Goal: Task Accomplishment & Management: Manage account settings

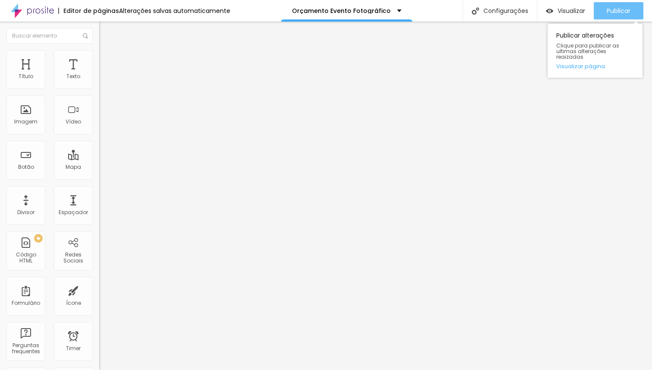
click at [622, 8] on span "Publicar" at bounding box center [619, 10] width 24 height 7
click at [614, 10] on span "Publicar" at bounding box center [619, 10] width 24 height 7
click at [626, 10] on span "Publicar" at bounding box center [619, 10] width 24 height 7
click at [618, 11] on span "Publicar" at bounding box center [619, 10] width 24 height 7
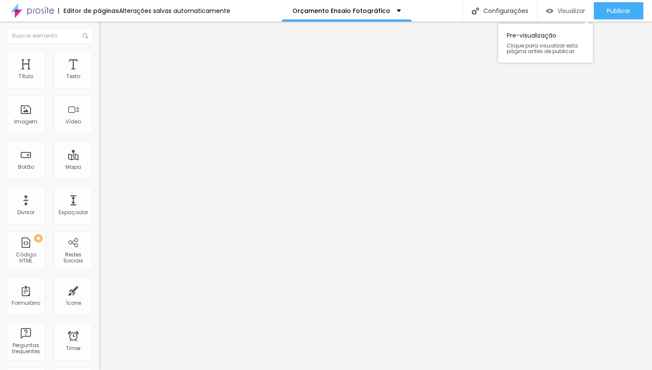
click at [576, 9] on span "Visualizar" at bounding box center [572, 10] width 28 height 7
click at [107, 64] on span "Avançado" at bounding box center [121, 64] width 28 height 7
click at [107, 61] on span "Avançado" at bounding box center [121, 64] width 28 height 7
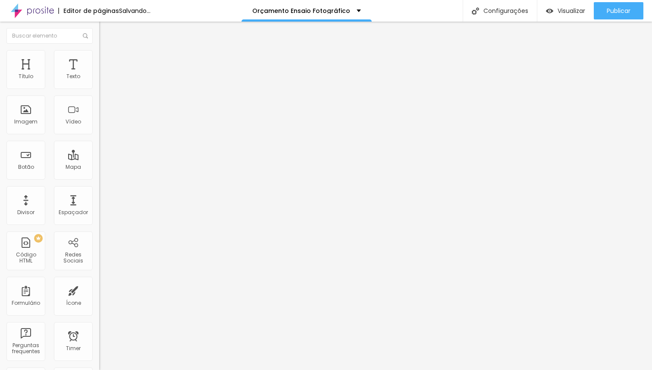
type input "11"
type input "9"
type input "8"
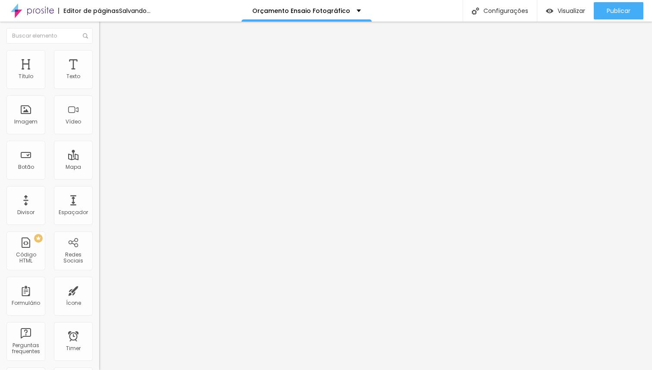
type input "8"
type input "4"
type input "0"
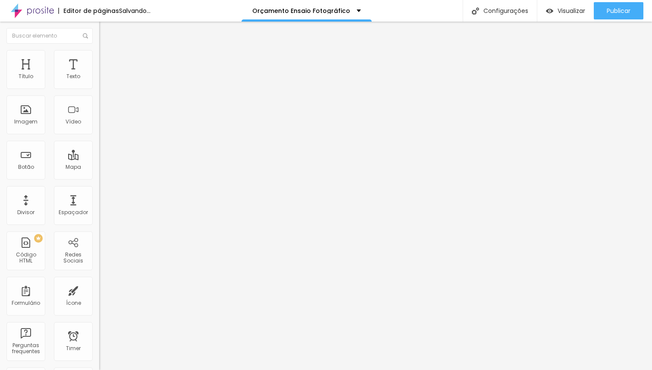
drag, startPoint x: 26, startPoint y: 85, endPoint x: 0, endPoint y: 85, distance: 25.9
type input "0"
click at [99, 167] on input "range" at bounding box center [127, 170] width 56 height 7
type input "5"
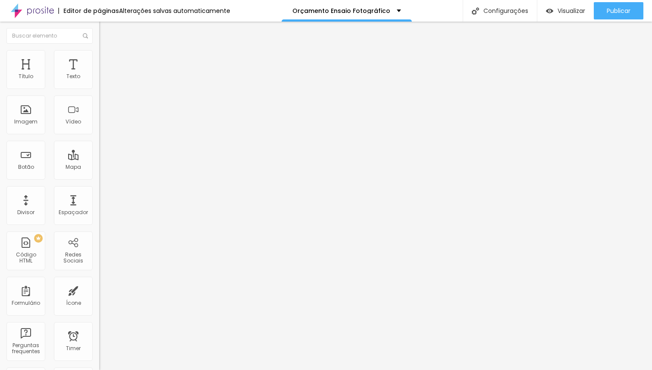
type input "4"
type input "3"
type input "2"
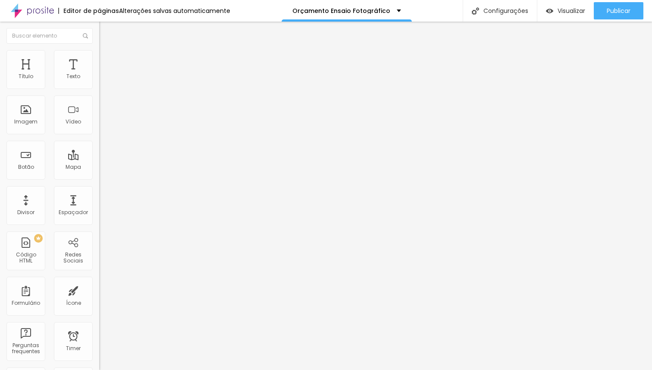
type input "2"
type input "0"
drag, startPoint x: 23, startPoint y: 101, endPoint x: 4, endPoint y: 100, distance: 19.0
type input "0"
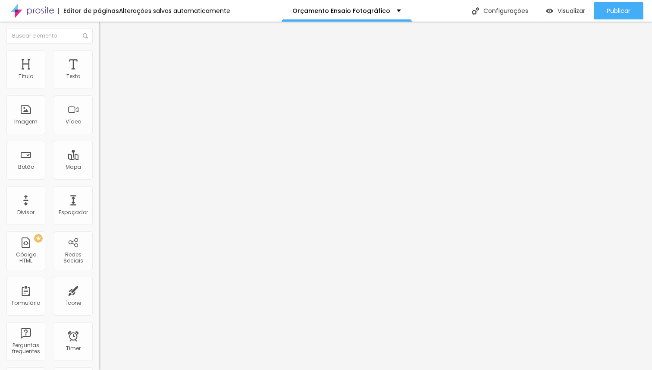
click at [99, 290] on input "range" at bounding box center [127, 293] width 56 height 7
type input "1"
type input "2"
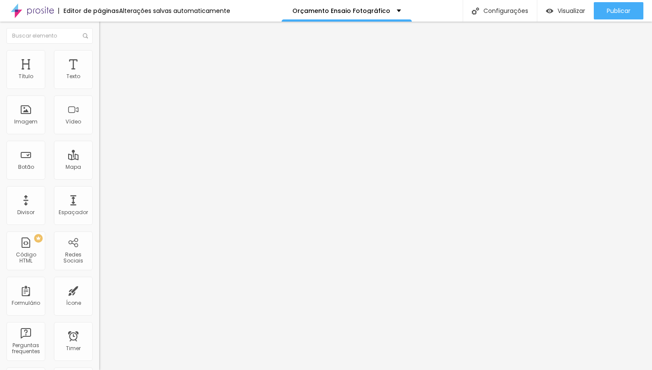
type input "3"
type input "4"
type input "5"
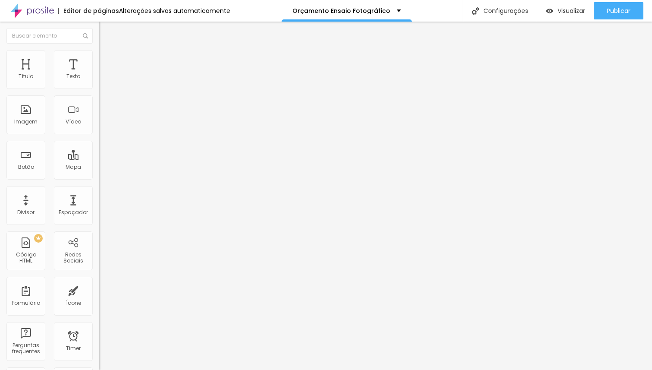
type input "5"
type input "7"
type input "9"
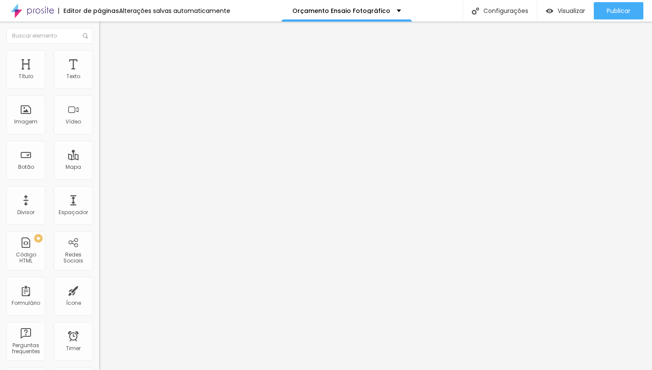
type input "11"
type input "12"
type input "13"
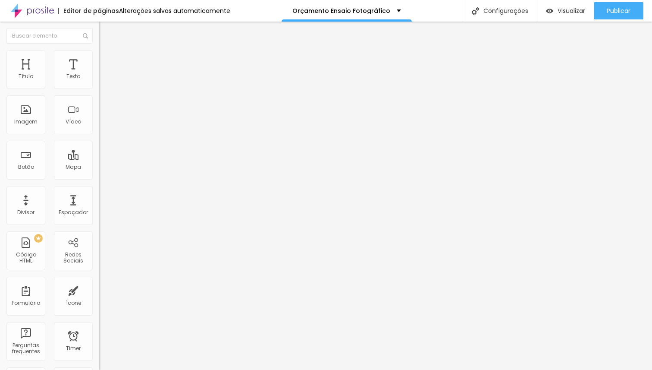
type input "13"
type input "14"
type input "15"
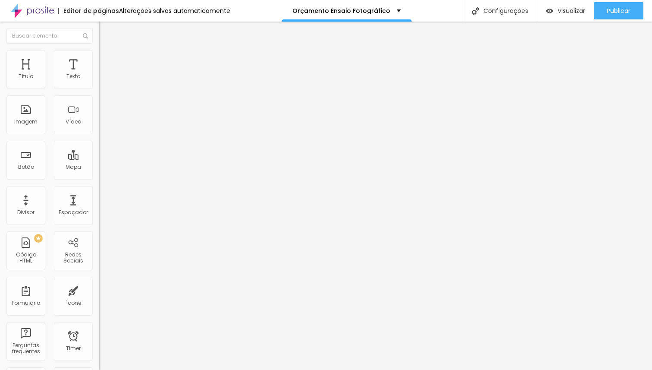
type input "16"
type input "15"
type input "13"
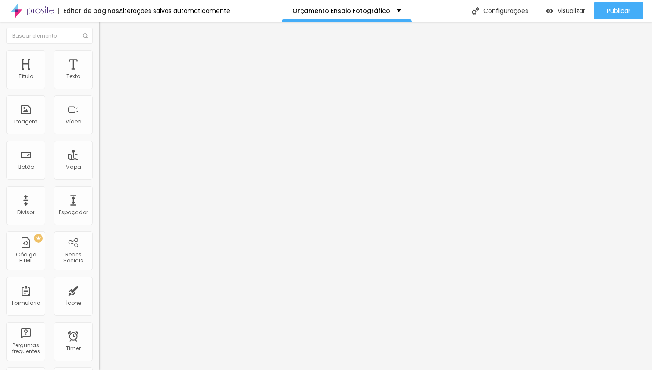
type input "13"
type input "10"
type input "9"
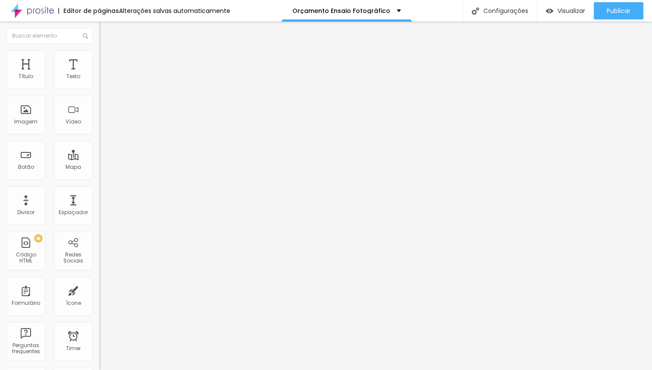
type input "4"
type input "0"
drag, startPoint x: 25, startPoint y: 85, endPoint x: 8, endPoint y: 85, distance: 17.3
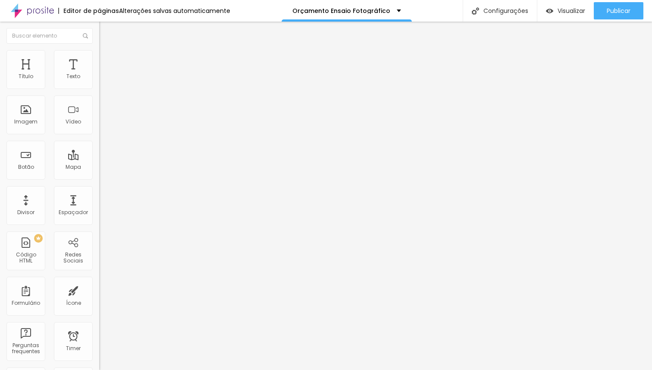
click at [99, 167] on input "range" at bounding box center [127, 170] width 56 height 7
click at [99, 59] on img at bounding box center [103, 63] width 8 height 8
type input "3"
type input "0"
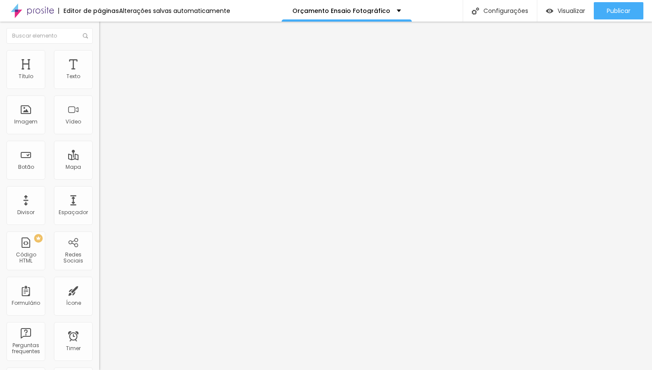
type input "0"
drag, startPoint x: 24, startPoint y: 83, endPoint x: 0, endPoint y: 83, distance: 24.2
type input "0"
click at [99, 167] on input "range" at bounding box center [127, 170] width 56 height 7
type input "7"
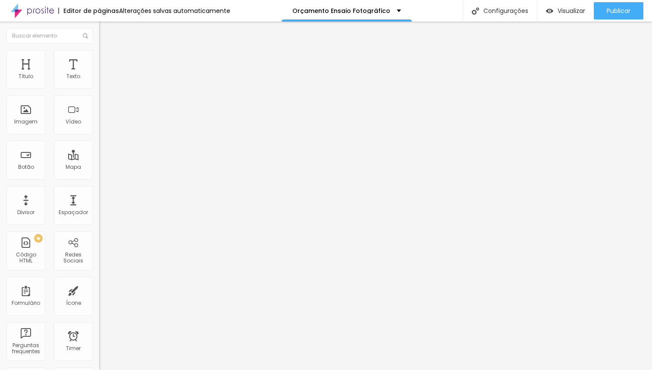
type input "7"
type input "6"
type input "1"
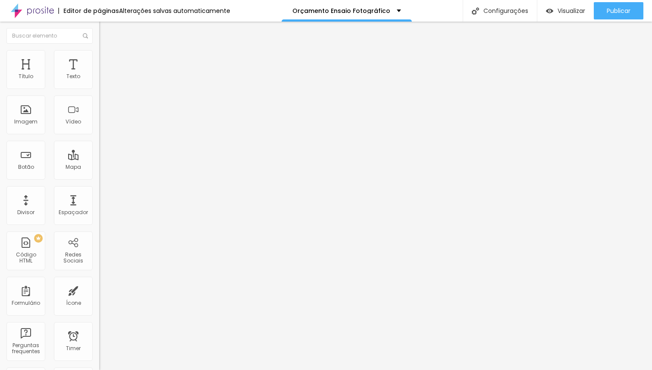
type input "0"
drag, startPoint x: 24, startPoint y: 103, endPoint x: 0, endPoint y: 102, distance: 23.7
type input "0"
click at [99, 290] on input "range" at bounding box center [127, 293] width 56 height 7
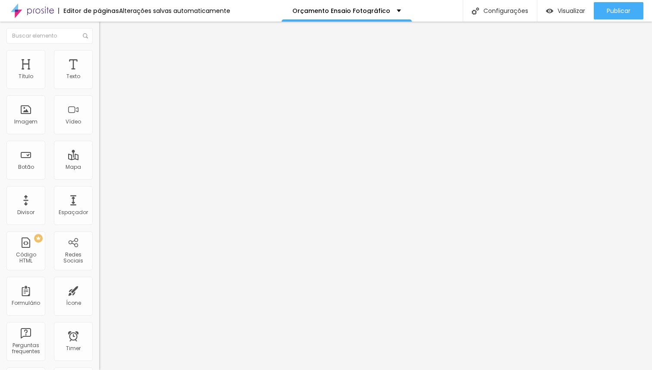
click at [107, 61] on span "Avançado" at bounding box center [121, 64] width 28 height 7
type input "2"
type input "3"
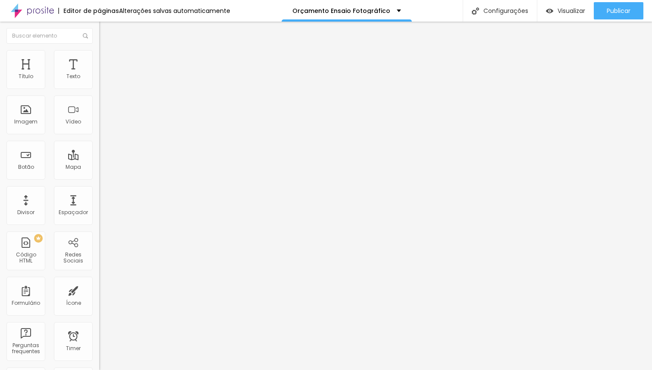
type input "4"
type input "5"
type input "6"
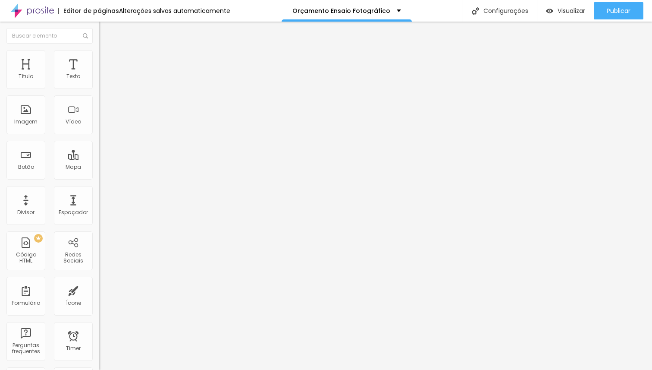
type input "6"
type input "7"
type input "5"
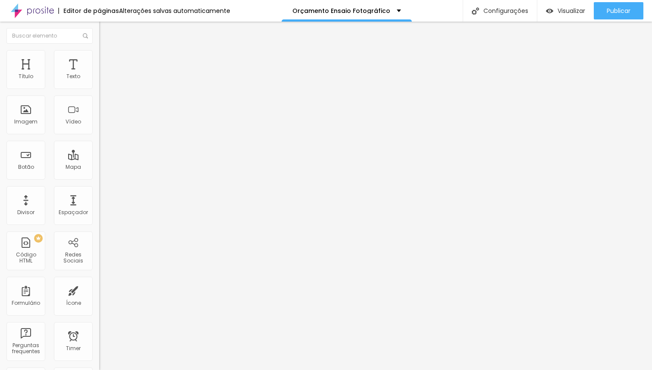
type input "3"
type input "0"
drag, startPoint x: 21, startPoint y: 84, endPoint x: 0, endPoint y: 80, distance: 21.5
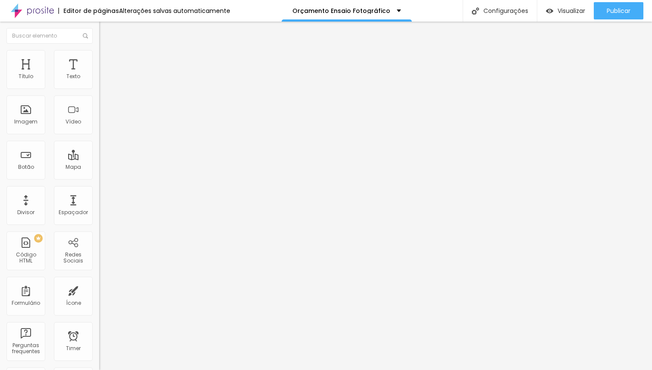
click at [99, 167] on input "range" at bounding box center [127, 170] width 56 height 7
click at [99, 74] on span "Trocar imagem" at bounding box center [122, 70] width 47 height 7
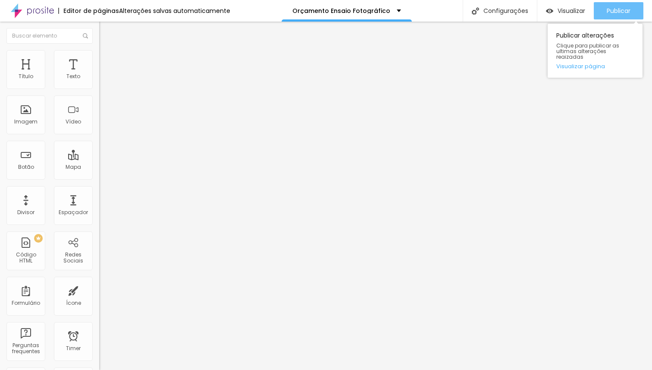
click at [617, 9] on span "Publicar" at bounding box center [619, 10] width 24 height 7
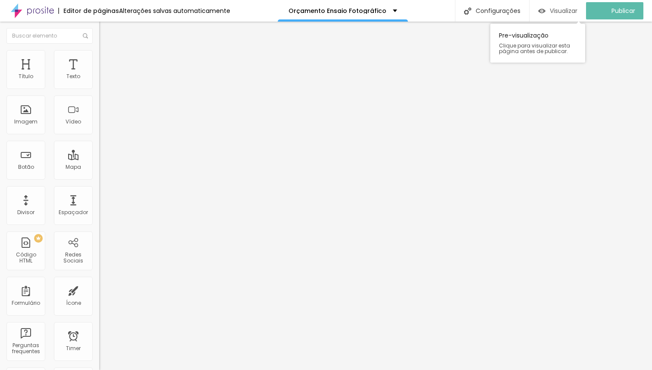
click at [546, 12] on img "button" at bounding box center [542, 10] width 7 height 7
click at [99, 50] on li "Avançado" at bounding box center [148, 54] width 99 height 9
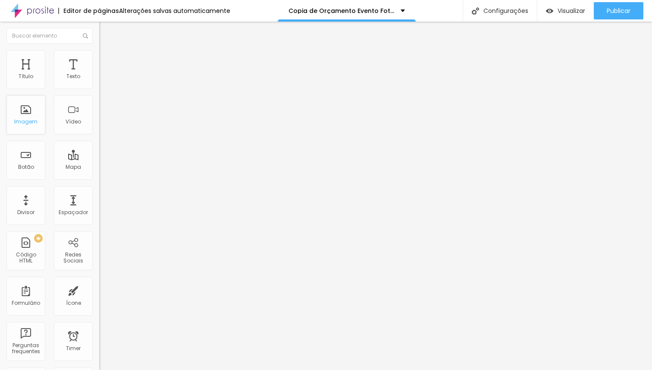
click at [25, 122] on div "Imagem" at bounding box center [25, 122] width 23 height 6
click at [107, 60] on span "Estilo" at bounding box center [113, 55] width 13 height 7
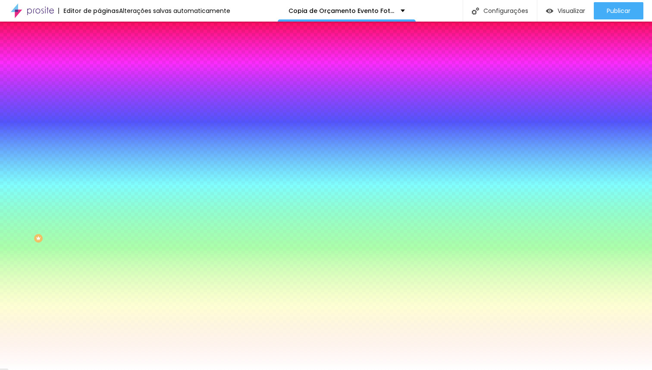
click at [99, 79] on span "Adicionar imagem" at bounding box center [127, 75] width 56 height 7
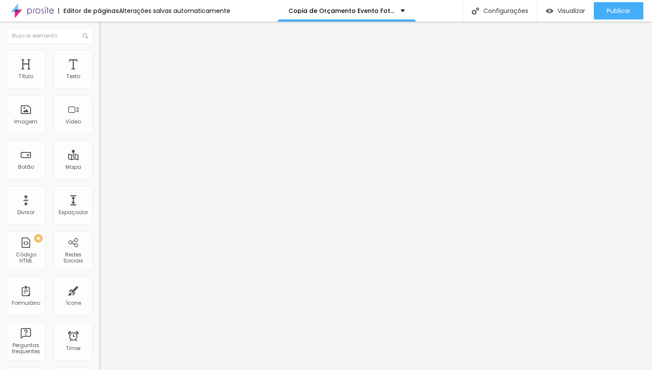
click at [99, 58] on li "Avançado" at bounding box center [148, 54] width 99 height 9
type input "0"
drag, startPoint x: 22, startPoint y: 85, endPoint x: 0, endPoint y: 85, distance: 22.0
type input "0"
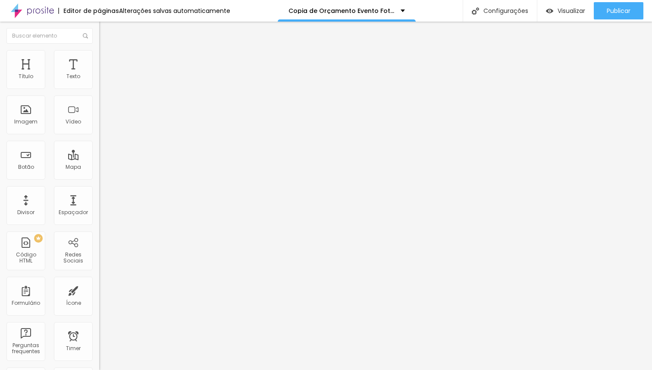
click at [99, 159] on input "range" at bounding box center [127, 162] width 56 height 7
type input "6"
type input "0"
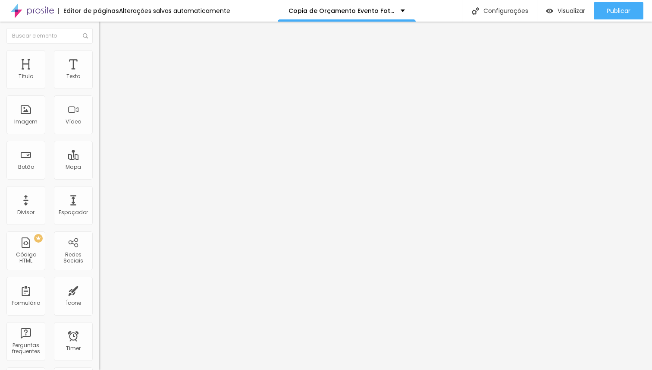
drag, startPoint x: 9, startPoint y: 101, endPoint x: 0, endPoint y: 100, distance: 8.7
type input "0"
click at [99, 281] on input "range" at bounding box center [127, 284] width 56 height 7
click at [99, 49] on img at bounding box center [103, 45] width 8 height 8
click at [104, 79] on icon "button" at bounding box center [105, 77] width 3 height 3
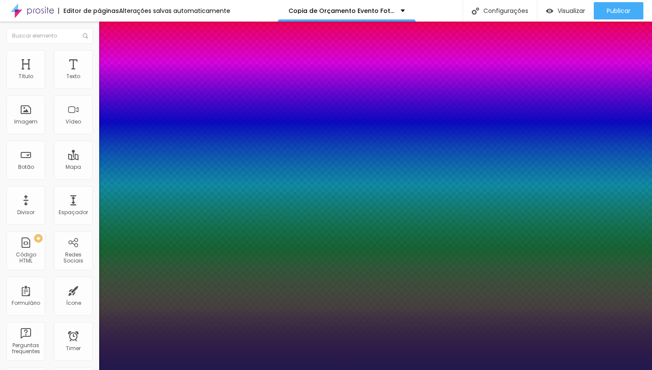
type input "1"
type input "19"
type input "1"
type input "20"
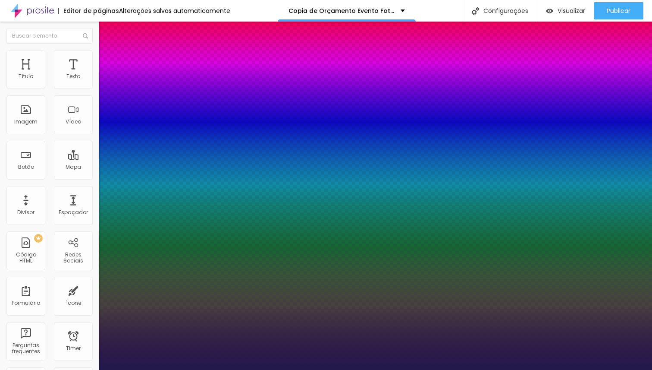
type input "20"
type input "1"
type input "21"
type input "1"
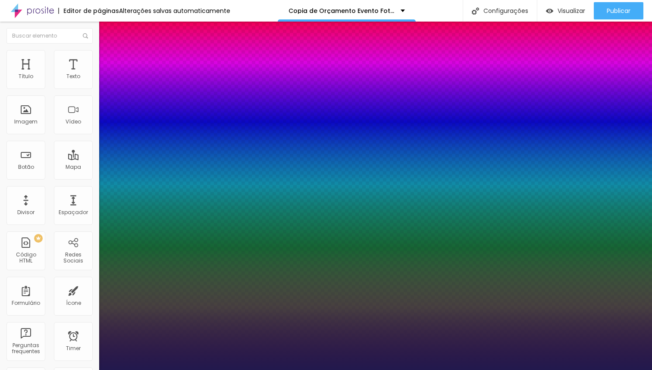
type input "20"
type input "1"
type input "20"
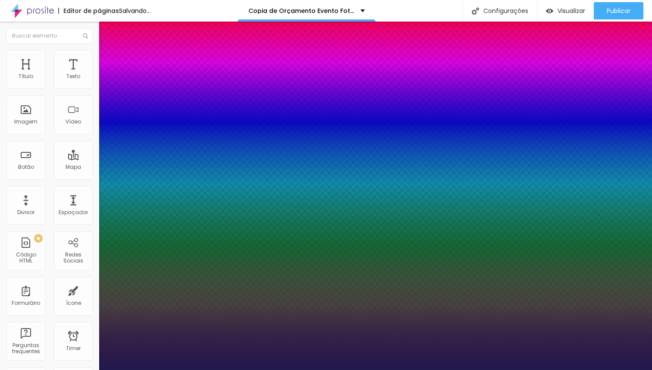
type input "1"
click at [66, 369] on div at bounding box center [326, 370] width 652 height 0
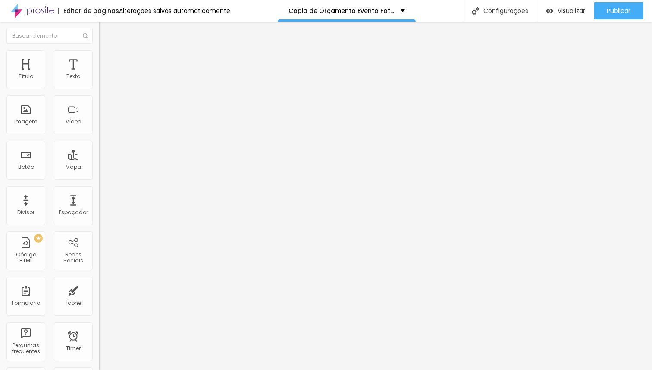
click at [107, 59] on span "Avançado" at bounding box center [121, 55] width 28 height 7
type input "7"
type input "10"
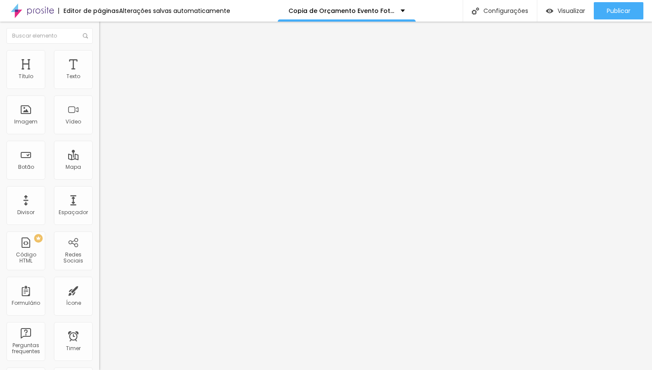
type input "33"
type input "34"
type input "35"
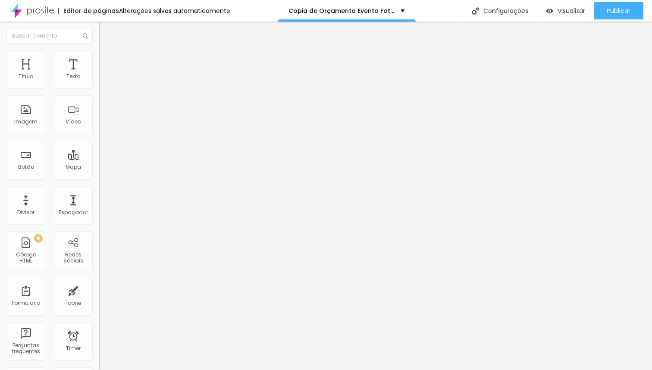
type input "35"
type input "36"
type input "37"
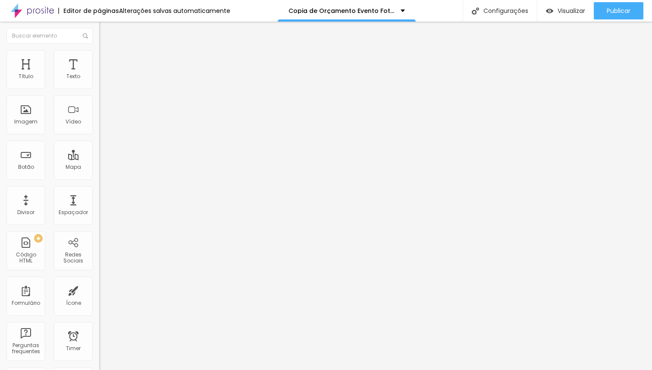
type input "41"
type input "53"
type input "56"
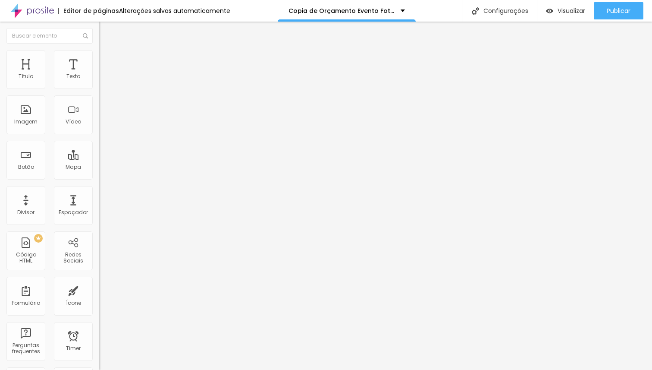
type input "56"
type input "63"
type input "70"
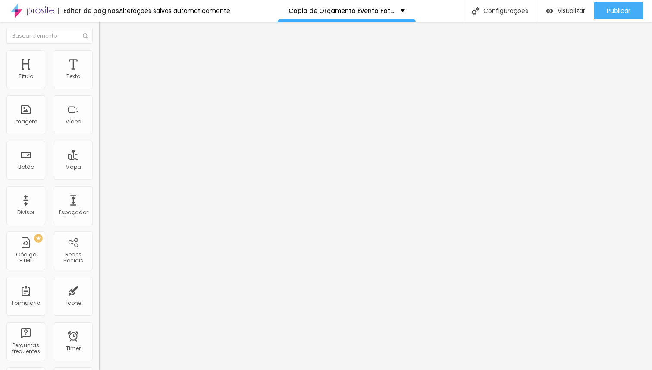
type input "71"
type input "77"
type input "82"
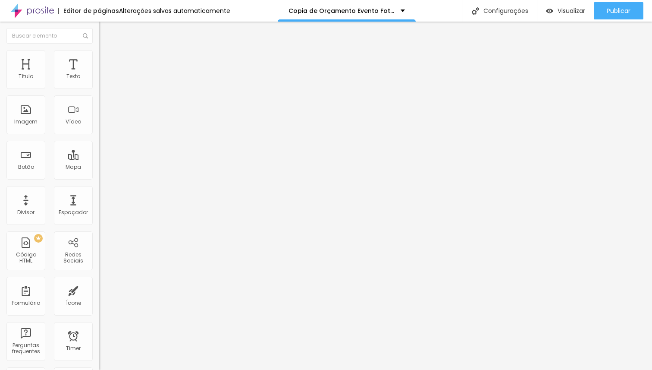
type input "82"
type input "86"
type input "89"
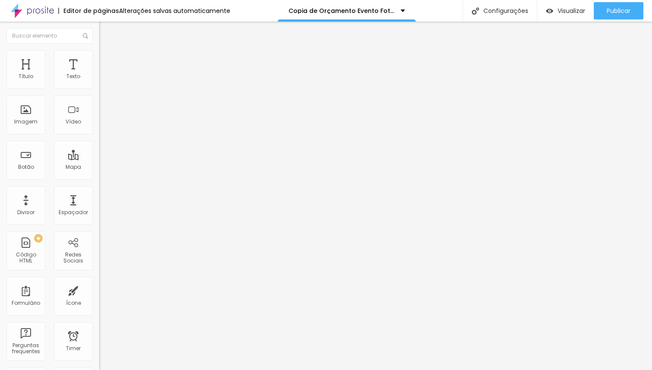
type input "92"
type input "96"
type input "97"
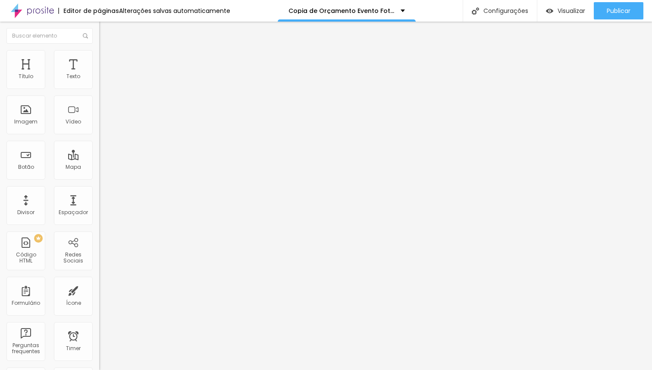
type input "97"
type input "100"
drag, startPoint x: 22, startPoint y: 85, endPoint x: 126, endPoint y: 93, distance: 104.7
type input "100"
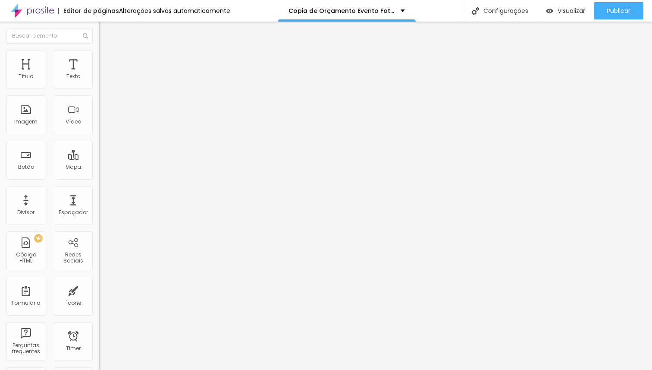
click at [126, 159] on input "range" at bounding box center [127, 162] width 56 height 7
type input "17"
type input "49"
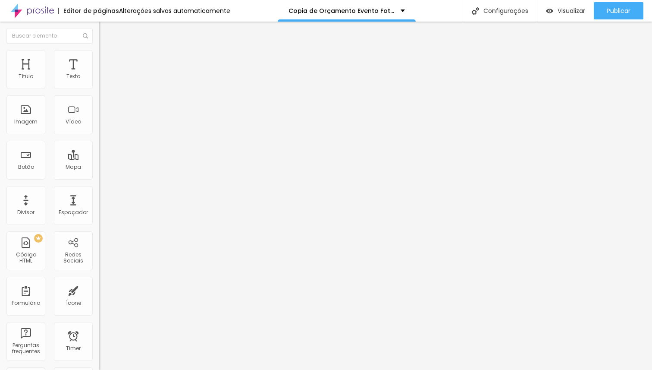
type input "59"
type input "60"
type input "61"
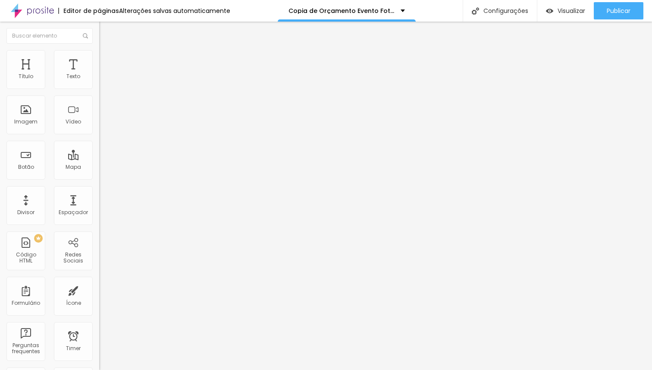
type input "61"
type input "84"
type input "100"
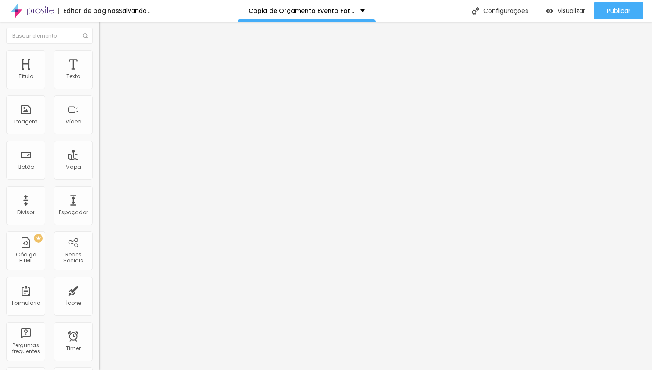
drag, startPoint x: 19, startPoint y: 100, endPoint x: 139, endPoint y: 114, distance: 121.6
type input "100"
click at [139, 281] on input "range" at bounding box center [127, 284] width 56 height 7
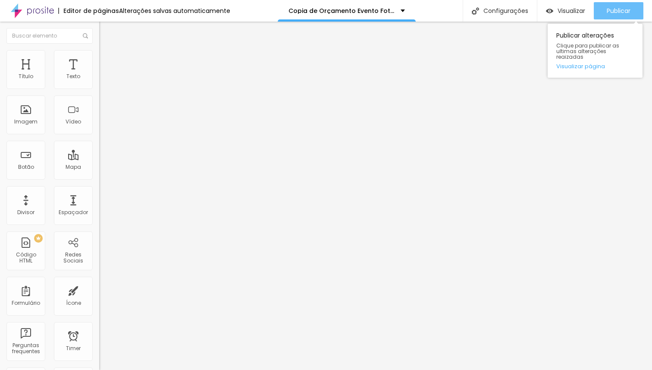
click at [618, 13] on span "Publicar" at bounding box center [619, 10] width 24 height 7
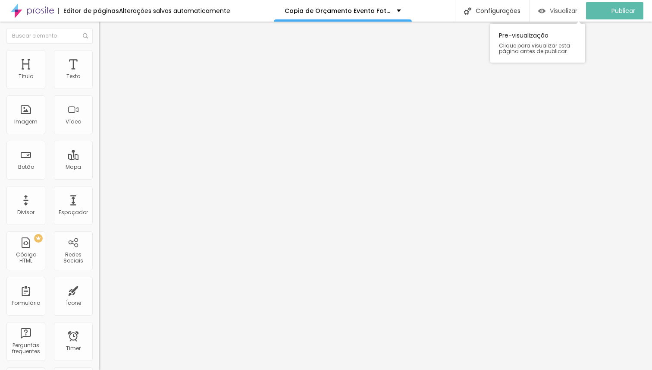
click at [571, 10] on span "Visualizar" at bounding box center [564, 10] width 28 height 7
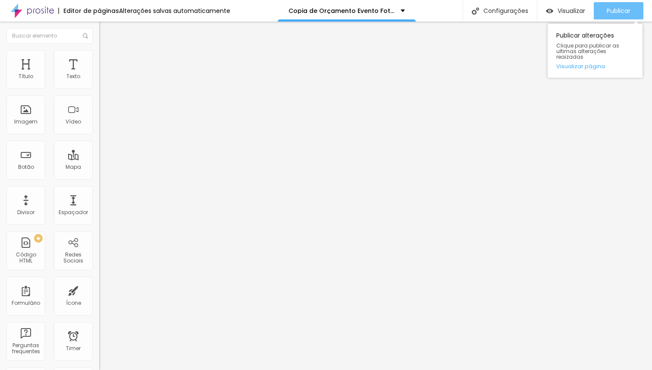
click at [601, 11] on button "Publicar" at bounding box center [619, 10] width 50 height 17
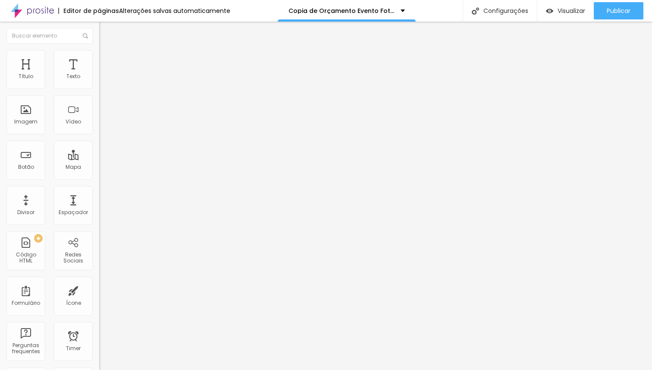
click at [99, 52] on ul "Conteúdo Estilo Avançado" at bounding box center [148, 54] width 99 height 26
click at [99, 59] on li "Avançado" at bounding box center [148, 63] width 99 height 9
type input "15"
type input "5"
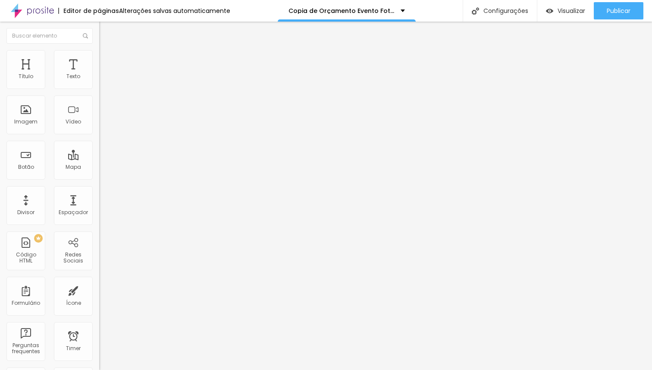
type input "5"
type input "0"
drag, startPoint x: 35, startPoint y: 85, endPoint x: 0, endPoint y: 85, distance: 35.0
type input "0"
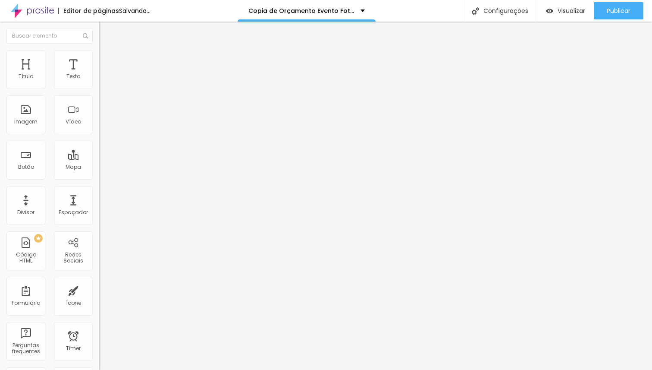
click at [99, 167] on input "range" at bounding box center [127, 170] width 56 height 7
click at [107, 61] on span "Avançado" at bounding box center [121, 64] width 28 height 7
type input "15"
type input "11"
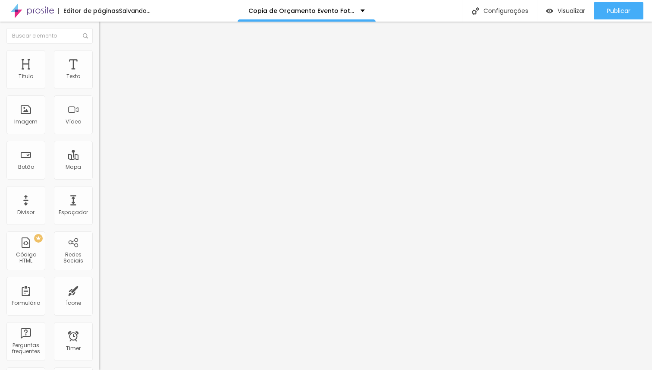
type input "11"
type input "0"
drag, startPoint x: 25, startPoint y: 86, endPoint x: 0, endPoint y: 87, distance: 25.5
type input "0"
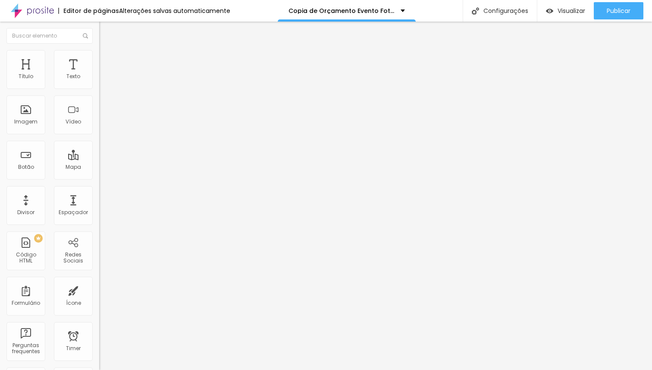
click at [99, 167] on input "range" at bounding box center [127, 170] width 56 height 7
type input "8"
type input "7"
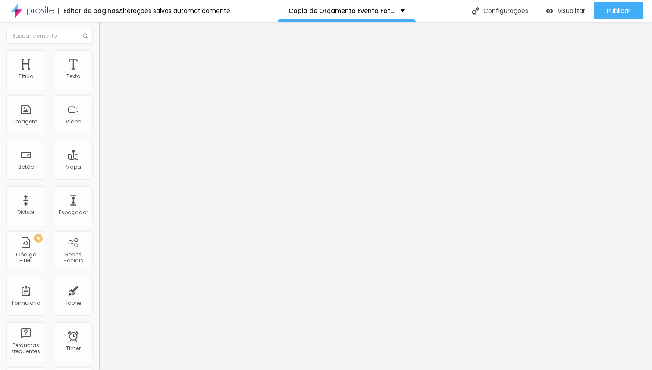
type input "6"
type input "4"
type input "0"
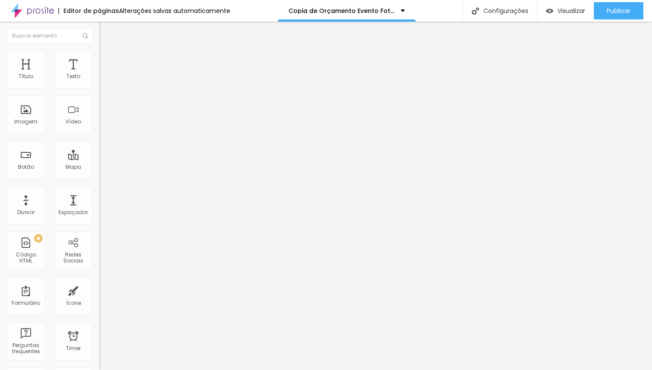
type input "0"
drag, startPoint x: 11, startPoint y: 101, endPoint x: 0, endPoint y: 101, distance: 11.2
type input "0"
click at [99, 290] on input "range" at bounding box center [127, 293] width 56 height 7
click at [107, 51] on span "Conteúdo" at bounding box center [120, 47] width 27 height 7
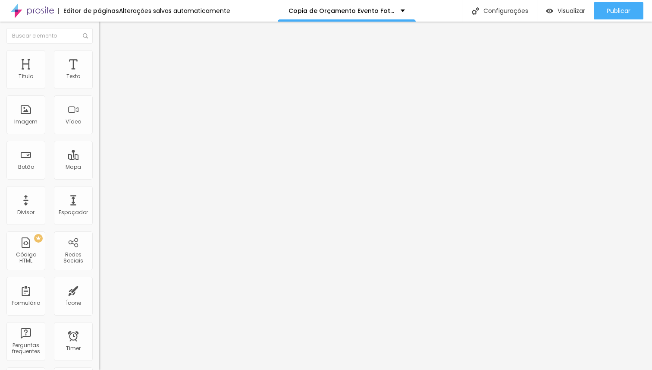
click at [99, 123] on img at bounding box center [102, 120] width 6 height 6
click at [99, 116] on img at bounding box center [102, 113] width 6 height 6
click at [99, 135] on span "16:9 Cinema" at bounding box center [115, 131] width 33 height 7
click at [99, 148] on span "Padrão" at bounding box center [108, 144] width 19 height 7
click at [99, 139] on div "Cinema 16:9" at bounding box center [148, 136] width 99 height 5
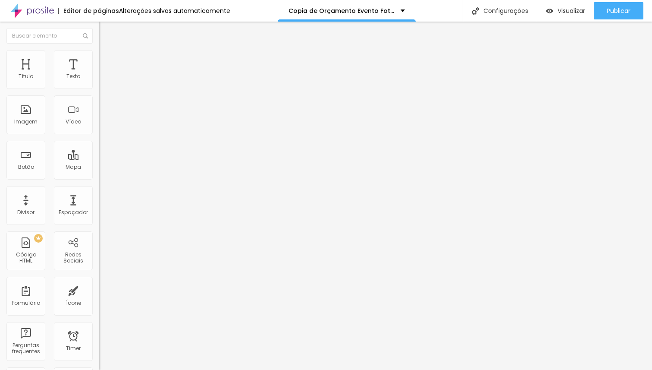
click at [99, 135] on span "16:9 Cinema" at bounding box center [115, 131] width 33 height 7
click at [107, 143] on span "Cinema" at bounding box center [118, 139] width 22 height 7
click at [107, 61] on span "Avançado" at bounding box center [121, 64] width 28 height 7
type input "1"
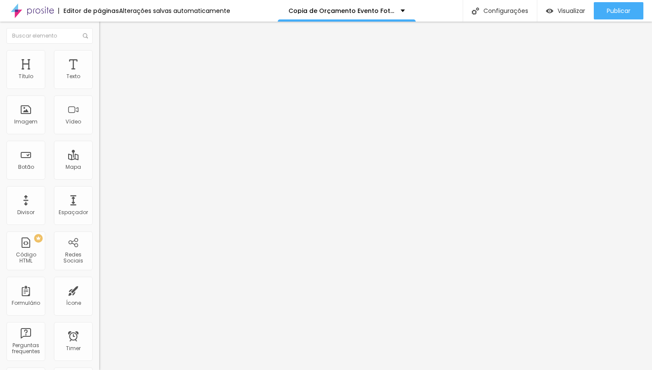
type input "2"
type input "3"
type input "4"
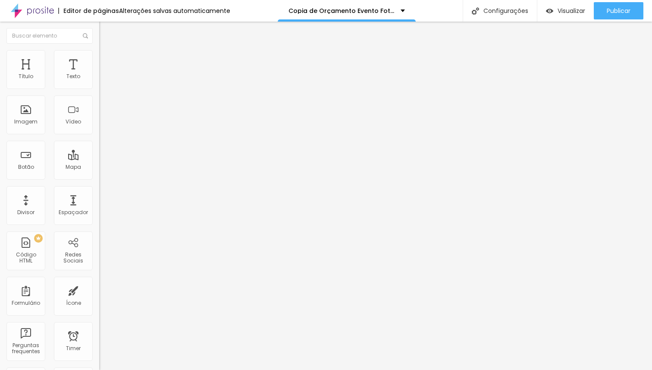
type input "4"
type input "5"
type input "6"
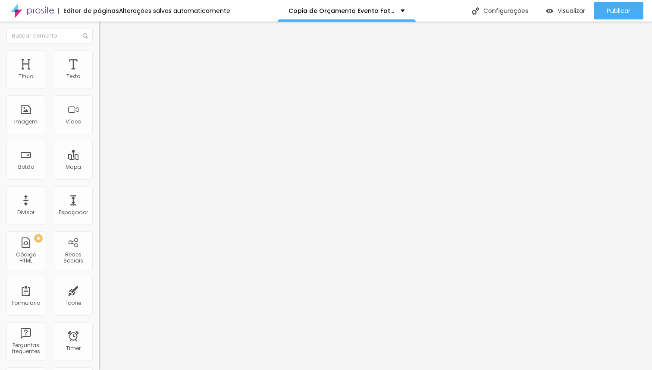
type input "7"
type input "8"
type input "9"
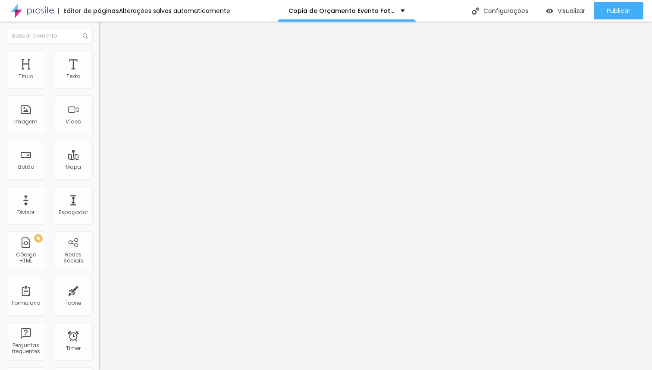
type input "9"
type input "10"
type input "11"
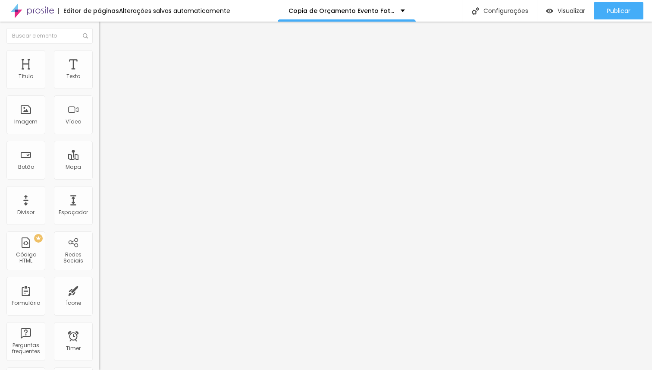
type input "12"
drag, startPoint x: 21, startPoint y: 85, endPoint x: 27, endPoint y: 85, distance: 6.1
type input "12"
click at [99, 167] on input "range" at bounding box center [127, 170] width 56 height 7
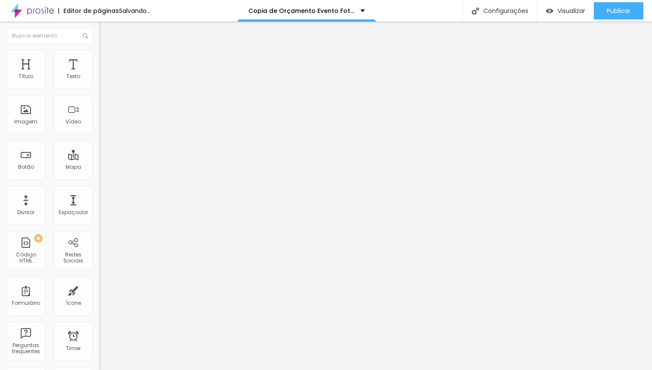
type input "1"
type input "2"
type input "3"
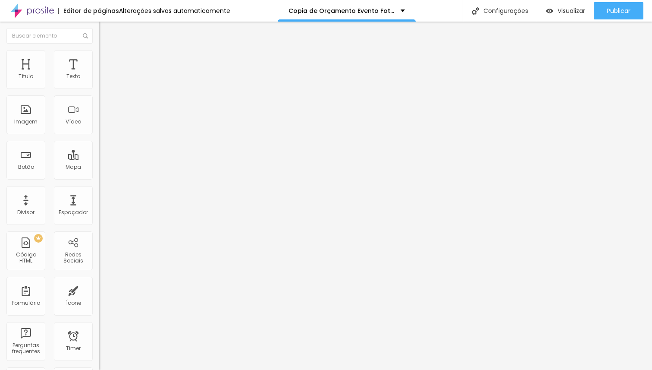
type input "3"
type input "4"
type input "5"
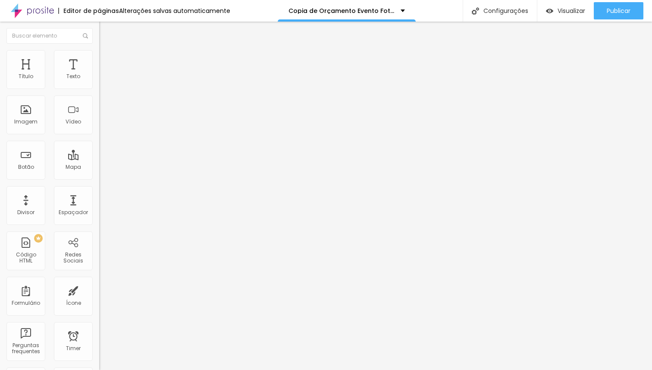
type input "6"
type input "7"
type input "8"
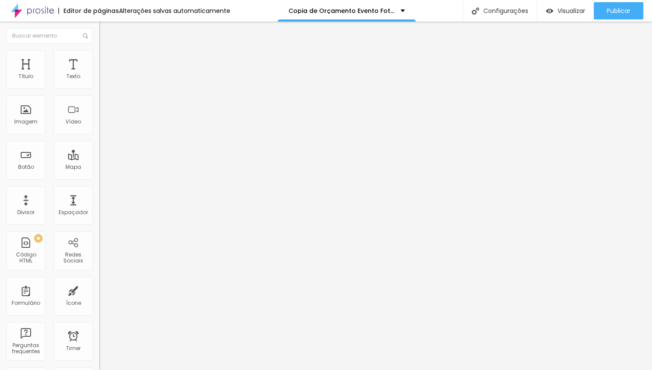
type input "8"
type input "9"
type input "10"
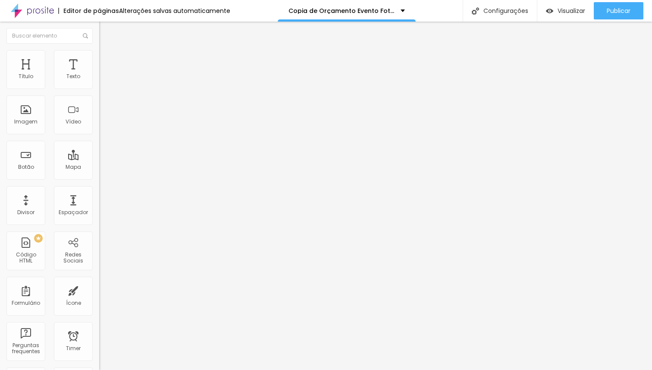
type input "11"
type input "12"
type input "13"
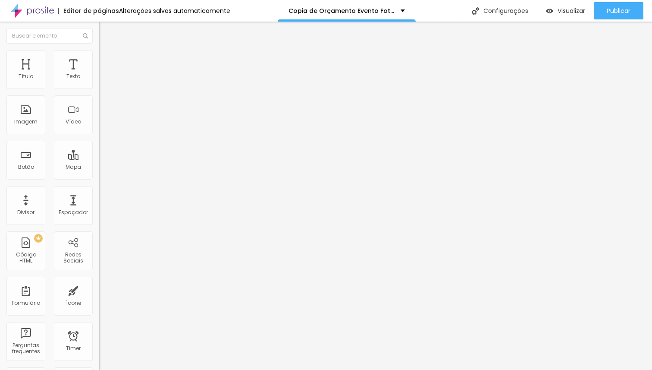
type input "13"
type input "14"
type input "15"
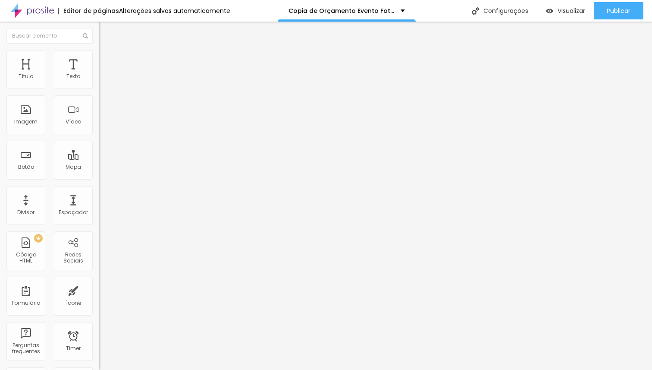
type input "16"
type input "17"
type input "18"
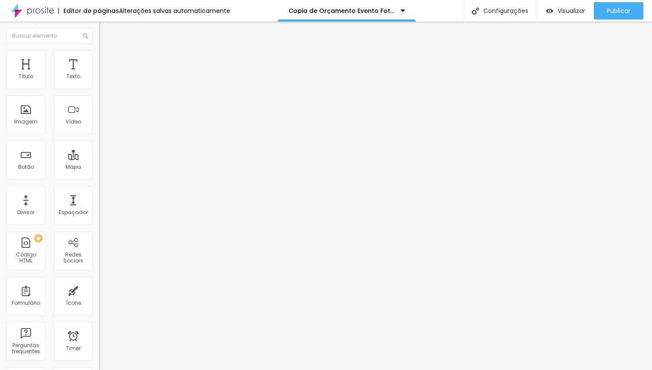
type input "18"
type input "19"
type input "20"
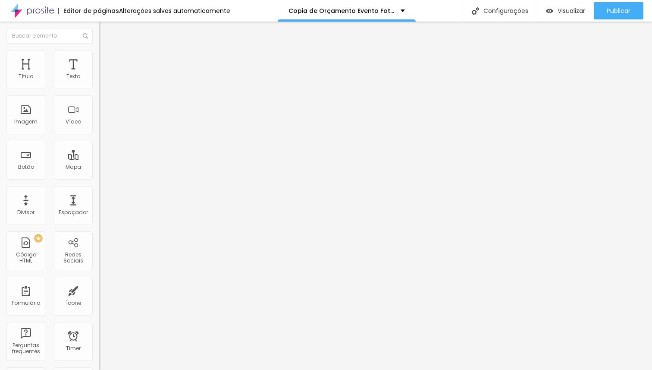
type input "21"
type input "22"
type input "23"
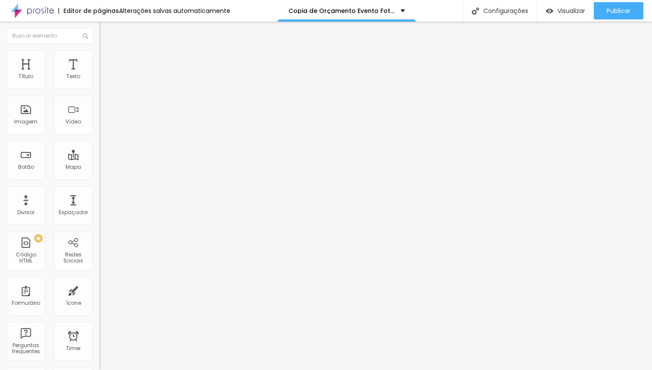
type input "23"
type input "24"
type input "25"
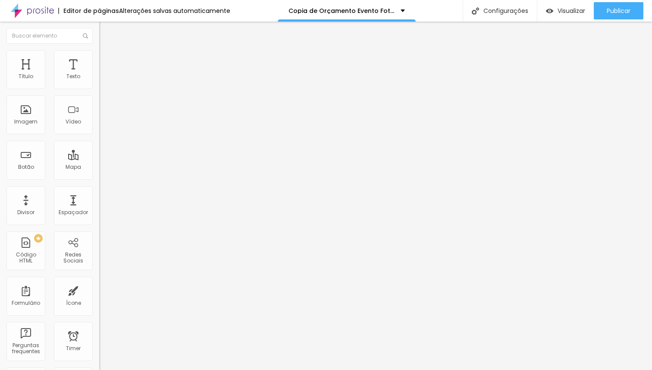
type input "26"
type input "27"
type input "28"
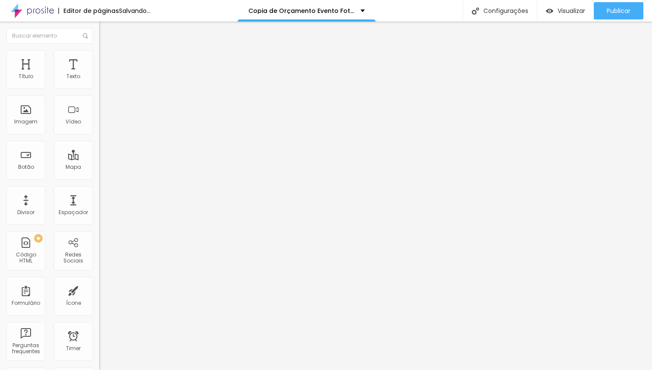
type input "28"
type input "29"
type input "31"
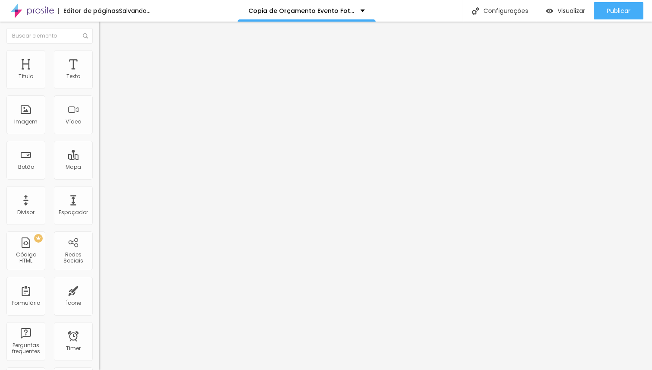
type input "33"
type input "34"
type input "35"
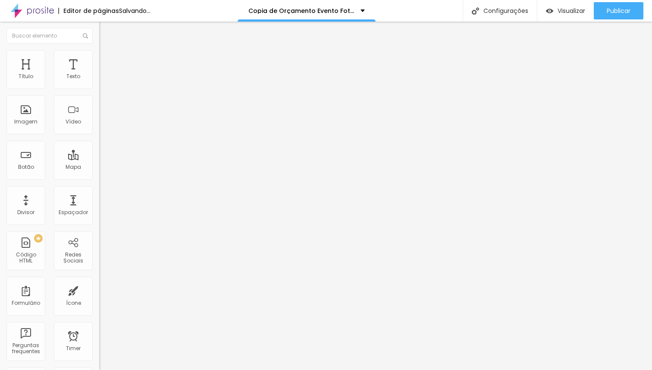
type input "35"
type input "36"
type input "37"
drag, startPoint x: 21, startPoint y: 101, endPoint x: 0, endPoint y: 107, distance: 21.5
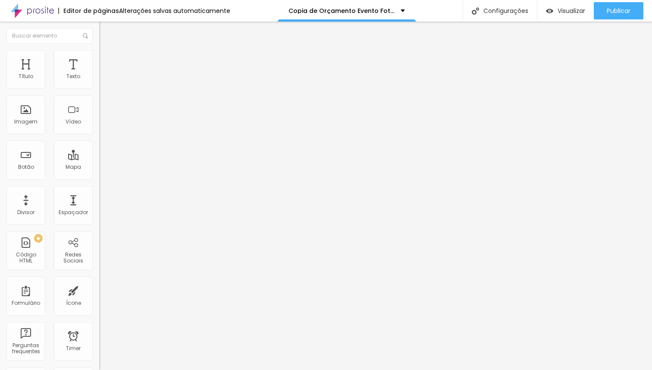
click at [99, 290] on input "range" at bounding box center [127, 293] width 56 height 7
drag, startPoint x: 24, startPoint y: 85, endPoint x: 5, endPoint y: 85, distance: 18.6
click at [99, 167] on input "range" at bounding box center [127, 170] width 56 height 7
click at [107, 61] on span "Avançado" at bounding box center [121, 64] width 28 height 7
type input "0"
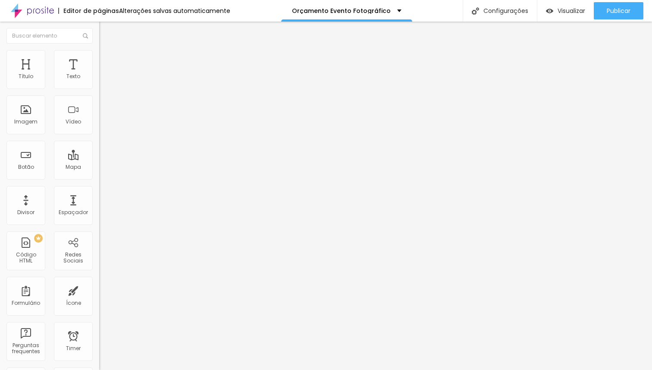
type input "0"
drag, startPoint x: 19, startPoint y: 101, endPoint x: 12, endPoint y: 101, distance: 6.5
type input "0"
click at [99, 290] on input "range" at bounding box center [127, 293] width 56 height 7
type input "15"
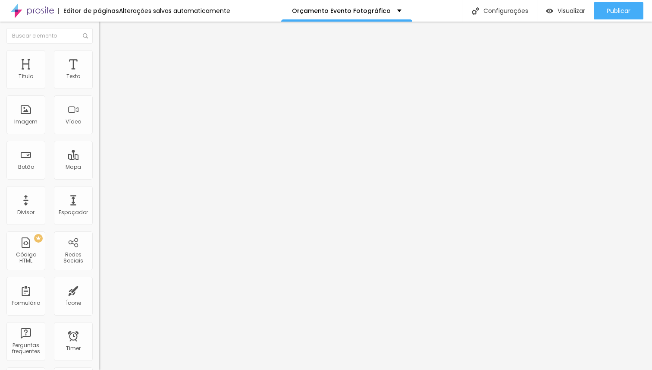
type input "15"
type input "10"
type input "5"
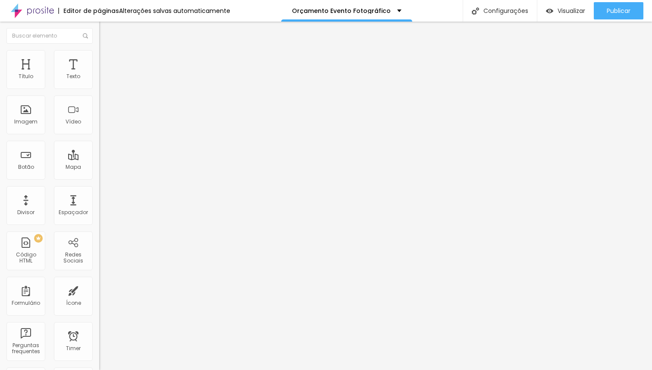
type input "0"
drag, startPoint x: 53, startPoint y: 85, endPoint x: 10, endPoint y: 86, distance: 42.7
type input "0"
click at [99, 167] on input "range" at bounding box center [127, 170] width 56 height 7
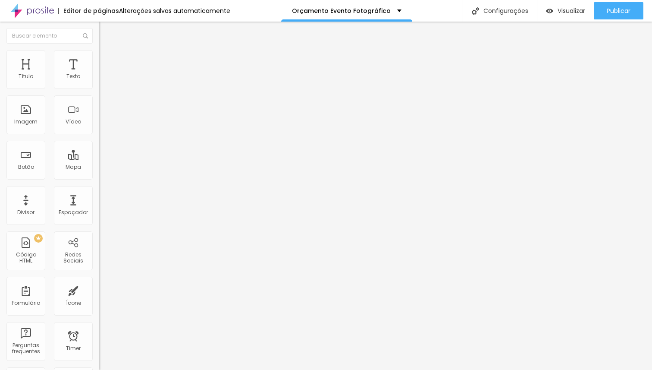
click at [107, 60] on span "Estilo" at bounding box center [113, 55] width 13 height 7
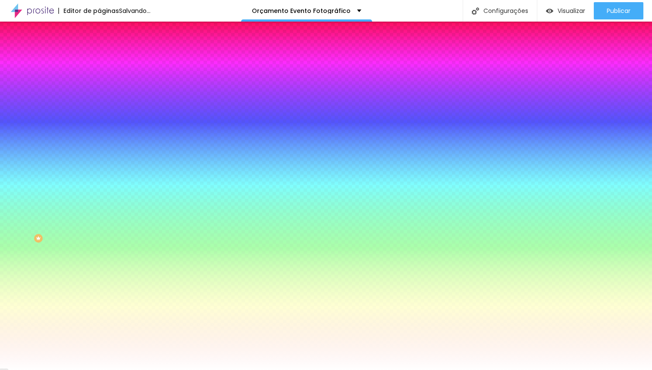
click at [99, 79] on span "Adicionar imagem" at bounding box center [127, 75] width 56 height 7
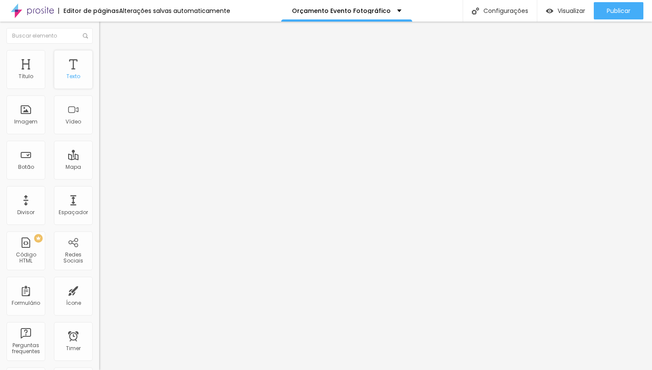
click at [69, 78] on div "Texto" at bounding box center [73, 76] width 14 height 6
click at [107, 59] on span "Avançado" at bounding box center [121, 55] width 28 height 7
type input "4"
type input "2"
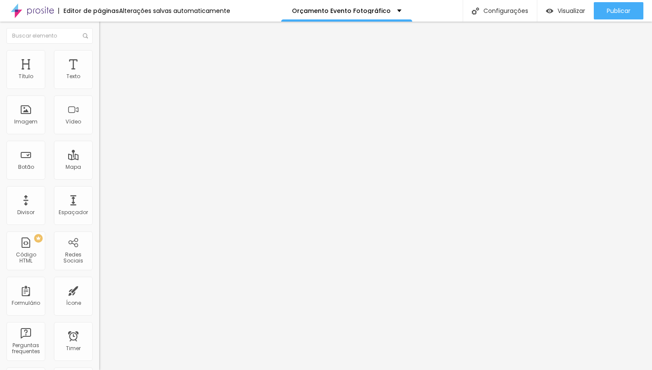
type input "2"
type input "0"
type input "1"
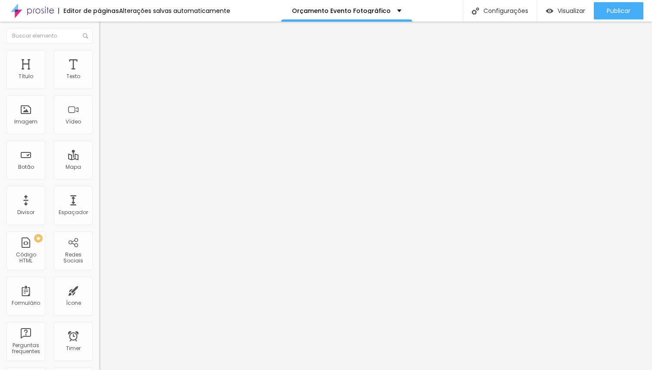
type input "14"
type input "30"
type input "59"
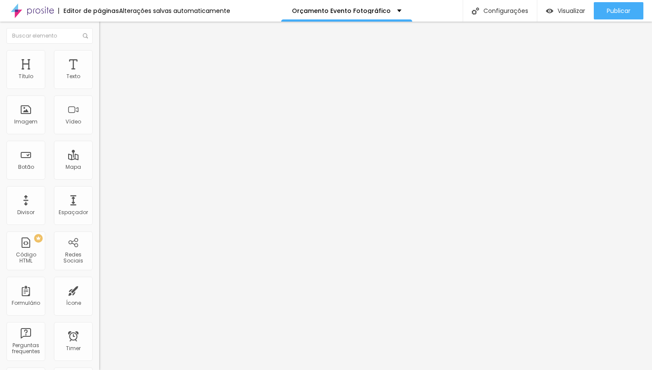
type input "59"
type input "81"
type input "91"
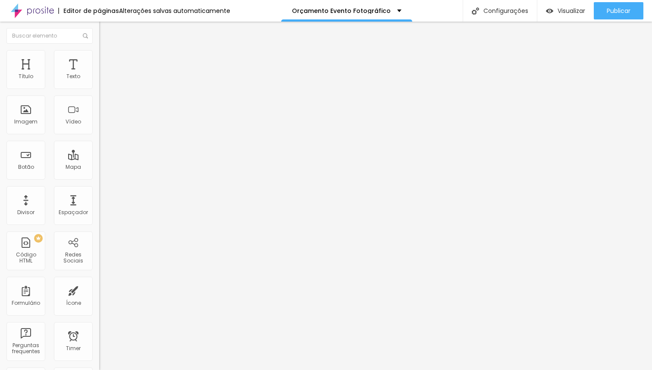
type input "98"
type input "100"
drag, startPoint x: 22, startPoint y: 101, endPoint x: 96, endPoint y: 110, distance: 74.3
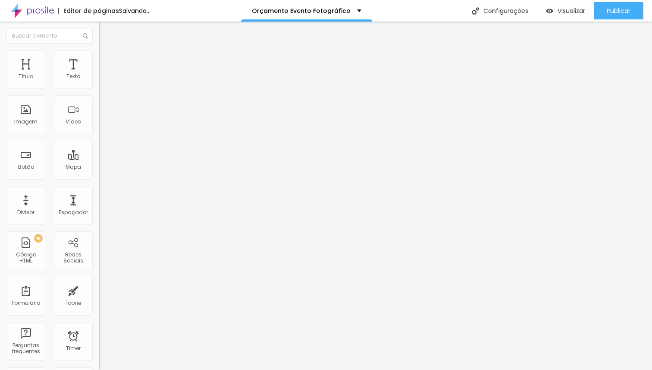
type input "100"
click at [99, 281] on input "range" at bounding box center [127, 284] width 56 height 7
type input "16"
type input "21"
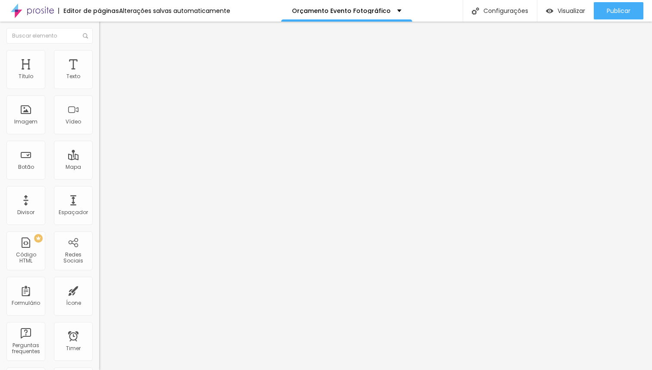
type input "21"
type input "51"
type input "75"
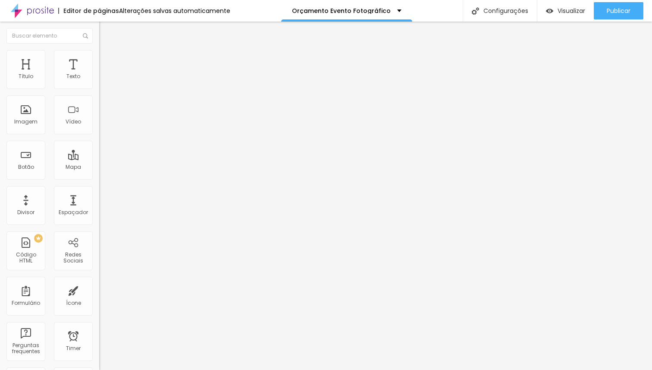
type input "91"
type input "100"
drag, startPoint x: 28, startPoint y: 85, endPoint x: 108, endPoint y: 87, distance: 79.8
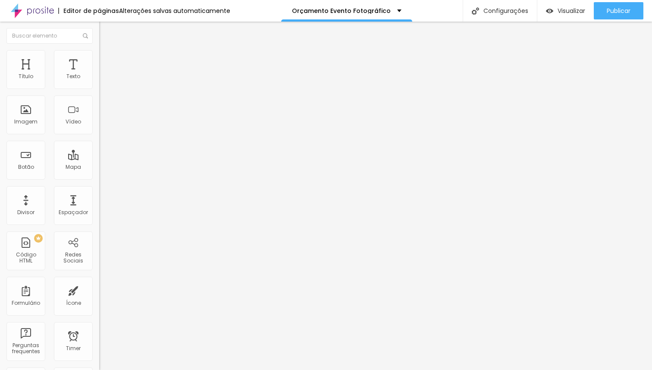
type input "100"
click at [108, 159] on input "range" at bounding box center [127, 162] width 56 height 7
click at [107, 51] on span "Estilo" at bounding box center [113, 47] width 13 height 7
click at [103, 80] on icon "button" at bounding box center [105, 77] width 5 height 5
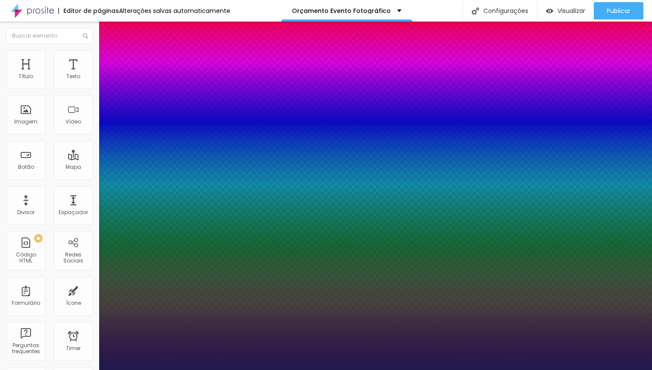
type input "1"
type input "19"
type input "1"
type input "21"
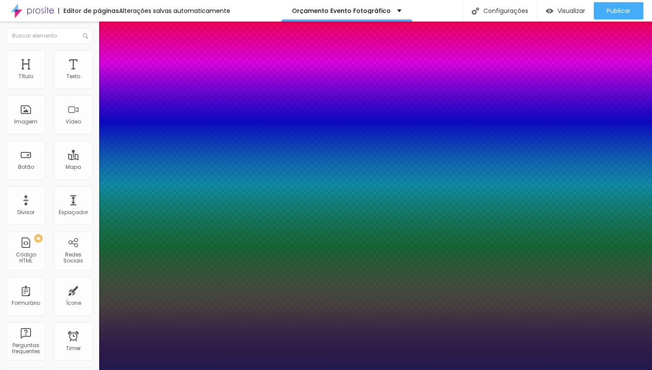
type input "21"
type input "1"
type input "22"
type input "1"
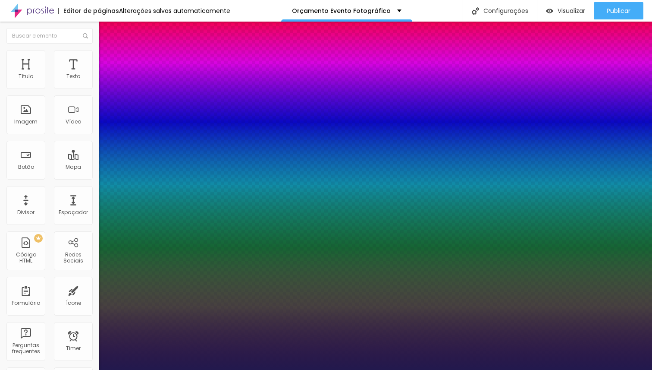
type input "21"
type input "1"
type input "20"
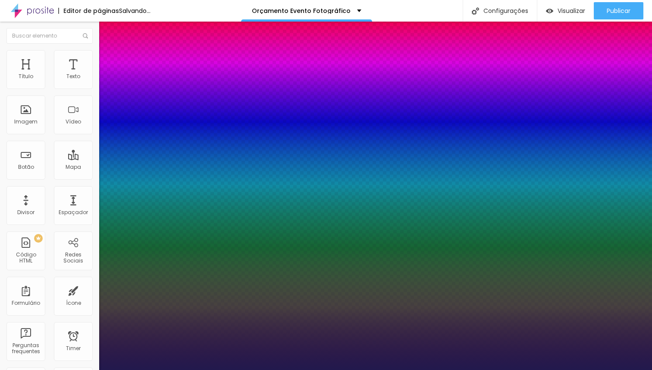
type input "1"
type input "20"
type input "1"
click at [438, 369] on div at bounding box center [326, 370] width 652 height 0
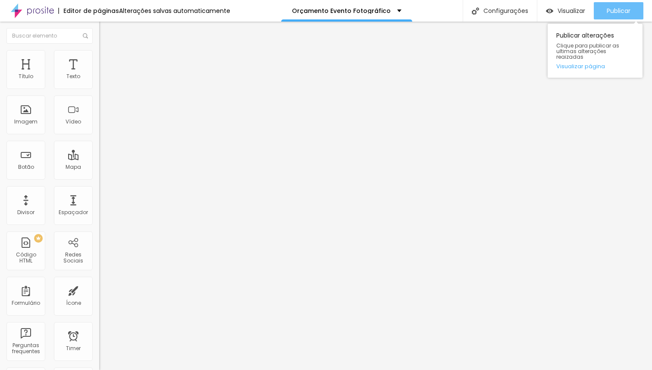
click at [631, 13] on button "Publicar" at bounding box center [619, 10] width 50 height 17
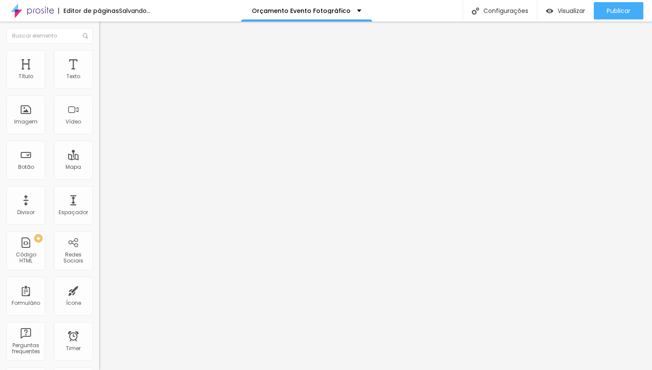
click at [107, 60] on span "Estilo" at bounding box center [113, 55] width 13 height 7
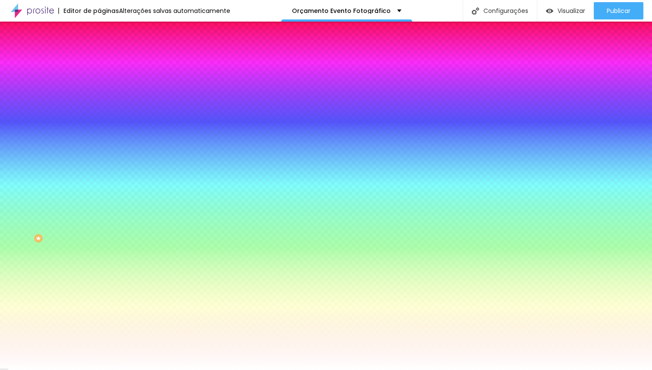
click at [103, 80] on icon "button" at bounding box center [106, 77] width 6 height 6
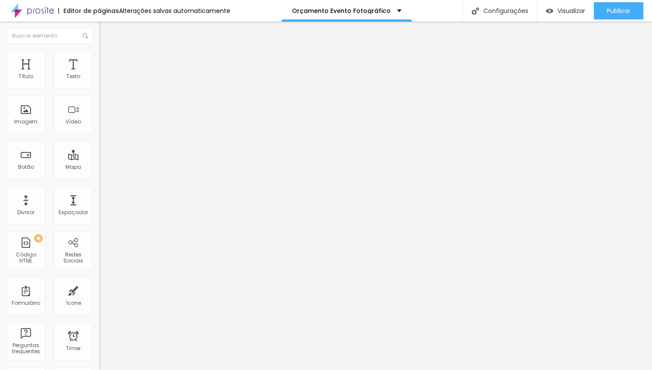
click at [103, 125] on icon "button" at bounding box center [105, 122] width 5 height 5
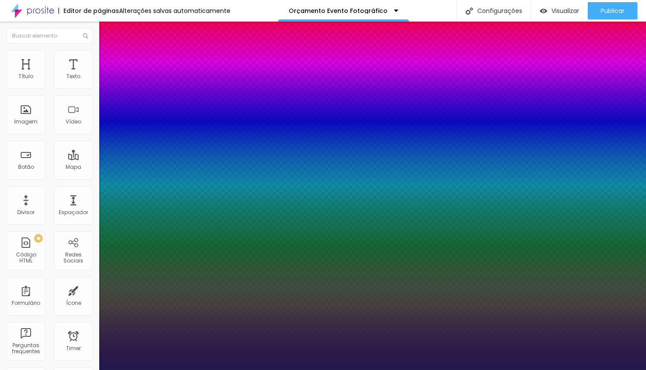
type input "1"
type input "16"
type input "1"
type input "17"
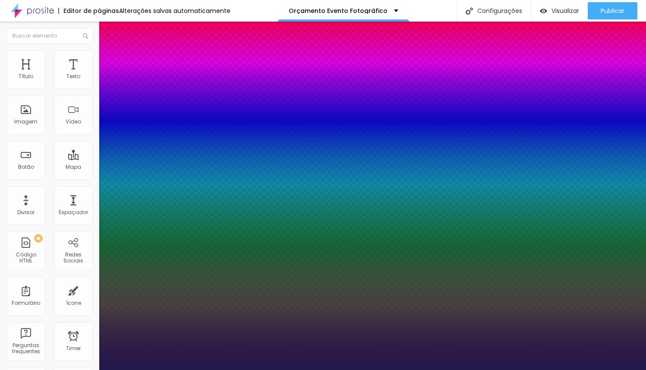
type input "1"
type input "18"
type input "1"
type input "19"
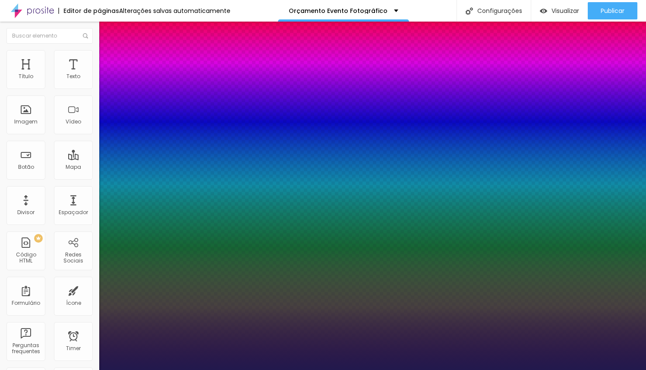
type input "19"
type input "1"
type input "20"
type input "1"
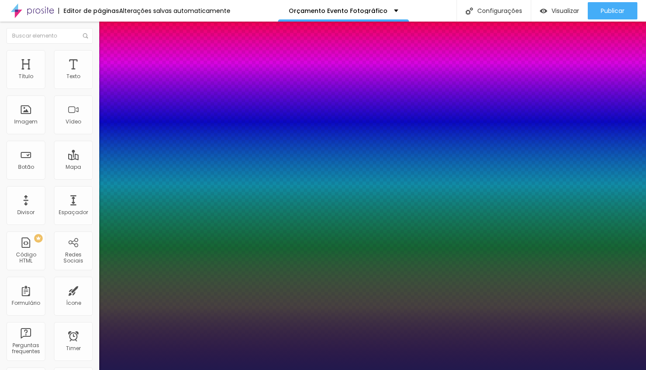
type input "21"
type input "1"
type input "20"
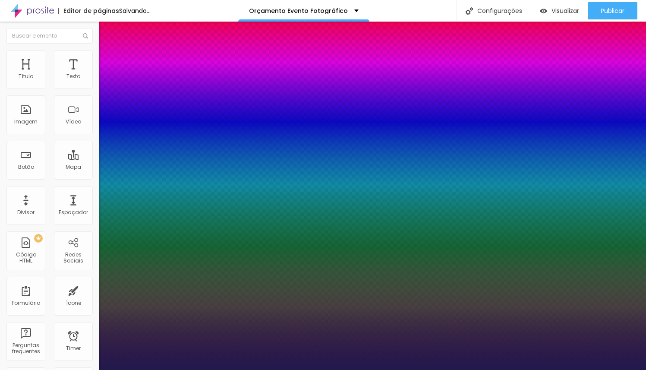
type input "1"
type input "19"
type input "1"
type input "20"
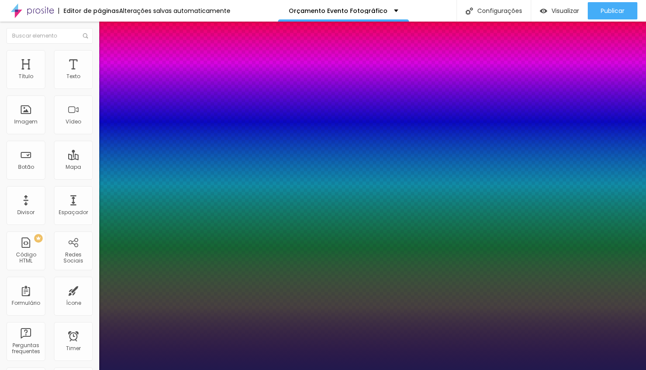
type input "20"
type input "1"
type input "20"
click at [201, 369] on div at bounding box center [323, 370] width 646 height 0
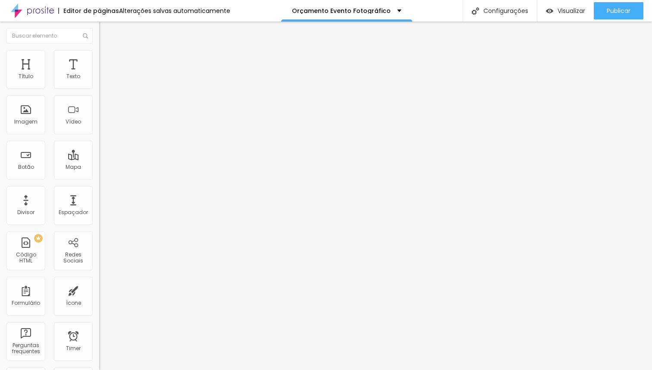
click at [104, 124] on icon "button" at bounding box center [105, 122] width 3 height 3
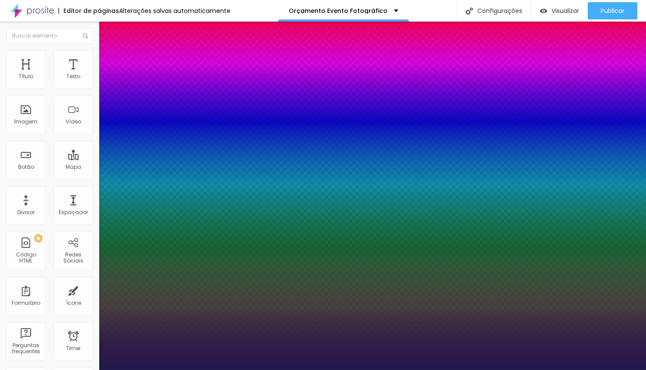
type input "1"
type input "22"
type input "1"
type input "23"
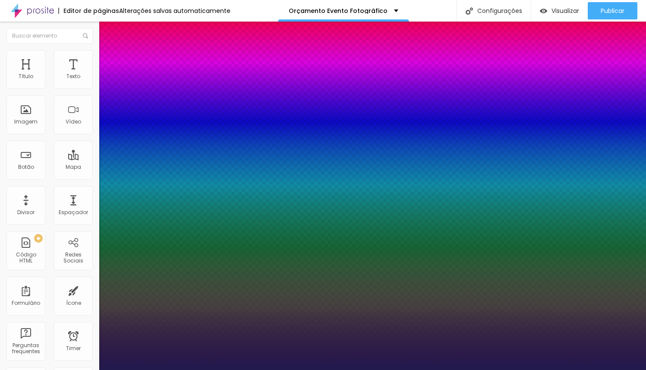
type input "23"
type input "1"
type input "24"
type input "1"
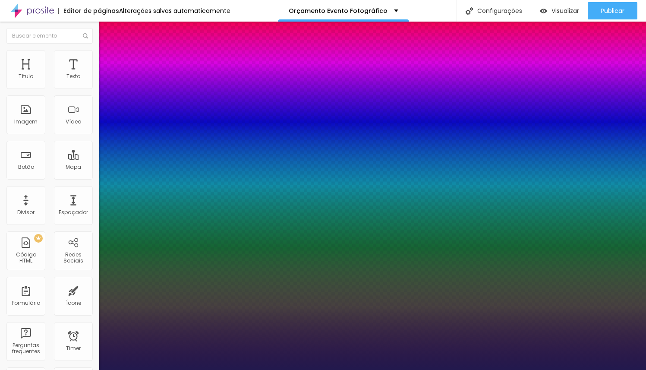
type input "25"
type input "1"
type input "26"
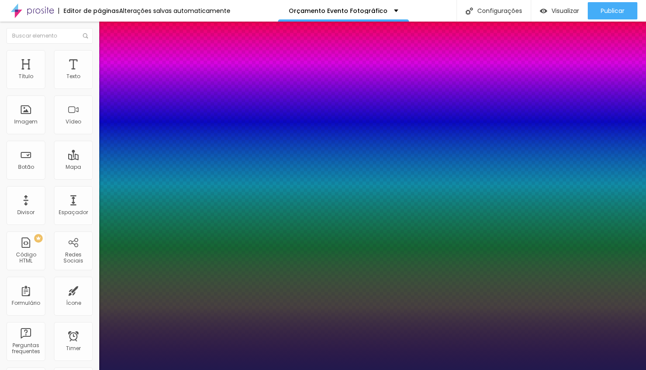
type input "1"
type input "27"
type input "1"
type input "26"
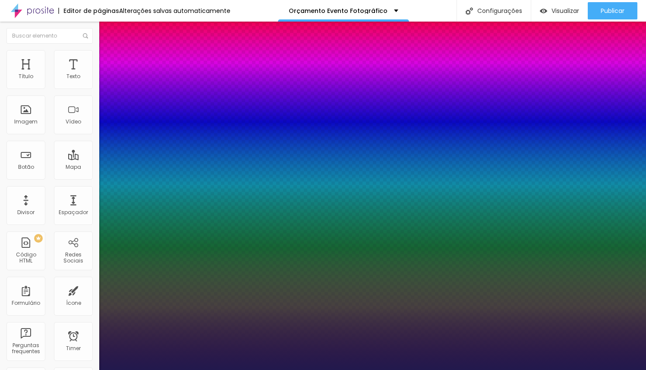
type input "26"
type input "1"
type input "25"
type input "1"
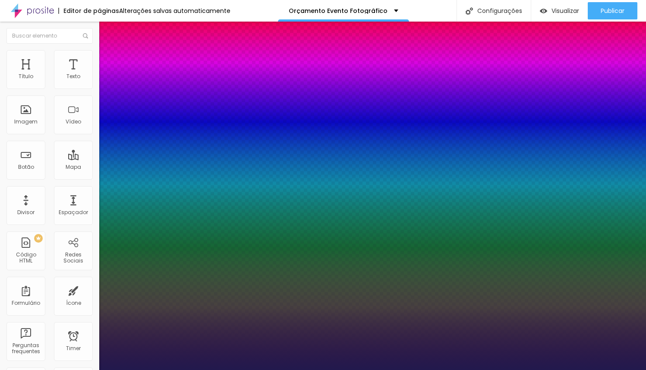
type input "25"
type input "1"
click at [251, 369] on div at bounding box center [323, 370] width 646 height 0
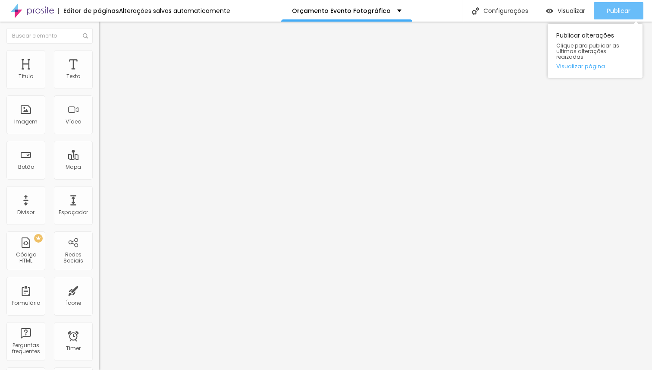
click at [616, 11] on span "Publicar" at bounding box center [619, 10] width 24 height 7
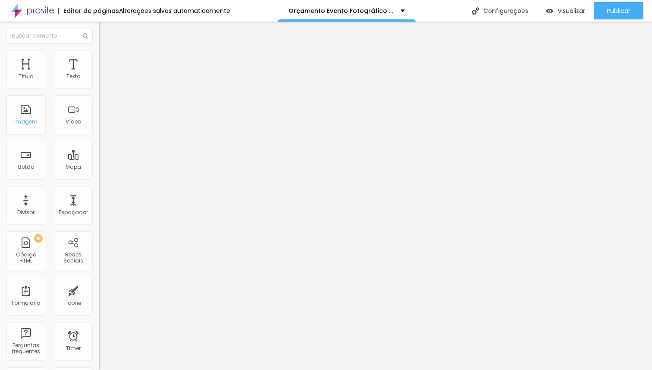
click at [26, 120] on div "Imagem" at bounding box center [25, 122] width 23 height 6
click at [107, 60] on span "Estilo" at bounding box center [113, 55] width 13 height 7
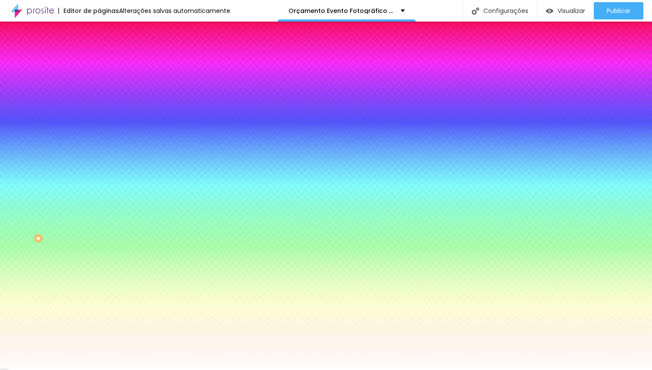
click at [99, 79] on span "Adicionar imagem" at bounding box center [127, 75] width 56 height 7
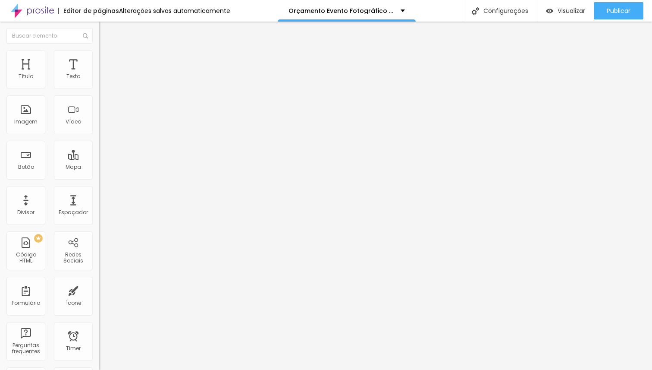
click at [99, 83] on button "button" at bounding box center [105, 78] width 12 height 9
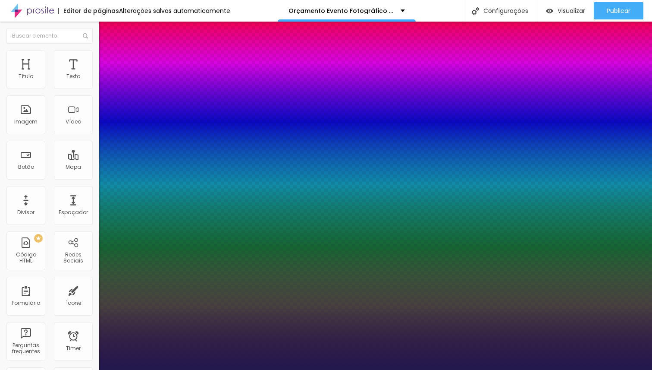
type input "1"
type input "17"
type input "1"
type input "18"
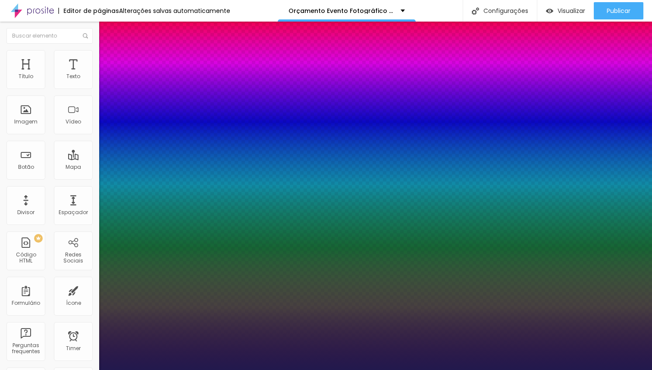
type input "18"
type input "1"
type input "19"
type input "1"
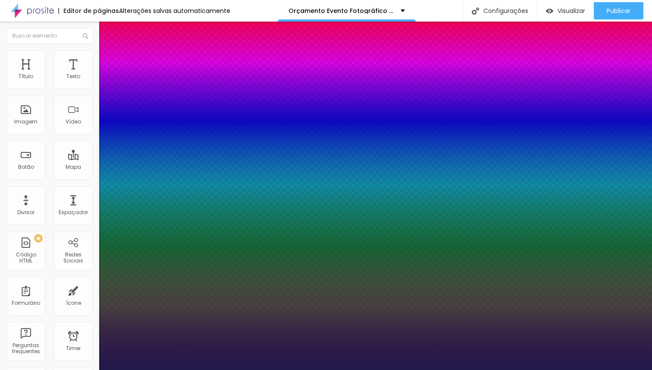
type input "20"
type input "1"
type input "20"
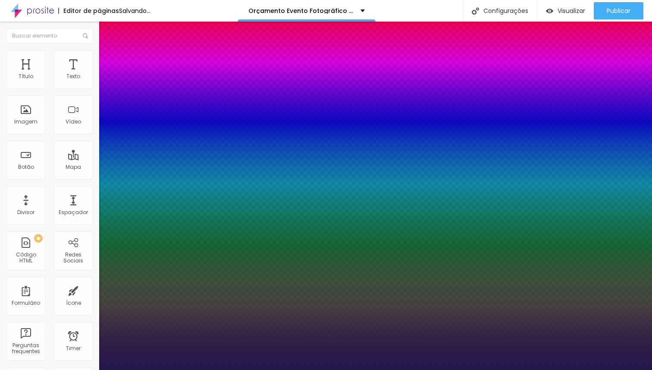
type input "1"
click at [277, 369] on div at bounding box center [326, 370] width 652 height 0
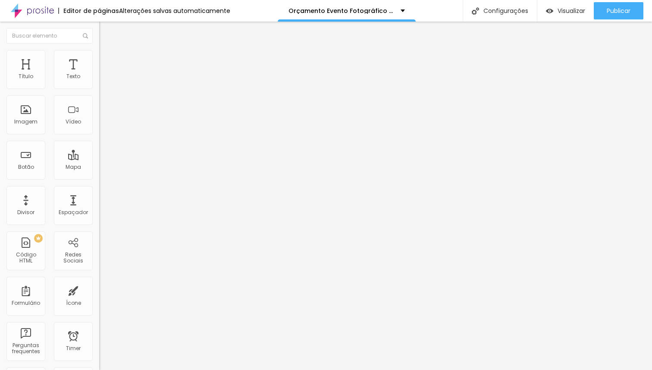
click at [107, 61] on span "Avançado" at bounding box center [121, 64] width 28 height 7
type input "25"
type input "30"
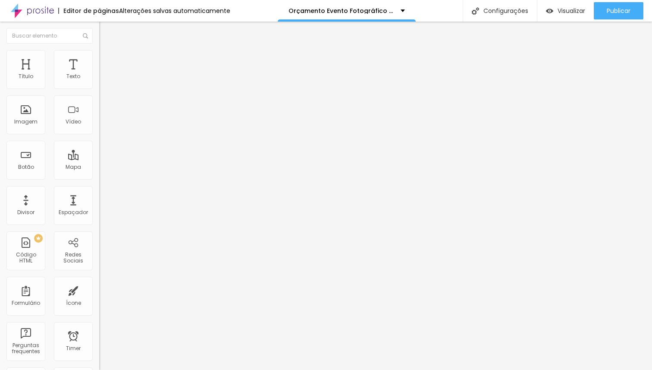
drag, startPoint x: 57, startPoint y: 83, endPoint x: 97, endPoint y: 82, distance: 40.2
type input "30"
click at [99, 167] on input "range" at bounding box center [127, 170] width 56 height 7
type input "0"
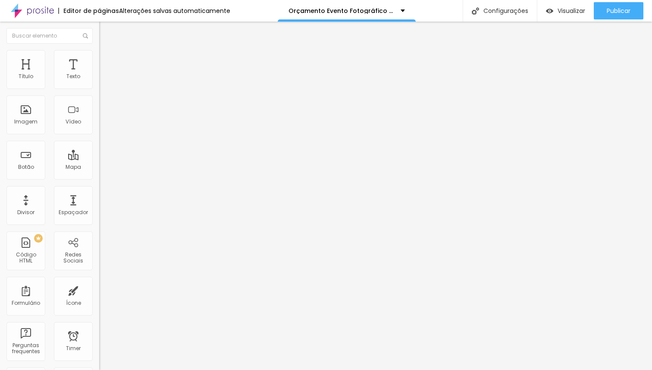
type input "1"
type input "3"
type input "177"
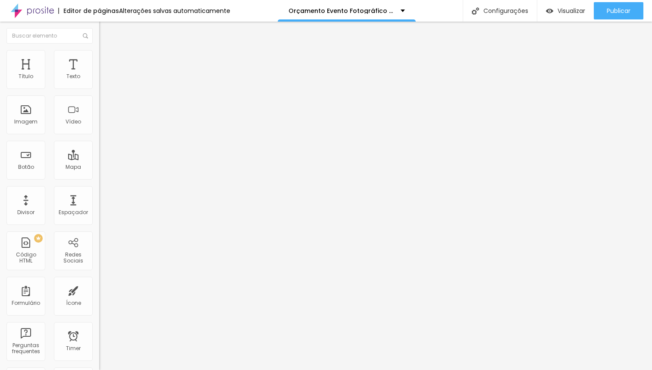
type input "177"
type input "300"
type input "393"
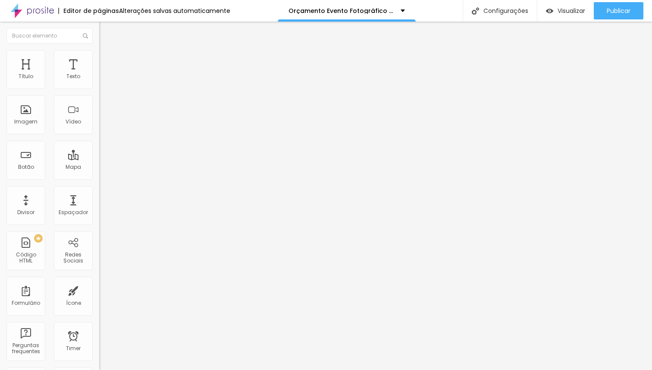
type input "464"
type input "474"
type input "500"
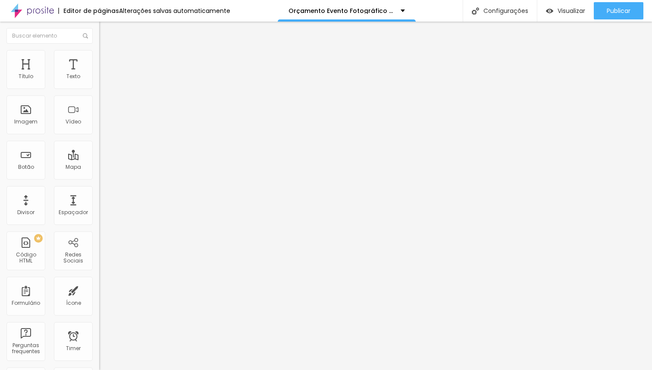
type input "500"
drag, startPoint x: 44, startPoint y: 100, endPoint x: 86, endPoint y: 100, distance: 42.3
type input "500"
click at [99, 290] on input "range" at bounding box center [127, 293] width 56 height 7
drag, startPoint x: 72, startPoint y: 87, endPoint x: 62, endPoint y: 88, distance: 10.4
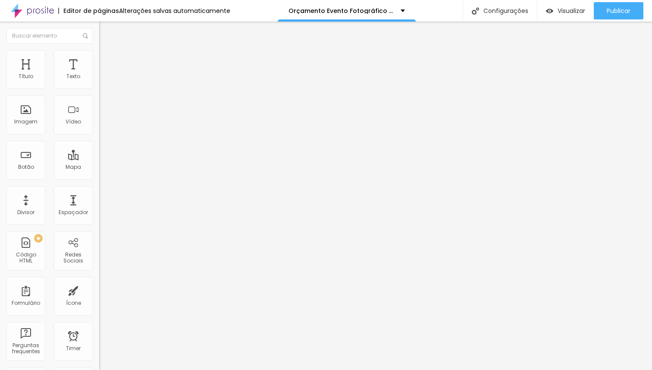
click at [99, 167] on div at bounding box center [148, 171] width 99 height 8
type input "25"
type input "20"
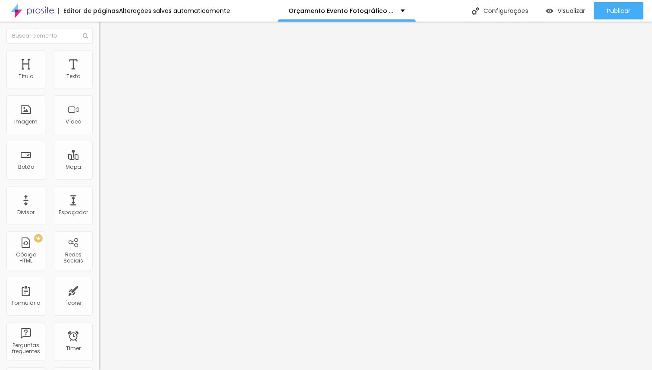
type input "15"
type input "10"
type input "5"
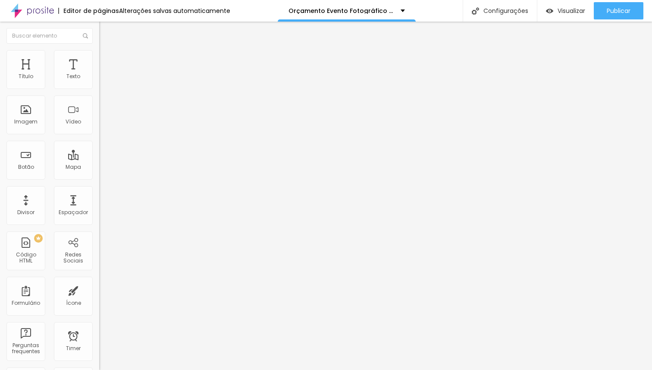
type input "5"
type input "0"
type input "30"
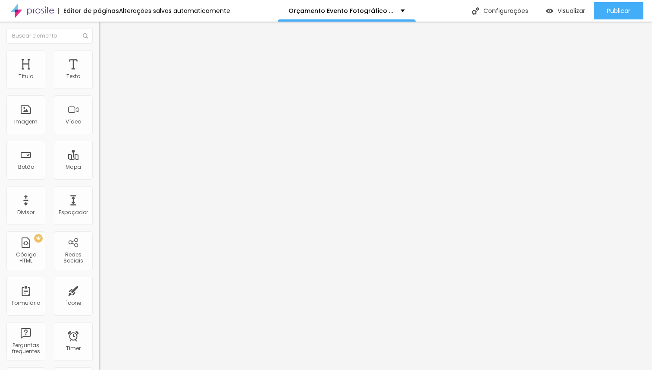
drag, startPoint x: 72, startPoint y: 84, endPoint x: 148, endPoint y: 86, distance: 76.0
click at [148, 167] on input "range" at bounding box center [127, 170] width 56 height 7
type input "498"
type input "484"
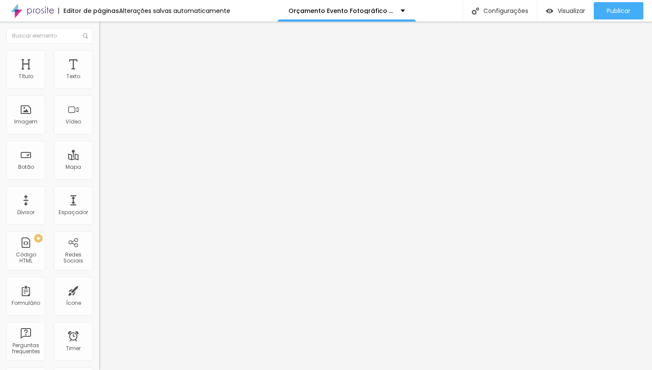
type input "484"
type input "310"
type input "165"
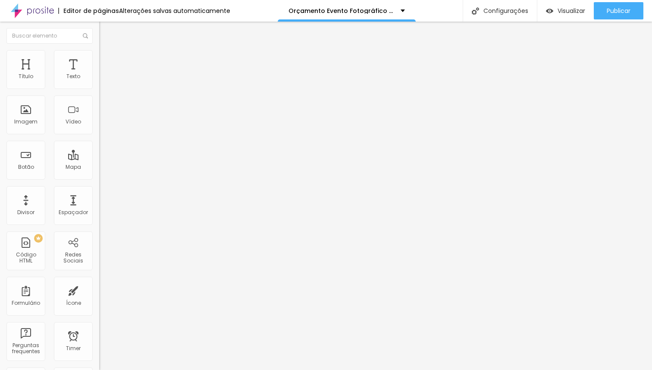
type input "0"
drag, startPoint x: 60, startPoint y: 101, endPoint x: 0, endPoint y: 102, distance: 60.0
type input "0"
click at [99, 290] on input "range" at bounding box center [127, 293] width 56 height 7
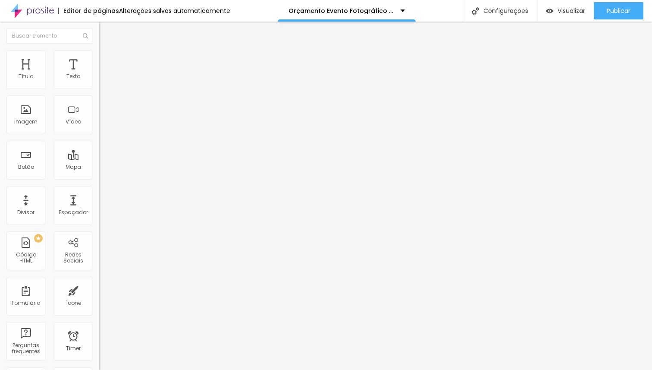
click at [107, 60] on span "Estilo" at bounding box center [113, 55] width 13 height 7
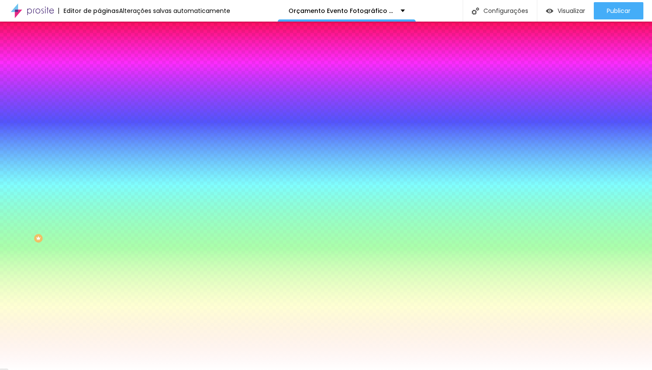
click at [99, 59] on li "Avançado" at bounding box center [148, 63] width 99 height 9
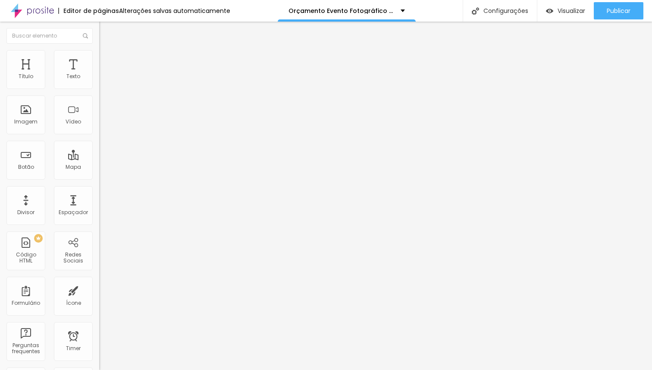
type input "25"
type input "35"
type input "40"
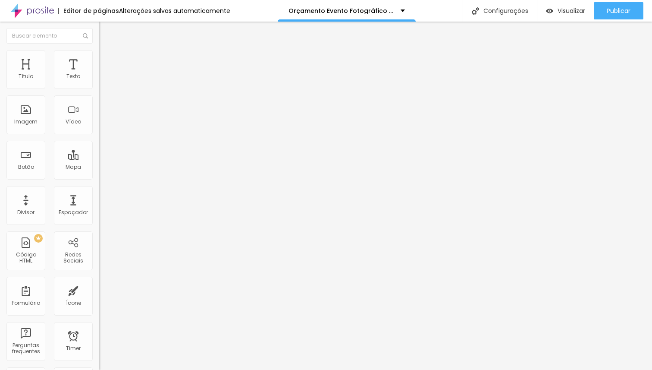
type input "40"
type input "45"
type input "50"
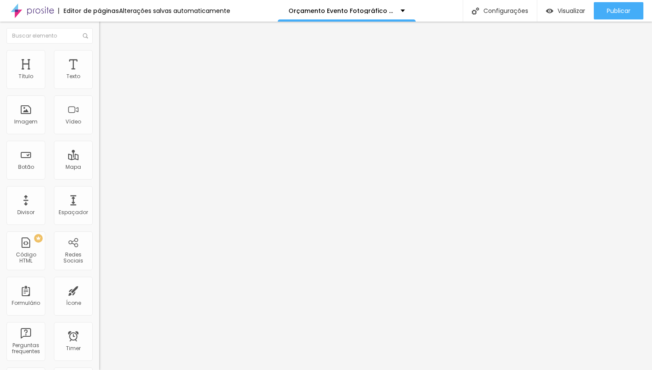
drag, startPoint x: 38, startPoint y: 85, endPoint x: 89, endPoint y: 82, distance: 51.0
type input "50"
click at [99, 167] on input "range" at bounding box center [127, 170] width 56 height 7
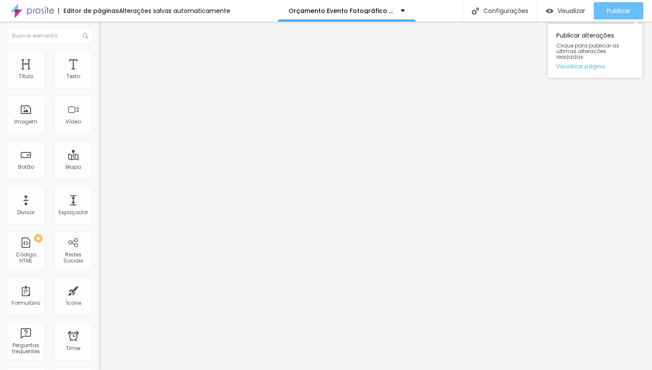
click at [626, 9] on span "Publicar" at bounding box center [619, 10] width 24 height 7
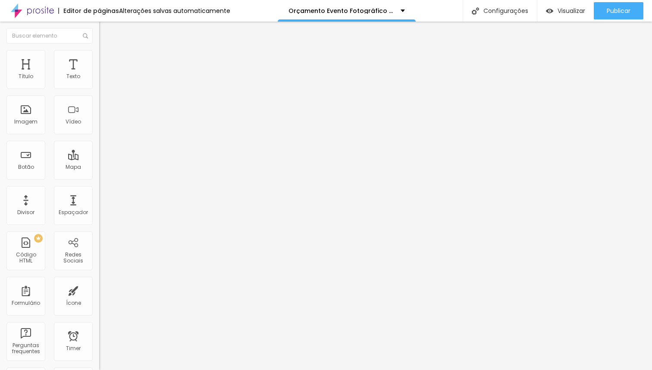
click at [104, 79] on icon "button" at bounding box center [105, 77] width 3 height 3
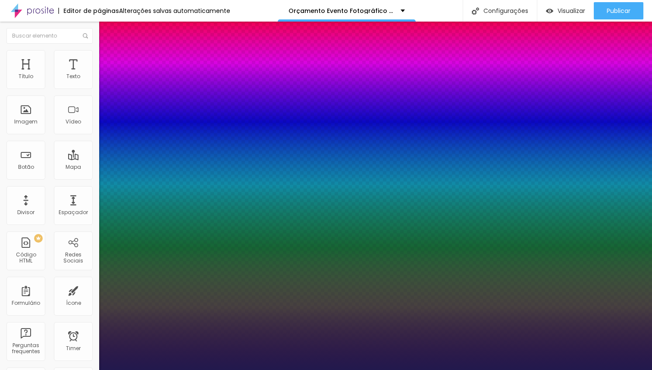
type input "1"
click at [285, 369] on div at bounding box center [326, 370] width 652 height 0
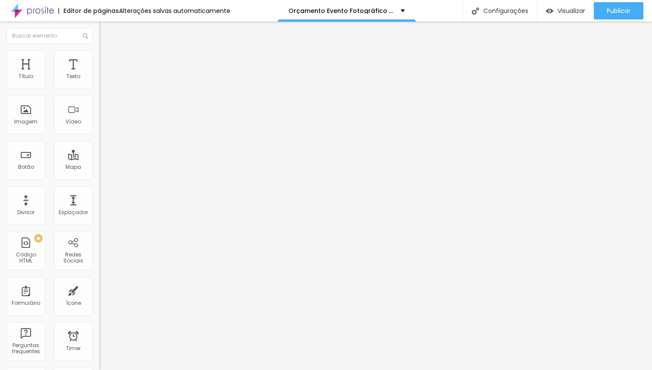
click at [104, 79] on icon "button" at bounding box center [105, 77] width 3 height 3
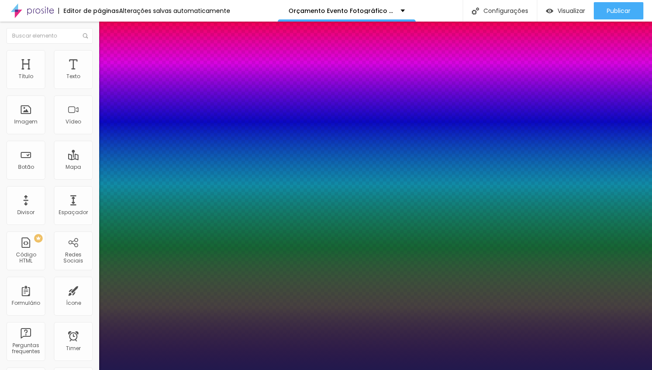
type input "1"
click at [335, 369] on div at bounding box center [326, 370] width 652 height 0
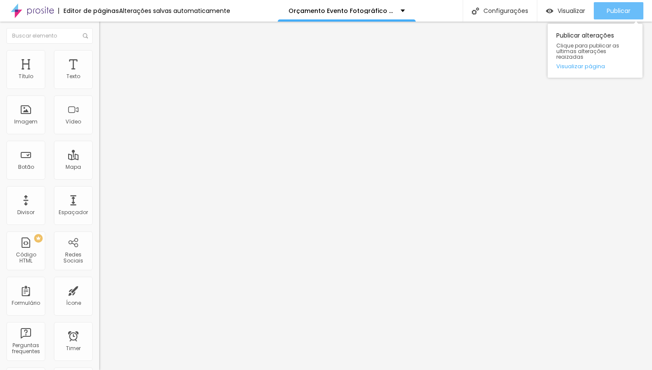
click at [617, 12] on span "Publicar" at bounding box center [619, 10] width 24 height 7
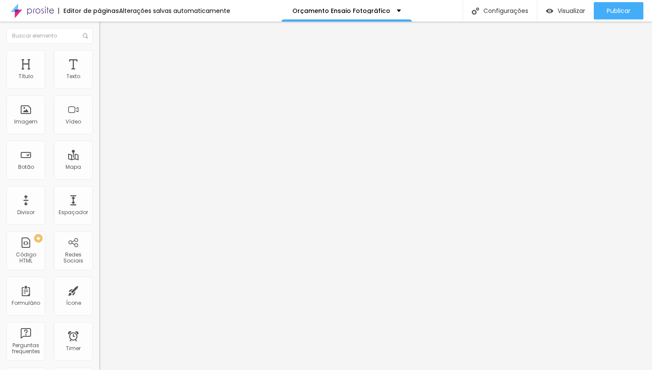
click at [107, 61] on span "Avançado" at bounding box center [121, 64] width 28 height 7
click at [107, 60] on span "Estilo" at bounding box center [113, 55] width 13 height 7
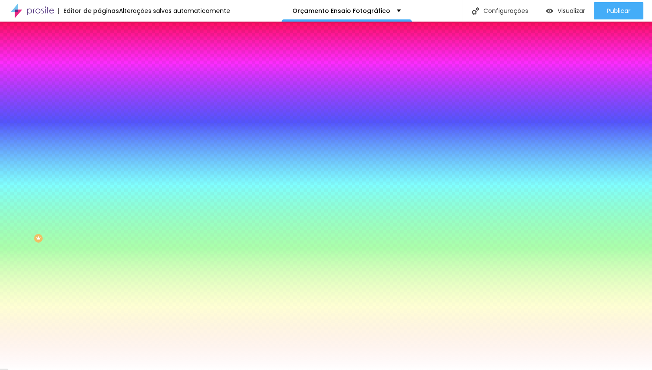
click at [99, 59] on img at bounding box center [103, 63] width 8 height 8
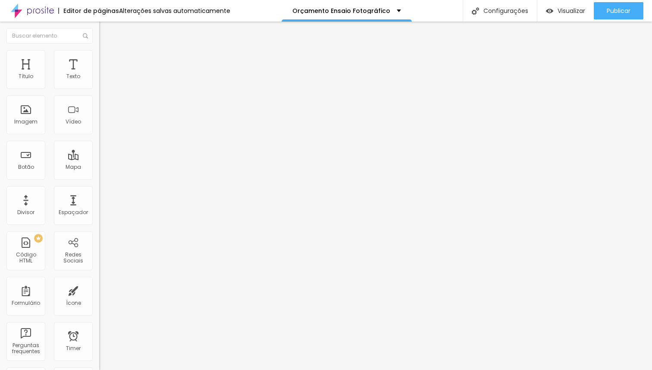
click at [99, 61] on ul "Conteúdo Estilo Avançado" at bounding box center [148, 54] width 99 height 26
click at [107, 60] on span "Estilo" at bounding box center [113, 55] width 13 height 7
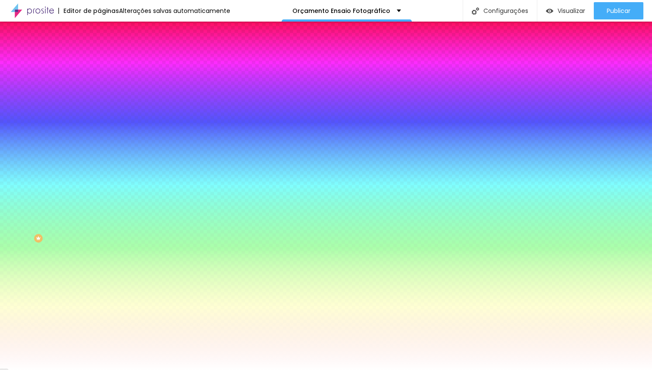
click at [103, 80] on icon "button" at bounding box center [106, 77] width 6 height 6
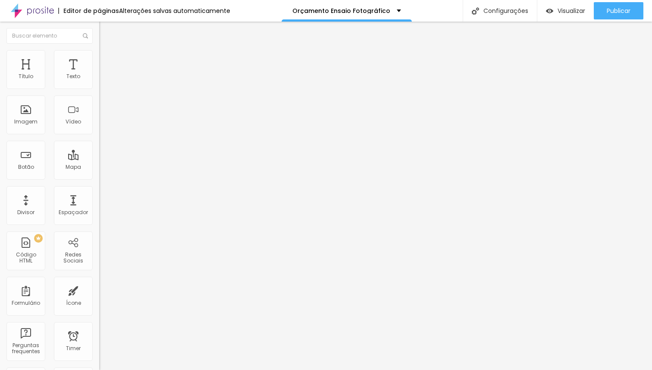
click at [99, 52] on img at bounding box center [103, 54] width 8 height 8
click at [99, 50] on li "Estilo" at bounding box center [148, 45] width 99 height 9
click at [99, 55] on img at bounding box center [103, 54] width 8 height 8
click at [99, 50] on li "Estilo" at bounding box center [148, 45] width 99 height 9
type input "52"
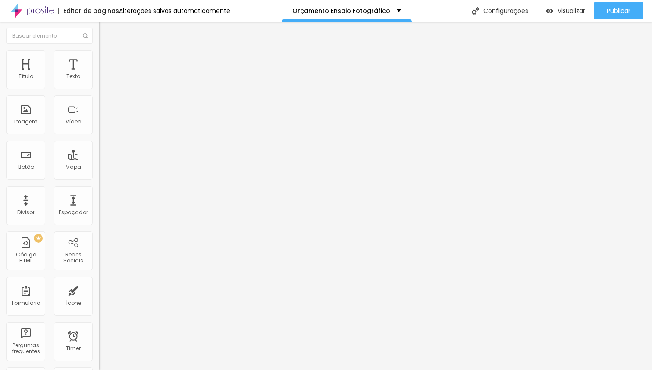
type input "52"
type input "49"
type input "38"
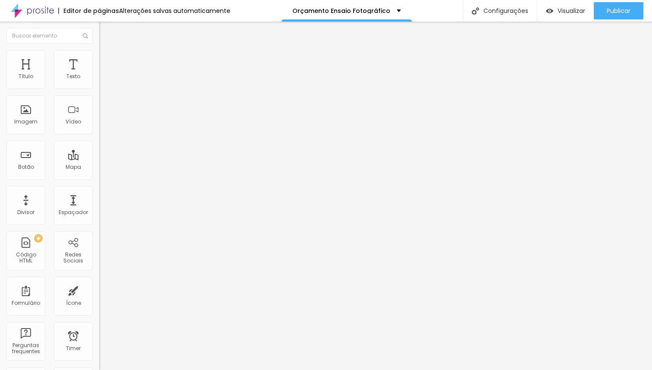
type input "36"
type input "35"
type input "34"
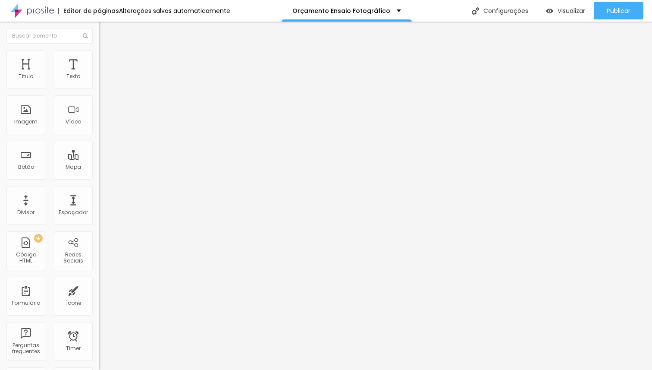
type input "34"
type input "33"
type input "32"
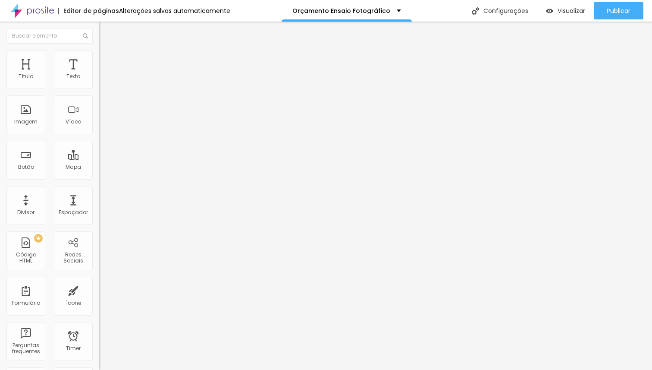
type input "31"
type input "30"
type input "29"
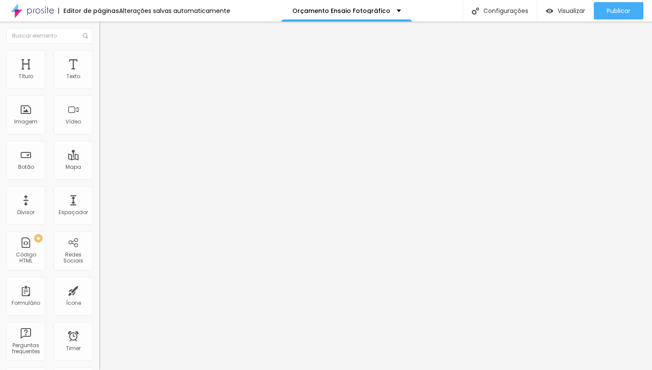
type input "29"
type input "28"
type input "27"
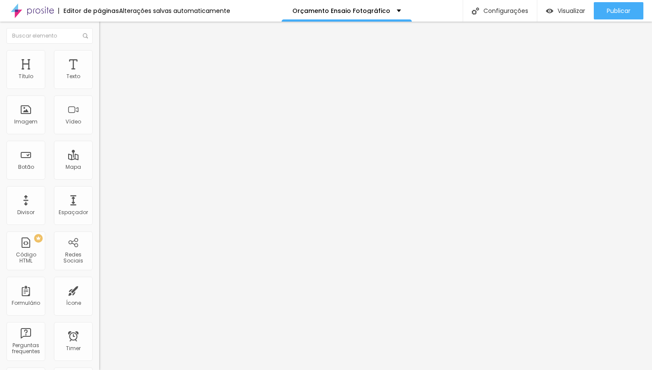
type input "26"
type input "25"
type input "24"
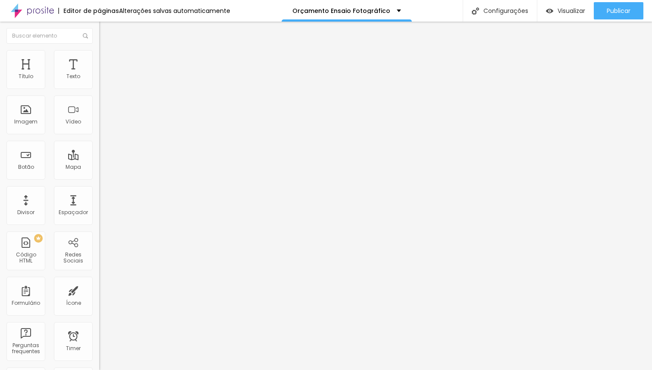
type input "24"
type input "25"
drag, startPoint x: 43, startPoint y: 181, endPoint x: 27, endPoint y: 180, distance: 16.4
type input "25"
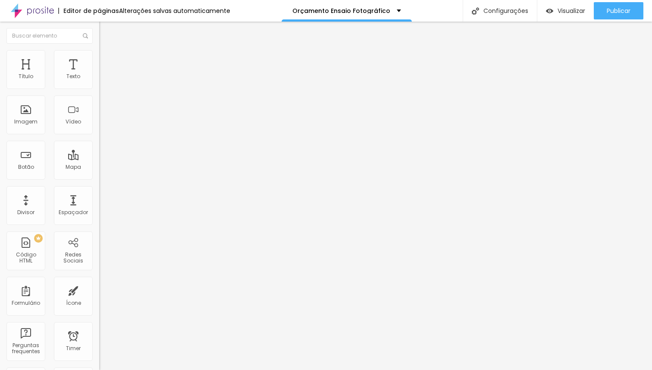
click at [99, 204] on input "range" at bounding box center [127, 207] width 56 height 7
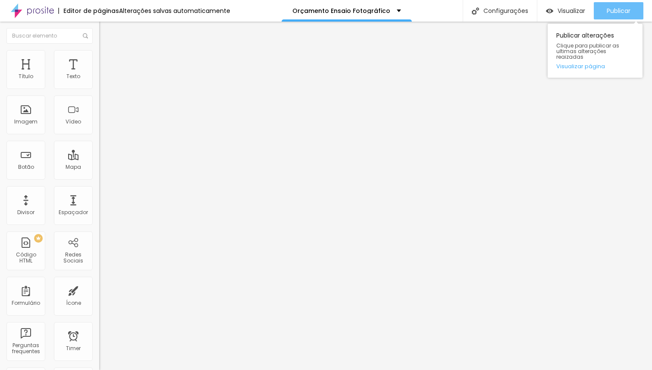
click at [624, 10] on span "Publicar" at bounding box center [619, 10] width 24 height 7
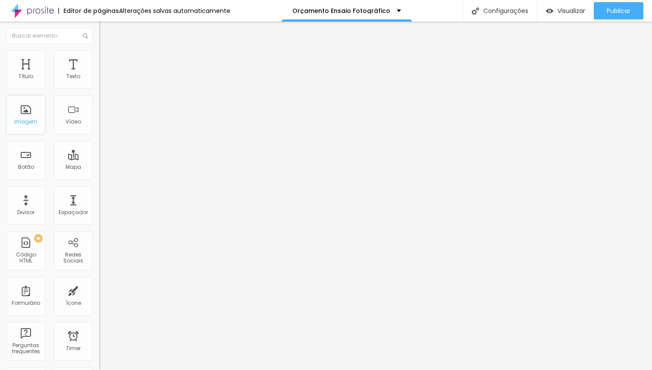
click at [22, 125] on div "Imagem" at bounding box center [25, 122] width 23 height 6
click at [107, 58] on span "Estilo" at bounding box center [113, 55] width 13 height 7
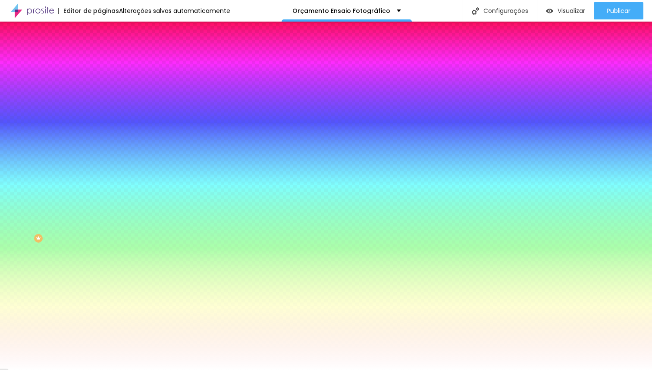
click at [99, 79] on span "Adicionar imagem" at bounding box center [127, 75] width 56 height 7
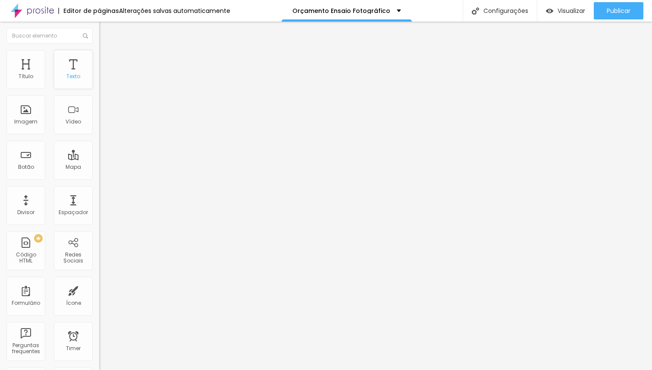
click at [66, 76] on div "Texto" at bounding box center [73, 76] width 14 height 6
click at [99, 57] on li "Avançado" at bounding box center [148, 54] width 99 height 9
type input "99"
type input "100"
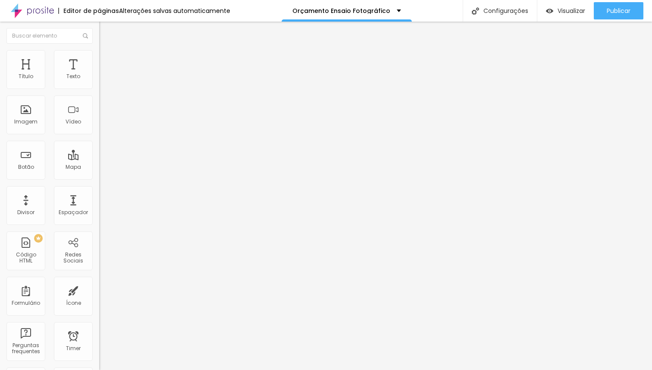
type input "100"
drag, startPoint x: 72, startPoint y: 86, endPoint x: 51, endPoint y: 98, distance: 24.2
type input "100"
click at [118, 159] on input "range" at bounding box center [127, 162] width 56 height 7
type input "15"
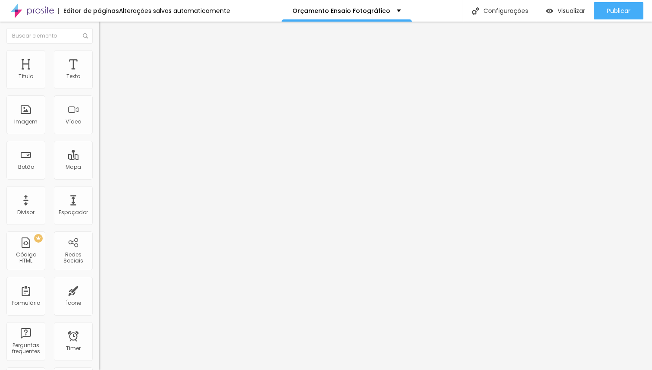
type input "15"
type input "100"
drag, startPoint x: 28, startPoint y: 101, endPoint x: 103, endPoint y: 102, distance: 75.1
type input "100"
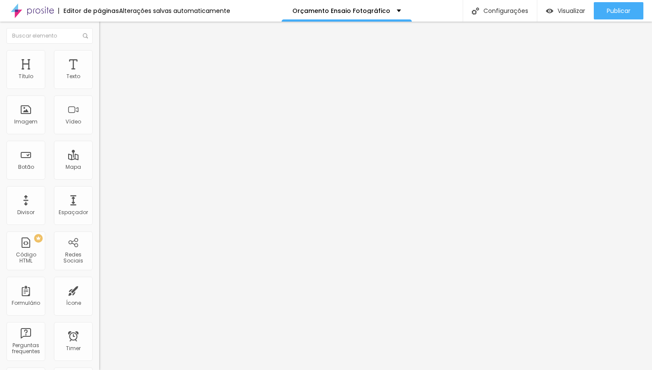
click at [103, 281] on input "range" at bounding box center [127, 284] width 56 height 7
click at [107, 51] on span "Estilo" at bounding box center [113, 47] width 13 height 7
click at [103, 80] on icon "button" at bounding box center [105, 77] width 5 height 5
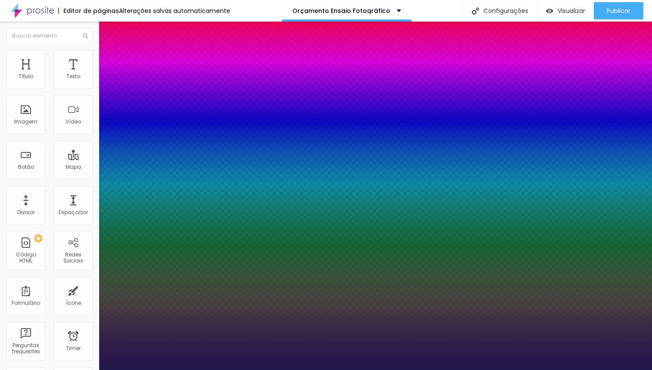
type input "1"
type input "17"
type input "1"
type input "18"
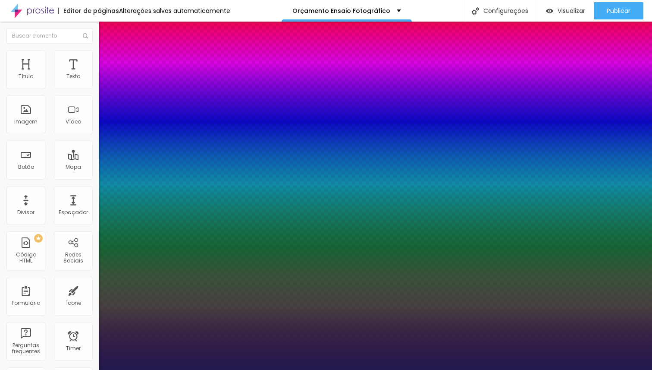
type input "18"
type input "1"
type input "19"
type input "1"
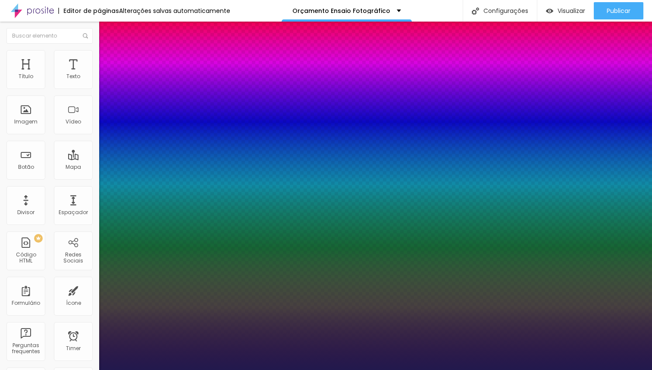
type input "20"
type input "1"
type input "21"
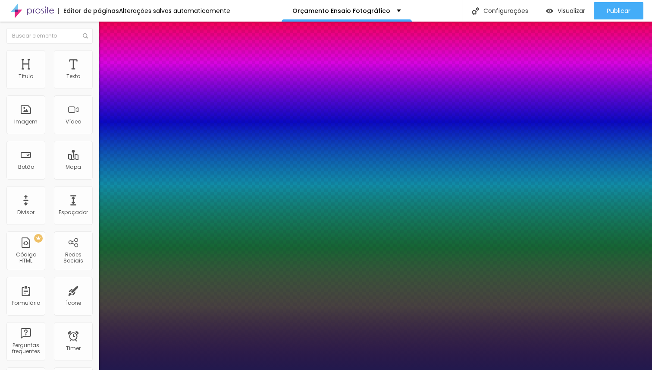
type input "1"
type input "20"
type input "1"
type input "20"
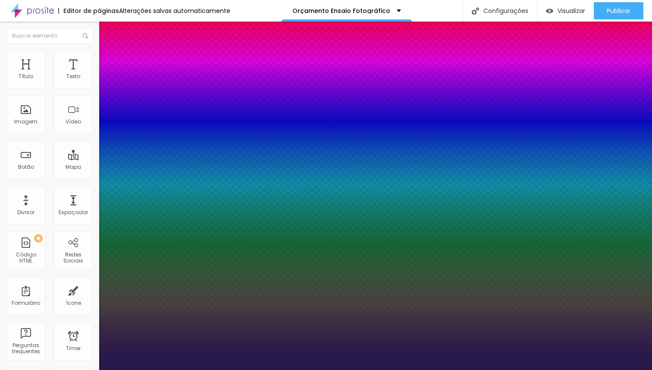
click at [385, 369] on div at bounding box center [326, 370] width 652 height 0
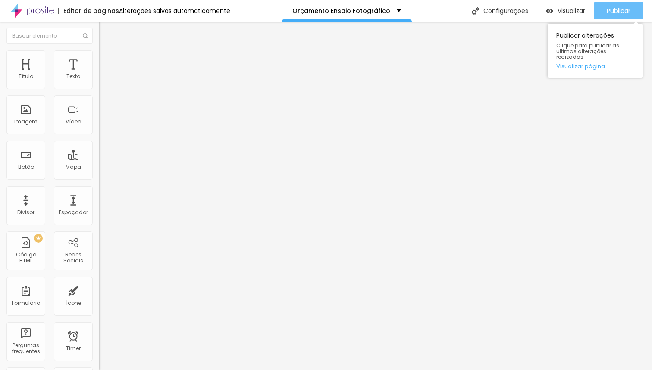
click at [623, 10] on span "Publicar" at bounding box center [619, 10] width 24 height 7
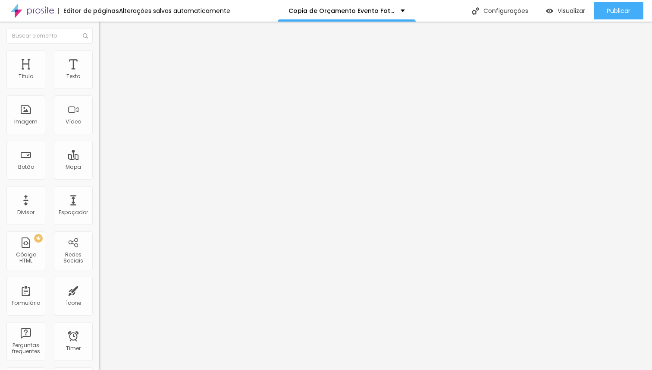
type input "38"
type input "37"
type input "36"
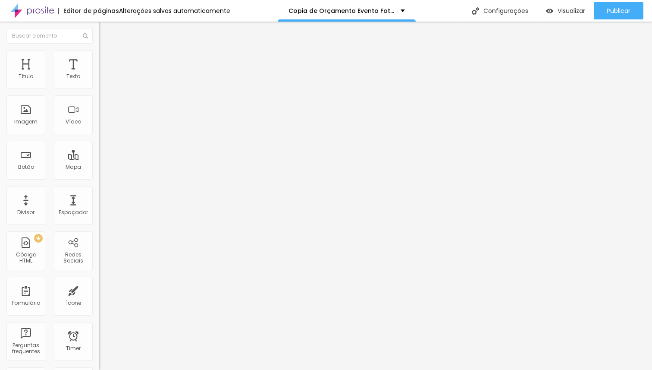
type input "36"
type input "35"
type input "34"
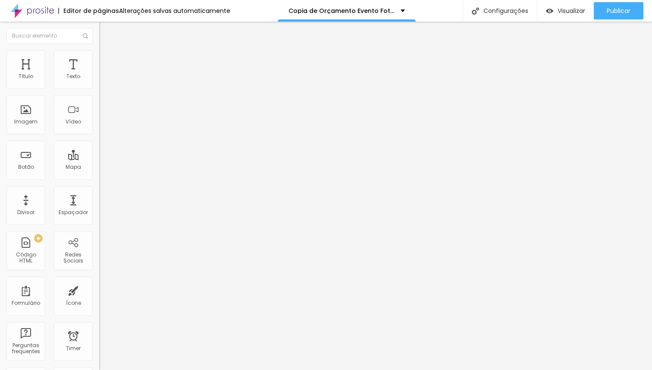
type input "33"
type input "32"
type input "31"
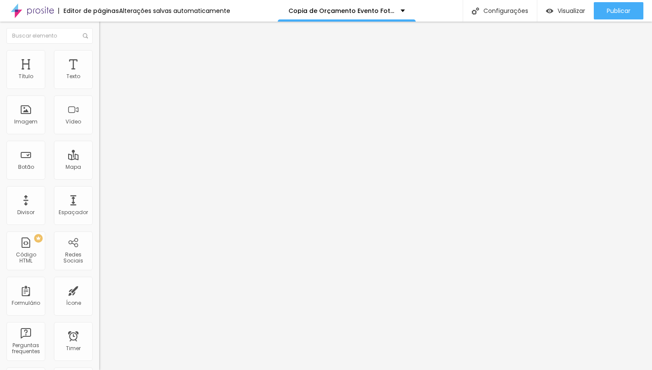
type input "31"
type input "30"
type input "29"
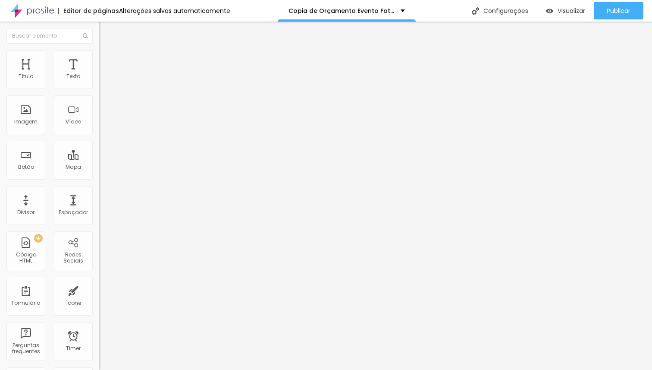
type input "28"
type input "27"
type input "26"
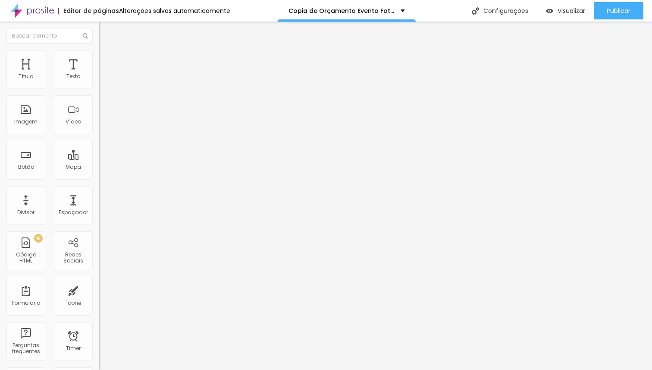
type input "26"
type input "25"
type input "24"
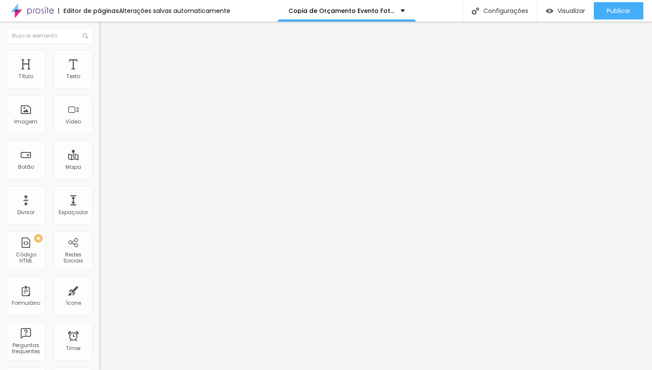
type input "23"
type input "22"
type input "21"
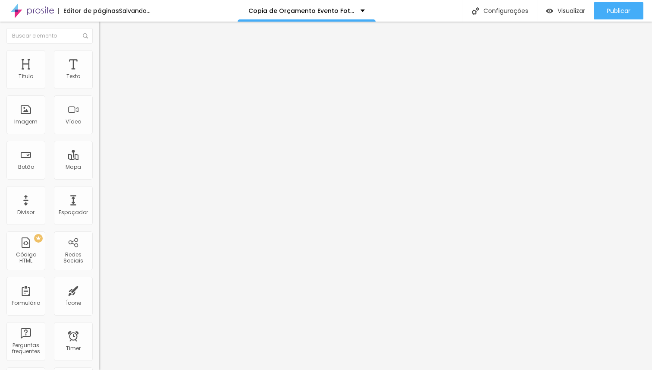
type input "21"
type input "20"
drag, startPoint x: 36, startPoint y: 183, endPoint x: 24, endPoint y: 183, distance: 12.5
type input "20"
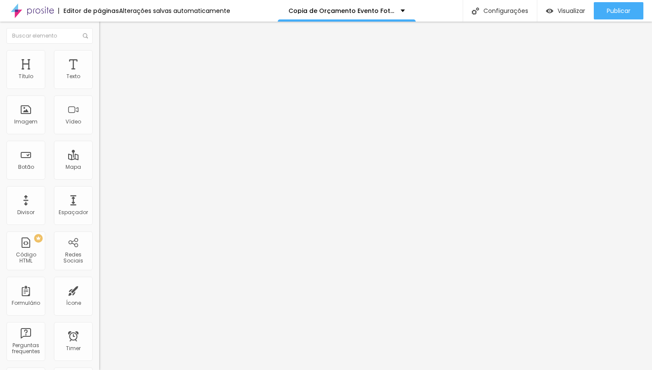
click at [99, 205] on input "range" at bounding box center [127, 208] width 56 height 7
type input "57"
type input "56"
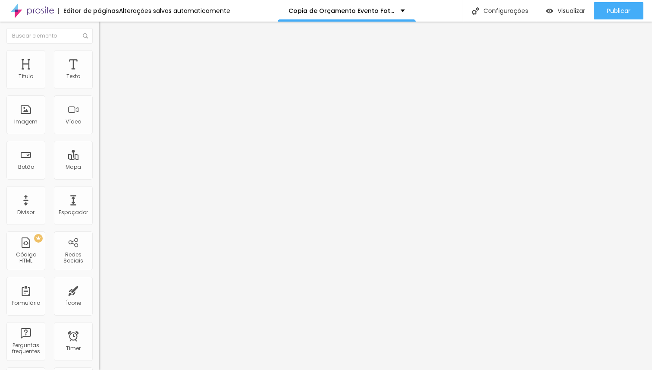
type input "55"
type input "54"
type input "53"
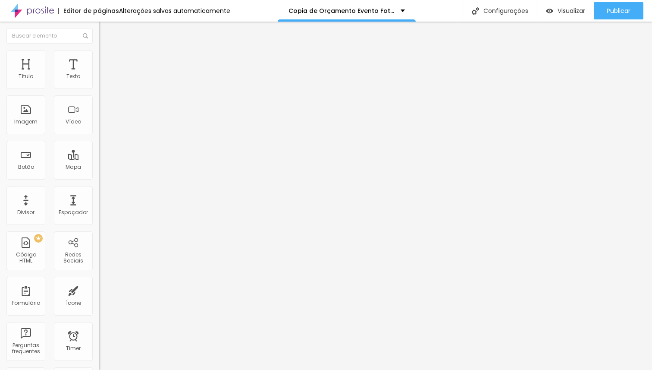
type input "53"
type input "52"
type input "51"
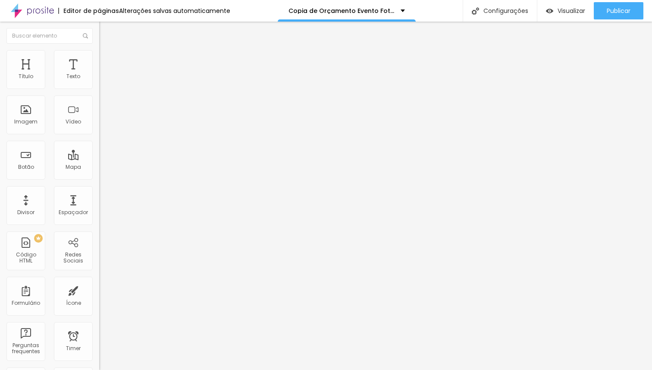
type input "50"
type input "49"
type input "50"
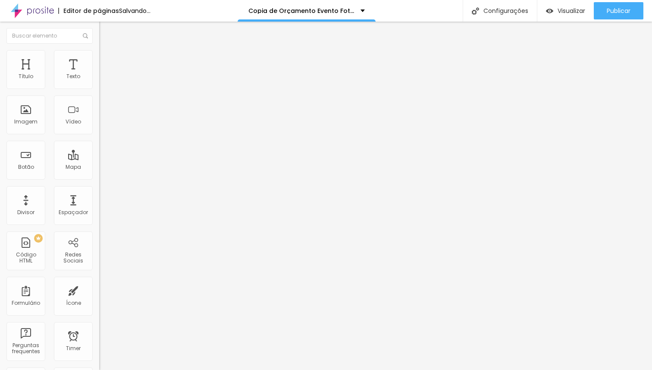
type input "50"
drag, startPoint x: 46, startPoint y: 182, endPoint x: 42, endPoint y: 182, distance: 4.3
type input "50"
click at [99, 204] on input "range" at bounding box center [127, 207] width 56 height 7
click at [99, 55] on img at bounding box center [103, 54] width 8 height 8
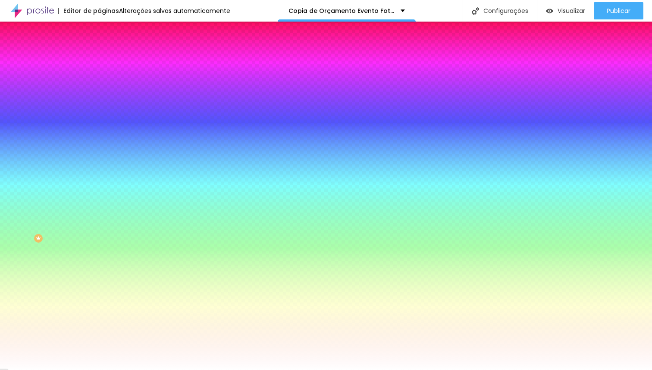
click at [99, 59] on li "Avançado" at bounding box center [148, 63] width 99 height 9
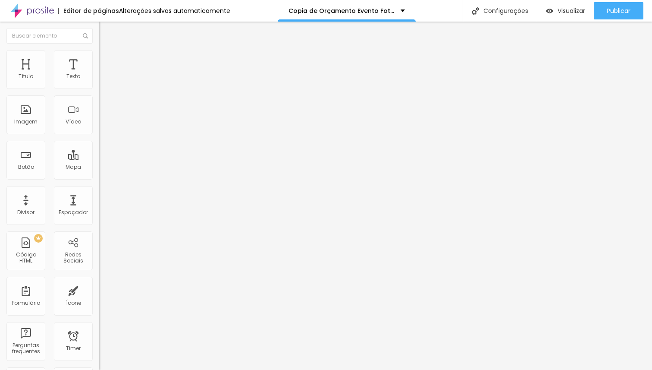
type input "15"
type input "5"
type input "0"
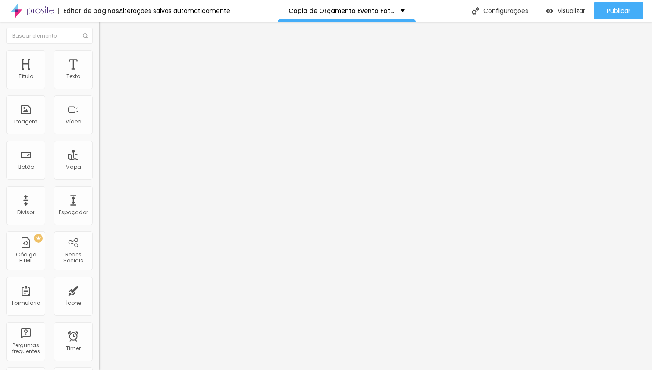
type input "0"
type input "5"
type input "25"
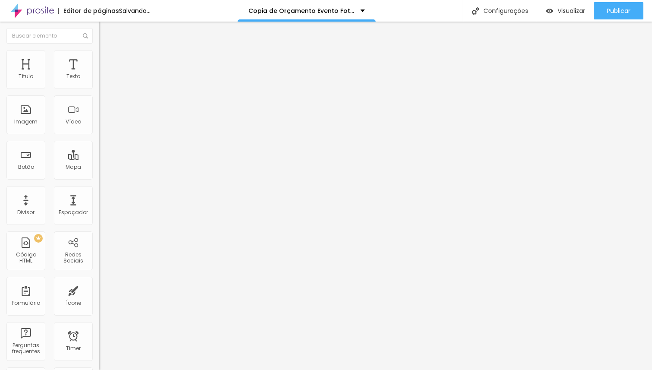
type input "50"
drag, startPoint x: 36, startPoint y: 84, endPoint x: 98, endPoint y: 88, distance: 61.8
type input "50"
click at [99, 167] on input "range" at bounding box center [127, 170] width 56 height 7
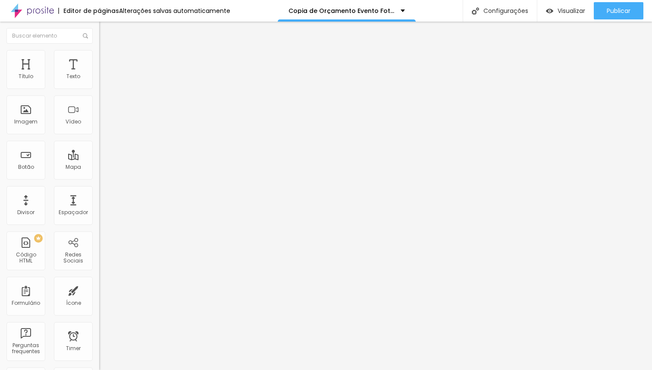
click at [99, 157] on button "button" at bounding box center [105, 152] width 12 height 9
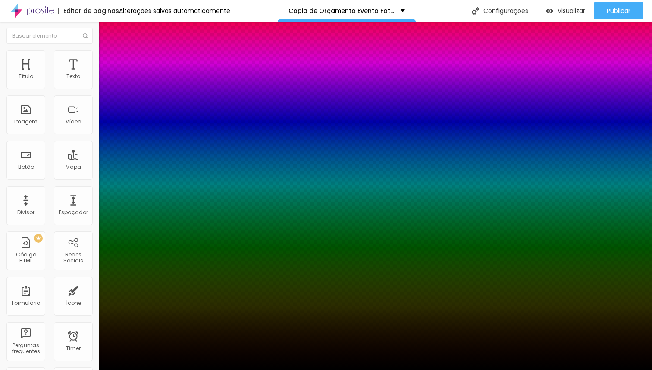
drag, startPoint x: 158, startPoint y: 270, endPoint x: 163, endPoint y: 317, distance: 47.7
click at [163, 317] on div at bounding box center [326, 185] width 652 height 370
click at [160, 293] on div at bounding box center [326, 185] width 652 height 370
drag, startPoint x: 160, startPoint y: 287, endPoint x: 160, endPoint y: 250, distance: 36.2
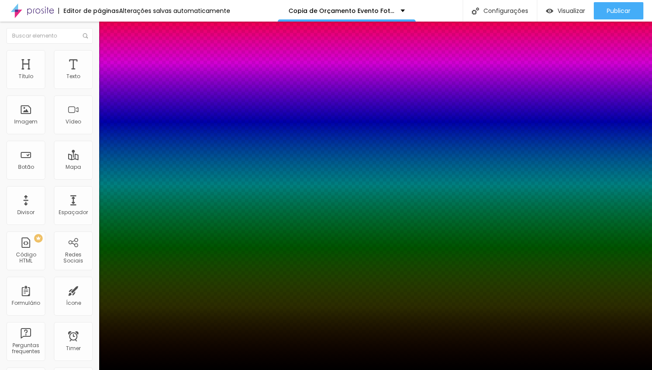
click at [162, 369] on div at bounding box center [326, 375] width 652 height 0
click at [152, 369] on div at bounding box center [326, 375] width 652 height 0
click at [247, 369] on div at bounding box center [326, 370] width 652 height 0
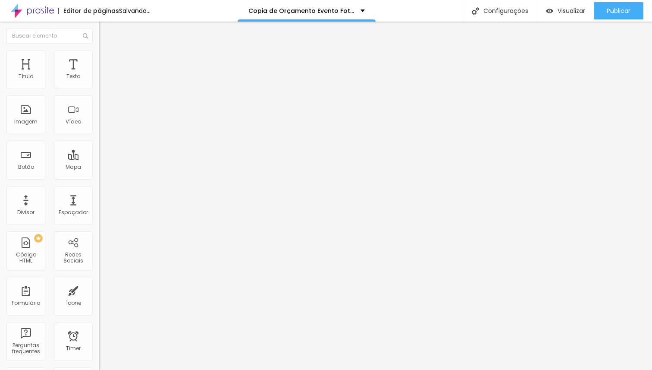
click at [99, 52] on li "Avançado" at bounding box center [148, 54] width 99 height 9
click at [99, 59] on li "Avançado" at bounding box center [148, 63] width 99 height 9
type input "30"
type input "20"
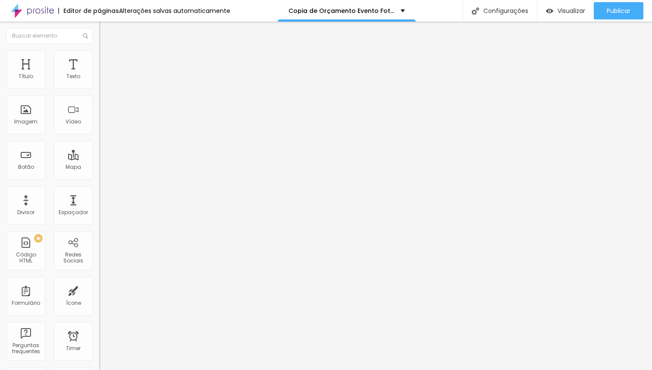
type input "20"
type input "0"
drag, startPoint x: 55, startPoint y: 86, endPoint x: 0, endPoint y: 85, distance: 55.2
type input "0"
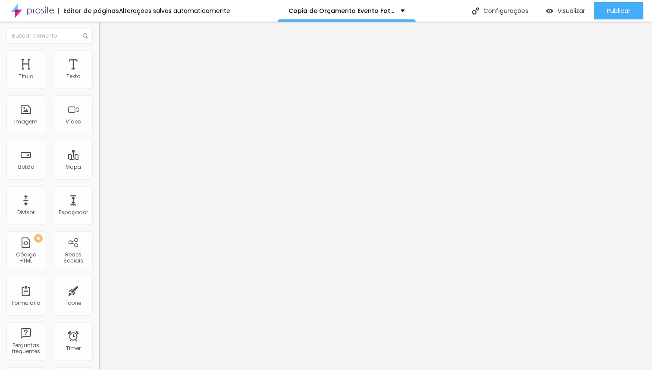
click at [99, 167] on input "range" at bounding box center [127, 170] width 56 height 7
type input "9"
type input "11"
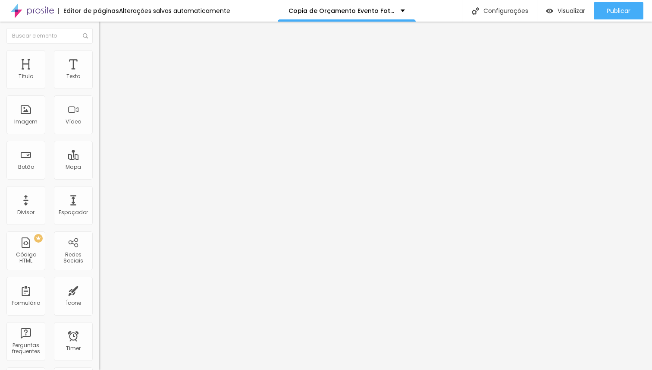
type input "41"
type input "391"
type input "500"
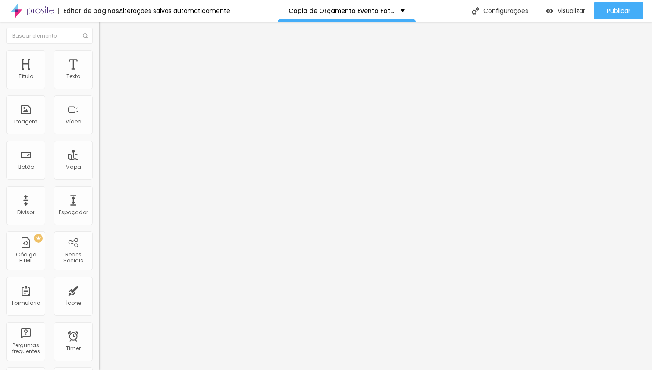
type input "500"
type input "475"
type input "457"
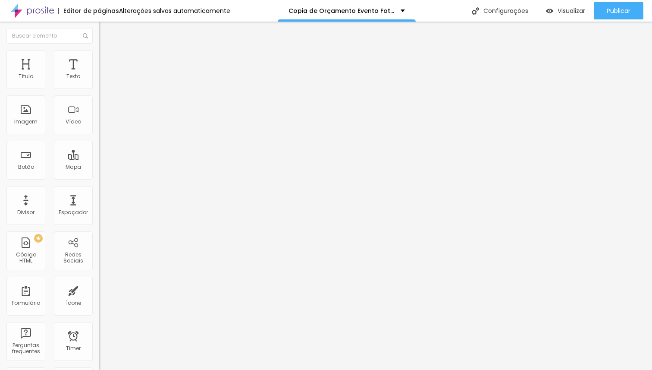
type input "447"
type input "431"
type input "429"
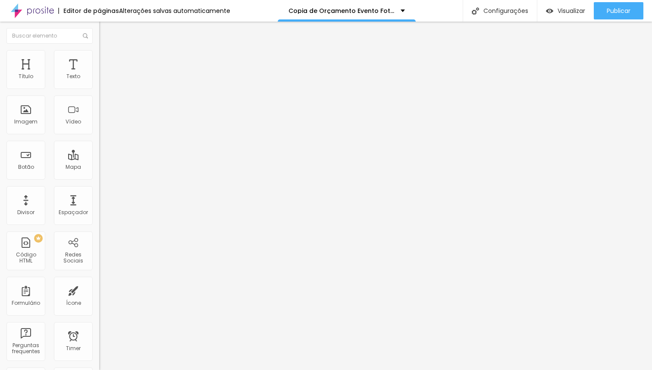
type input "429"
type input "419"
type input "409"
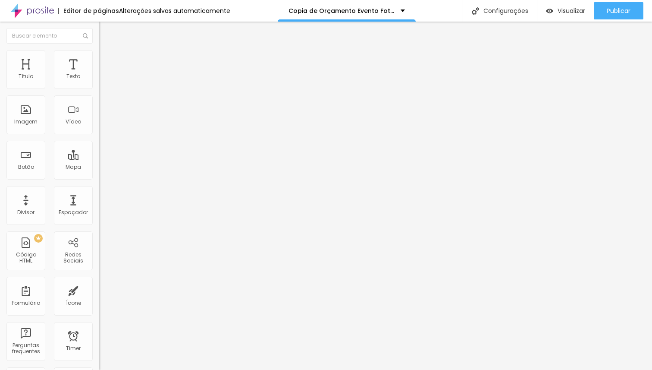
type input "400"
type input "392"
type input "373"
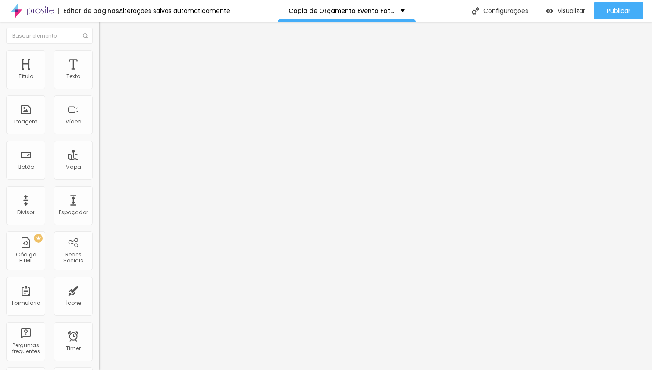
type input "373"
type input "359"
type input "339"
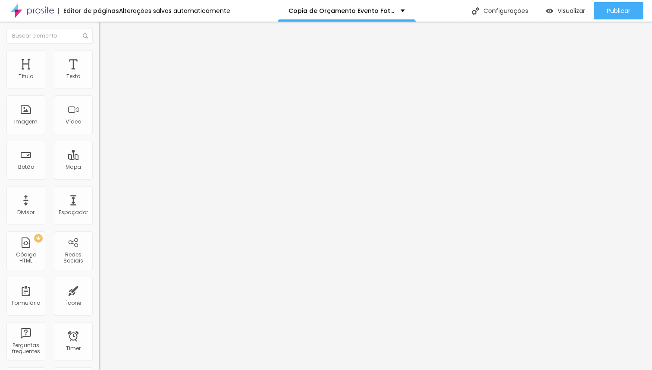
type input "320"
type input "301"
type input "272"
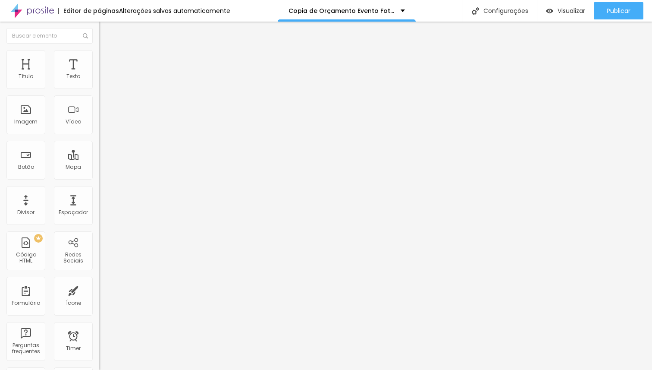
type input "272"
type input "258"
type input "244"
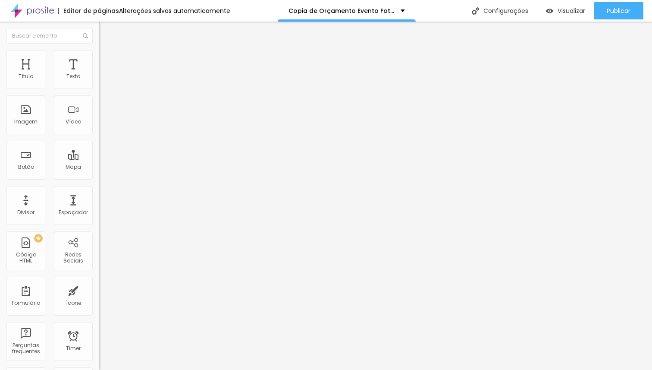
type input "240"
type input "238"
type input "236"
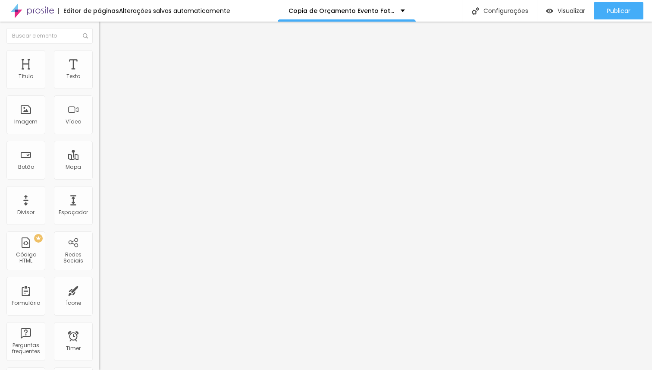
type input "236"
type input "233"
type input "231"
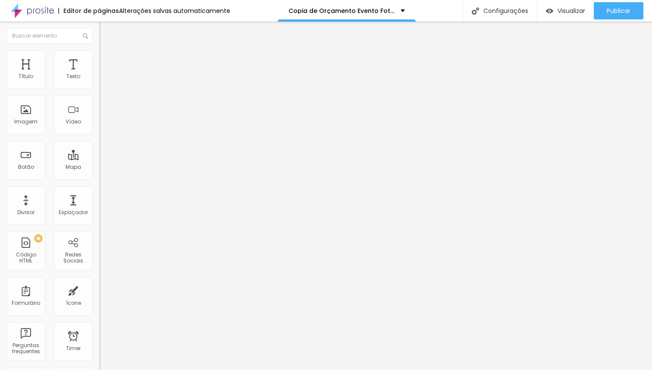
type input "225"
type input "220"
type input "218"
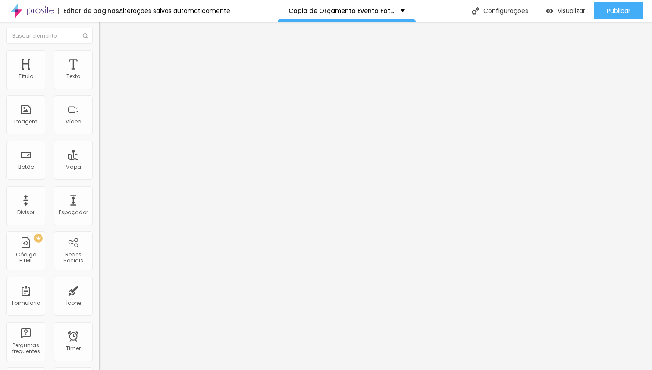
type input "218"
type input "212"
type input "210"
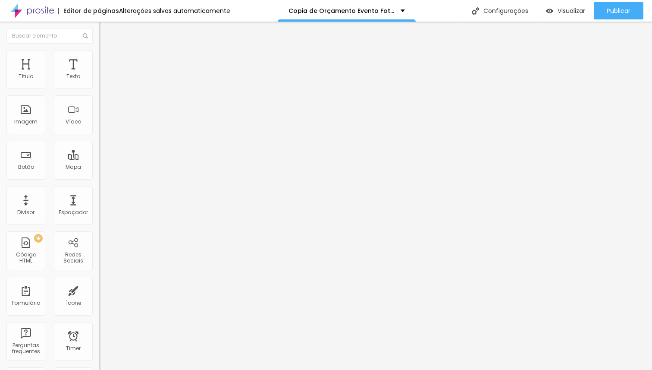
type input "208"
type input "205"
type input "203"
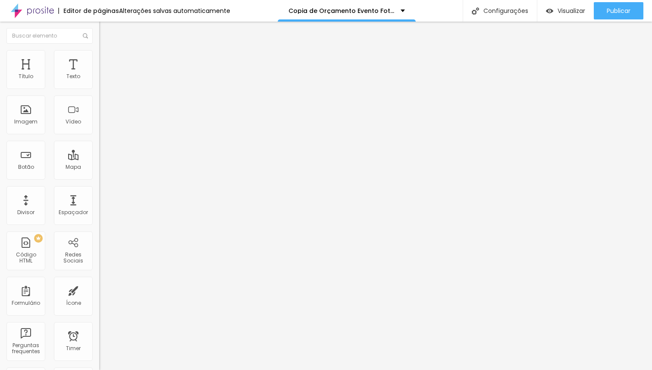
type input "203"
type input "199"
type input "190"
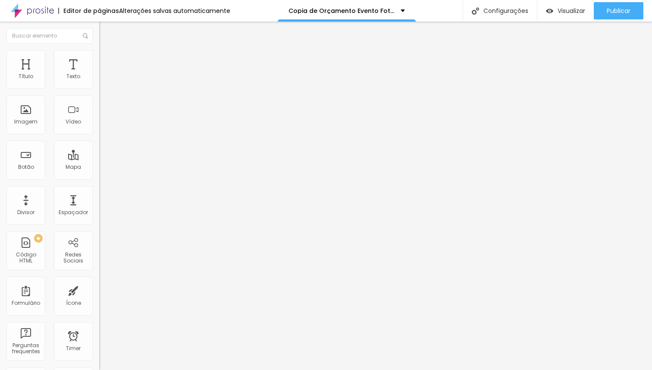
type input "186"
type input "163"
type input "143"
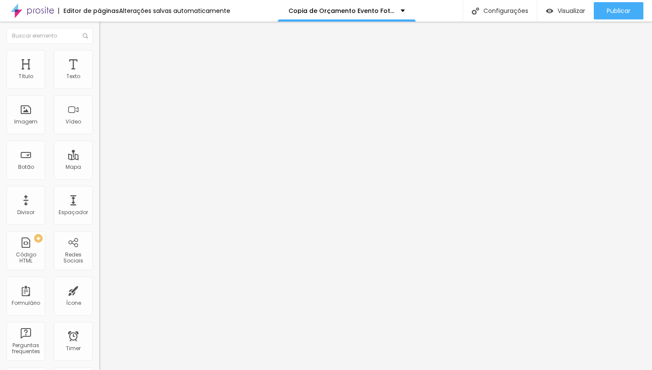
type input "143"
type input "92"
type input "47"
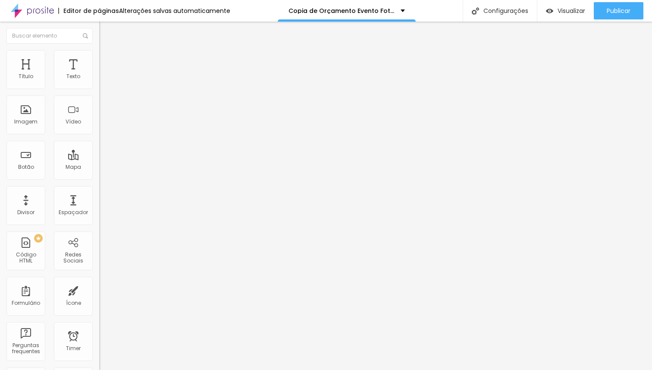
type input "27"
type input "0"
type input "14"
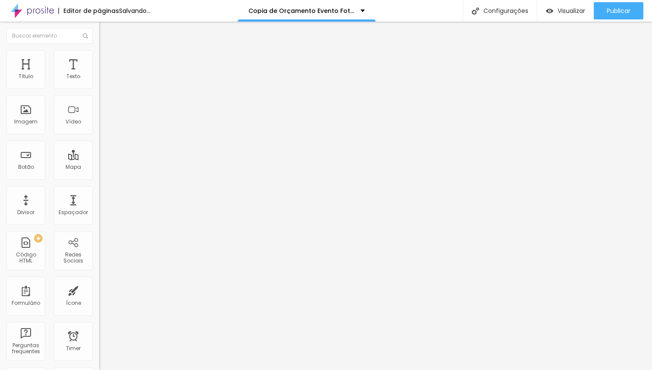
type input "14"
type input "47"
type input "49"
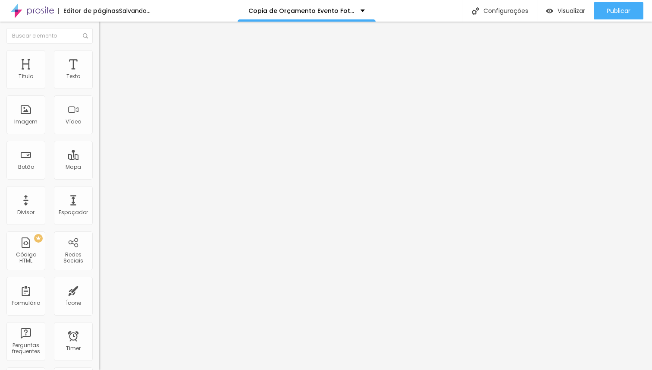
type input "53"
type input "55"
type input "57"
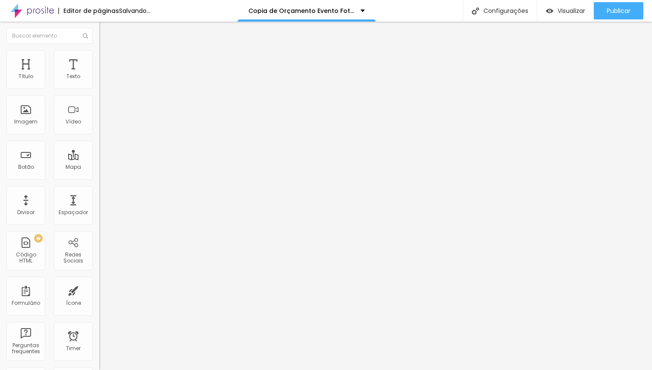
type input "57"
type input "60"
type input "62"
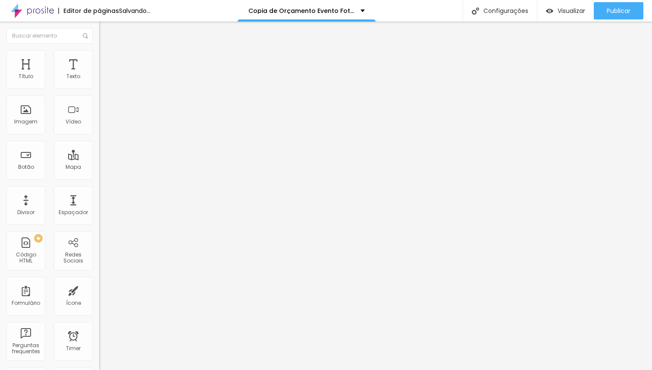
type input "66"
type input "68"
type input "75"
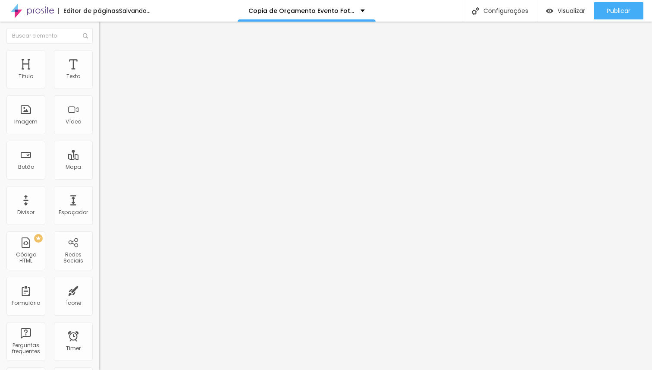
type input "75"
type input "87"
type input "94"
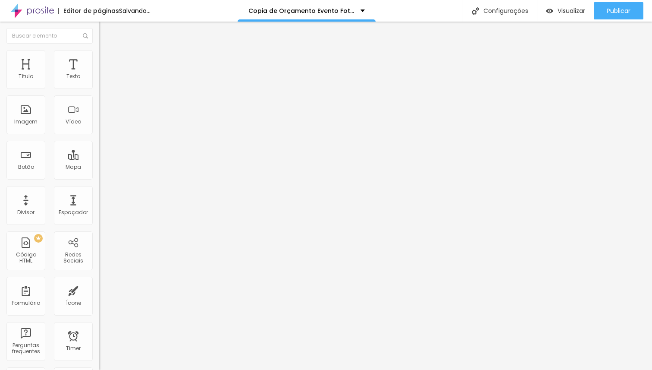
type input "98"
type input "100"
type input "102"
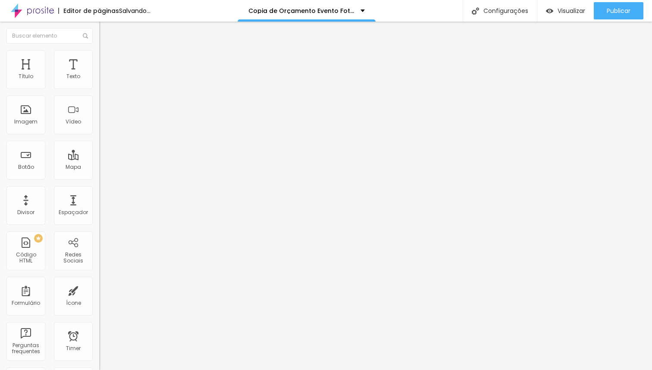
type input "102"
drag, startPoint x: 19, startPoint y: 103, endPoint x: 29, endPoint y: 106, distance: 10.4
click at [99, 290] on input "range" at bounding box center [127, 293] width 56 height 7
click at [99, 64] on li "Avançado" at bounding box center [148, 63] width 99 height 9
drag, startPoint x: 26, startPoint y: 102, endPoint x: 1, endPoint y: 101, distance: 25.5
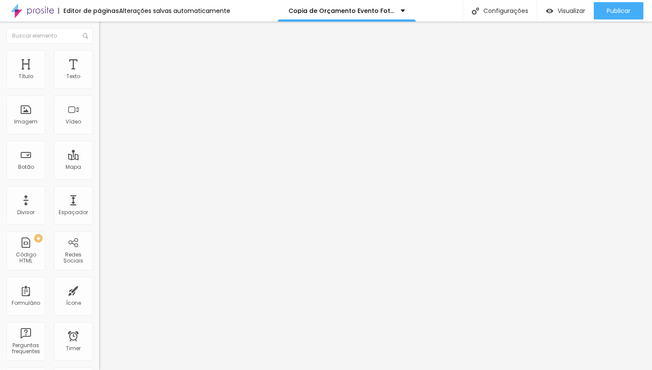
click at [99, 290] on input "range" at bounding box center [127, 293] width 56 height 7
click at [107, 62] on span "Avançado" at bounding box center [121, 64] width 28 height 7
drag, startPoint x: 34, startPoint y: 84, endPoint x: 125, endPoint y: 98, distance: 92.6
click at [125, 167] on input "range" at bounding box center [127, 170] width 56 height 7
click at [107, 51] on span "Conteúdo" at bounding box center [120, 47] width 27 height 7
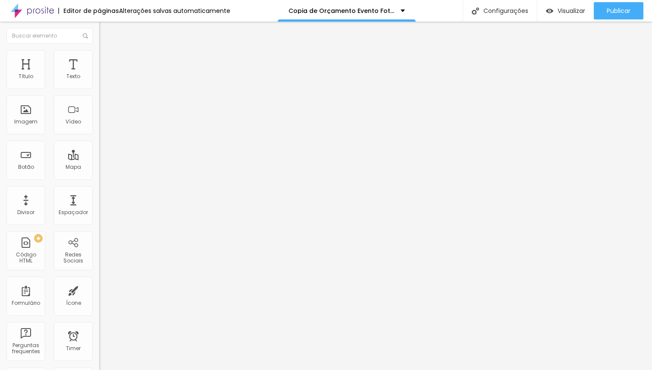
click at [99, 59] on li "Avançado" at bounding box center [148, 63] width 99 height 9
click at [99, 59] on li "Estilo" at bounding box center [148, 54] width 99 height 9
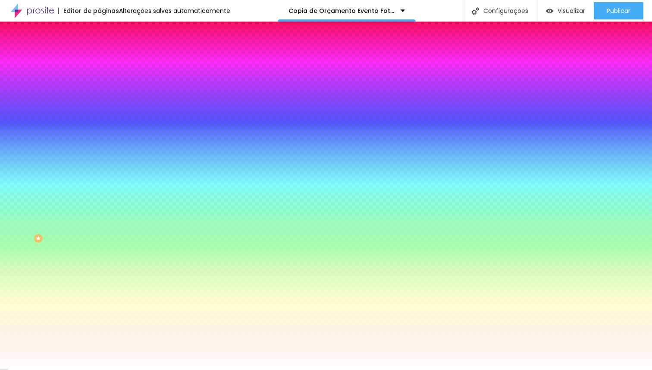
click at [99, 60] on ul "Conteúdo Estilo Avançado" at bounding box center [148, 54] width 99 height 26
click at [99, 50] on li "Conteúdo" at bounding box center [148, 45] width 99 height 9
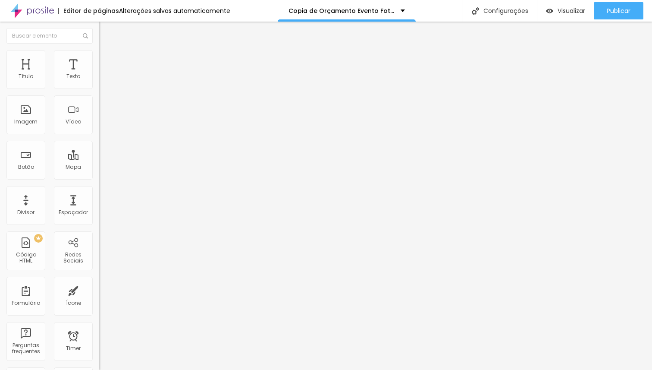
click at [99, 85] on img at bounding box center [102, 82] width 6 height 6
click at [99, 86] on img at bounding box center [102, 89] width 6 height 6
click at [99, 79] on img at bounding box center [102, 75] width 6 height 6
click at [107, 60] on span "Estilo" at bounding box center [113, 55] width 13 height 7
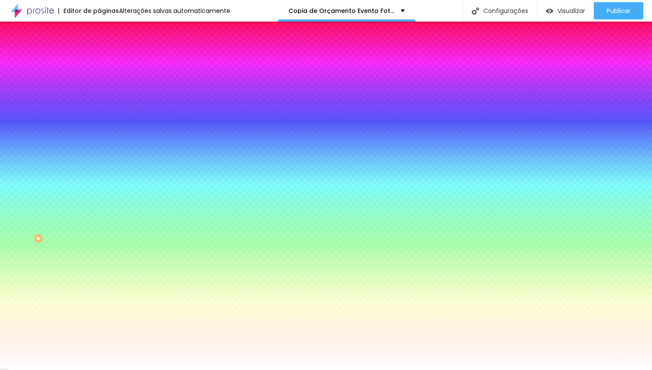
click at [107, 61] on span "Avançado" at bounding box center [121, 64] width 28 height 7
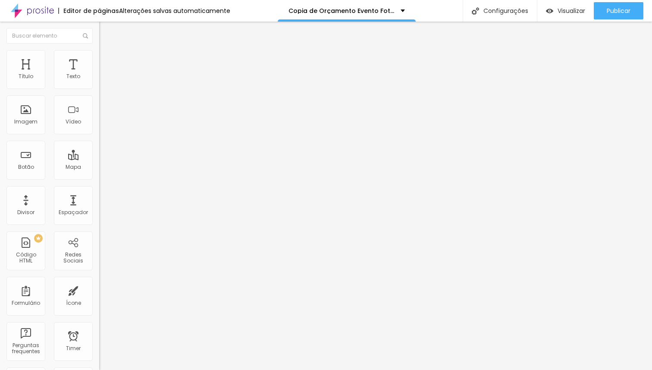
click at [99, 57] on li "Estilo" at bounding box center [148, 54] width 99 height 9
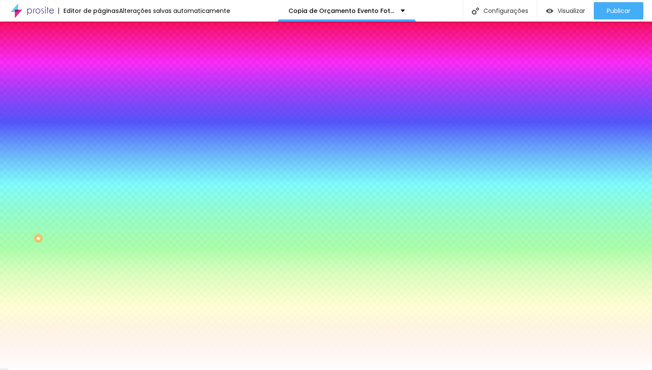
click at [107, 51] on span "Conteúdo" at bounding box center [120, 47] width 27 height 7
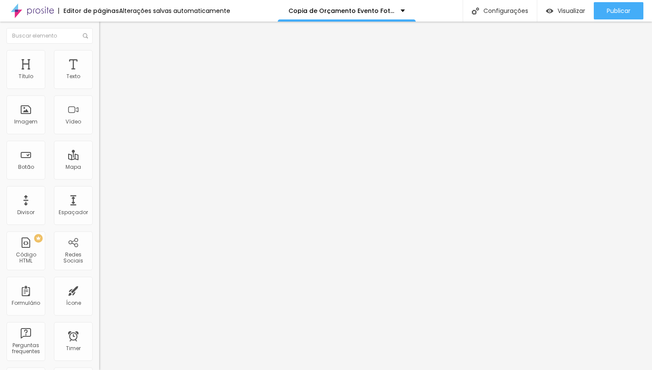
click at [107, 58] on span "Estilo" at bounding box center [113, 55] width 13 height 7
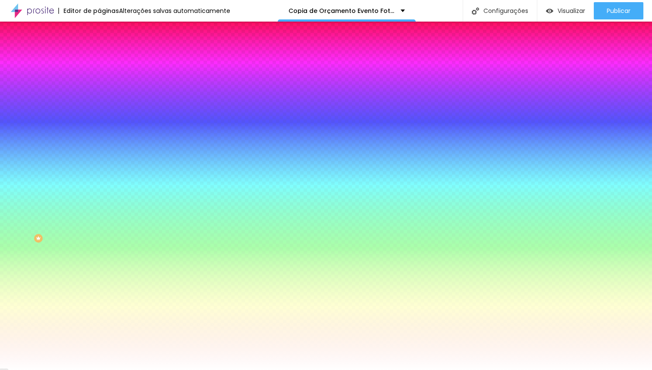
drag, startPoint x: 20, startPoint y: 105, endPoint x: 108, endPoint y: 106, distance: 88.0
click at [108, 191] on input "range" at bounding box center [127, 194] width 56 height 7
drag, startPoint x: 72, startPoint y: 104, endPoint x: 0, endPoint y: 107, distance: 71.7
click at [99, 191] on input "range" at bounding box center [127, 194] width 56 height 7
click at [99, 82] on button "Voltar ao padrão" at bounding box center [128, 77] width 59 height 10
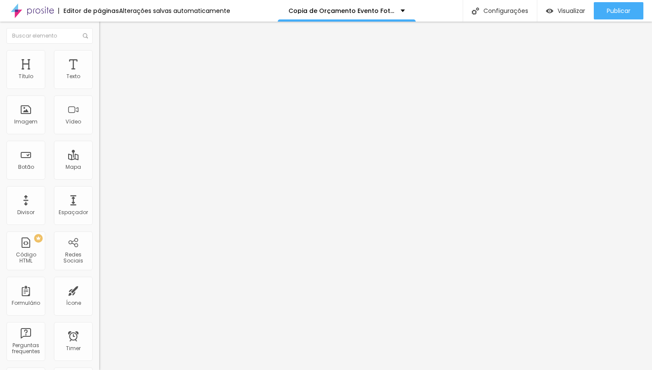
click at [107, 60] on span "Avançado" at bounding box center [121, 55] width 28 height 7
drag, startPoint x: 27, startPoint y: 84, endPoint x: 0, endPoint y: 85, distance: 26.8
click at [99, 159] on input "range" at bounding box center [127, 162] width 56 height 7
drag, startPoint x: 15, startPoint y: 101, endPoint x: 4, endPoint y: 101, distance: 10.8
click at [99, 281] on input "range" at bounding box center [127, 284] width 56 height 7
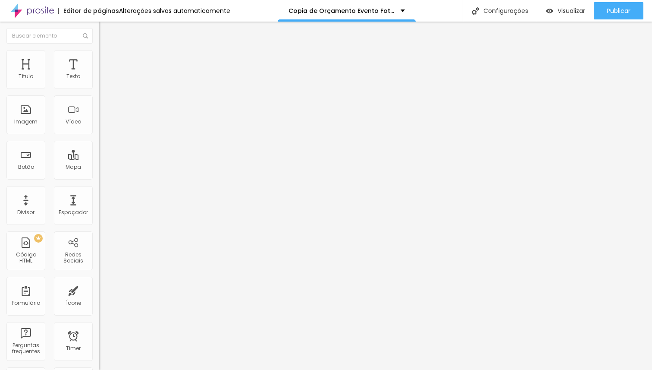
click at [99, 59] on ul "Estilo Avançado" at bounding box center [148, 49] width 99 height 17
click at [107, 51] on span "Estilo" at bounding box center [113, 47] width 13 height 7
click at [104, 124] on icon "button" at bounding box center [105, 122] width 3 height 3
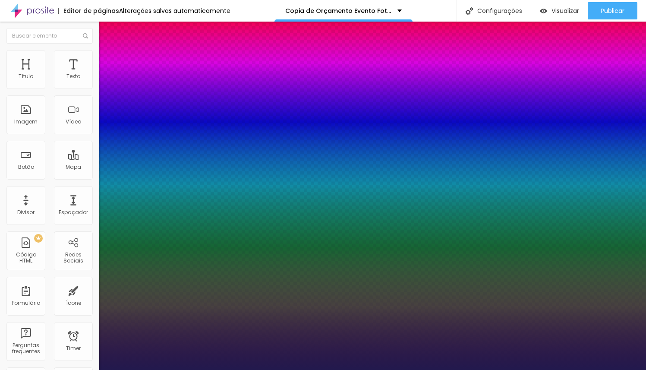
drag, startPoint x: 117, startPoint y: 245, endPoint x: 122, endPoint y: 243, distance: 5.1
click at [243, 369] on div at bounding box center [323, 370] width 646 height 0
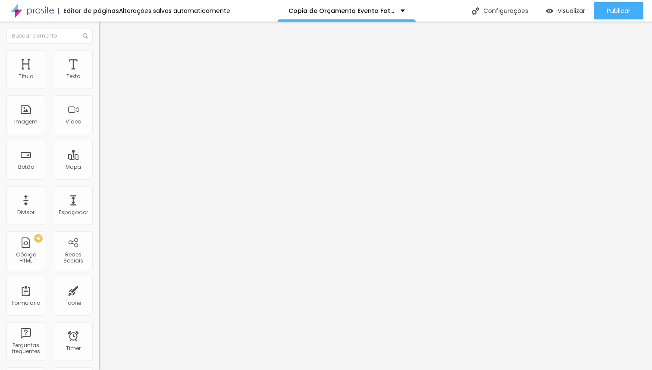
click at [107, 61] on span "Avançado" at bounding box center [121, 64] width 28 height 7
drag, startPoint x: 57, startPoint y: 85, endPoint x: 1, endPoint y: 94, distance: 56.8
click at [99, 167] on input "range" at bounding box center [127, 170] width 56 height 7
click at [107, 60] on span "Estilo" at bounding box center [113, 55] width 13 height 7
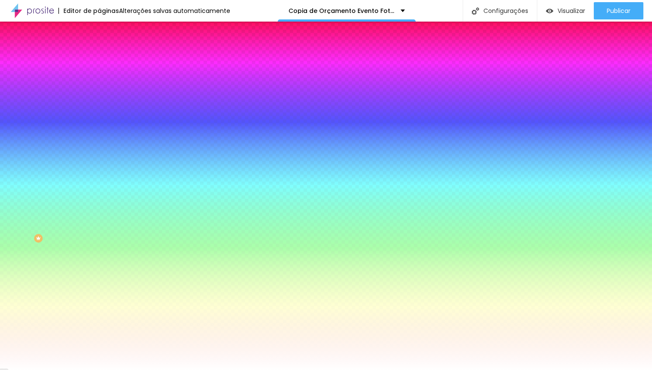
click at [107, 51] on span "Conteúdo" at bounding box center [120, 47] width 27 height 7
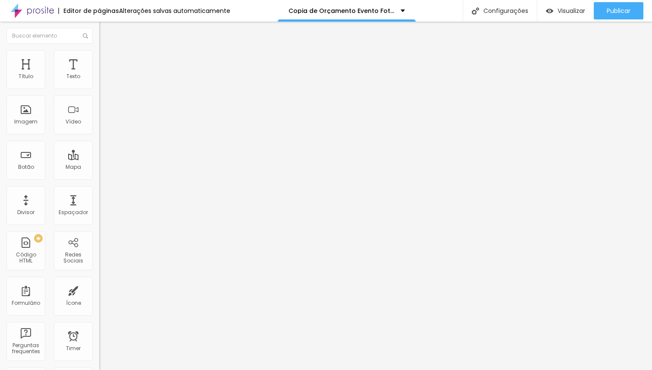
click at [99, 204] on input "range" at bounding box center [127, 207] width 56 height 7
click at [99, 50] on li "Avançado" at bounding box center [148, 54] width 99 height 9
drag, startPoint x: 24, startPoint y: 85, endPoint x: 12, endPoint y: 91, distance: 13.7
click at [99, 159] on input "range" at bounding box center [127, 162] width 56 height 7
click at [99, 281] on input "range" at bounding box center [127, 284] width 56 height 7
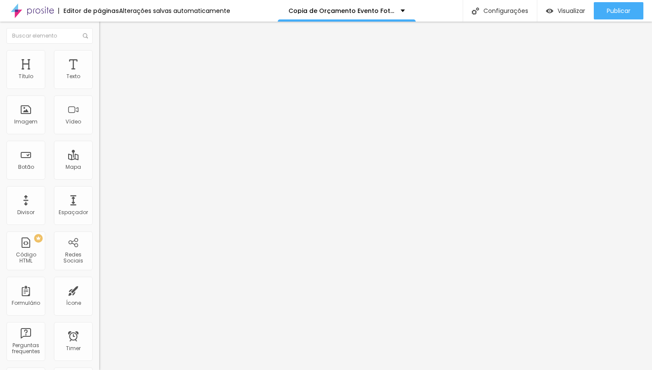
drag, startPoint x: 18, startPoint y: 86, endPoint x: 25, endPoint y: 85, distance: 7.0
click at [99, 159] on input "range" at bounding box center [127, 162] width 56 height 7
drag, startPoint x: 25, startPoint y: 84, endPoint x: 31, endPoint y: 82, distance: 6.2
click at [99, 159] on input "range" at bounding box center [127, 162] width 56 height 7
drag, startPoint x: 25, startPoint y: 100, endPoint x: 31, endPoint y: 99, distance: 5.3
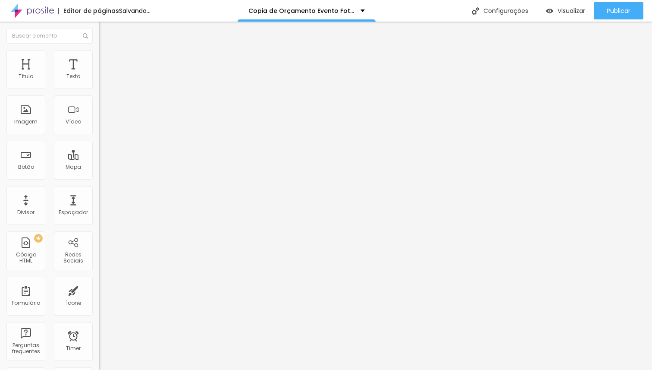
click at [99, 281] on input "range" at bounding box center [127, 284] width 56 height 7
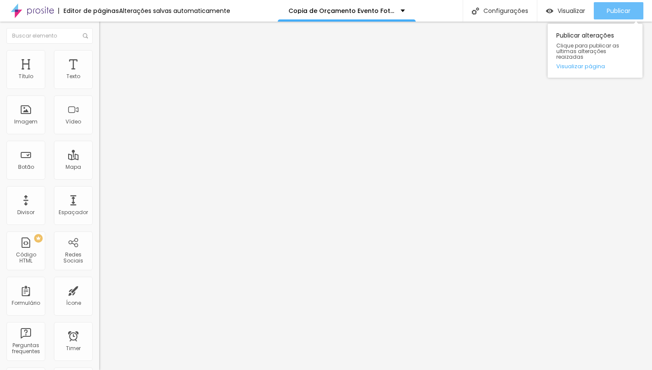
click at [623, 10] on span "Publicar" at bounding box center [619, 10] width 24 height 7
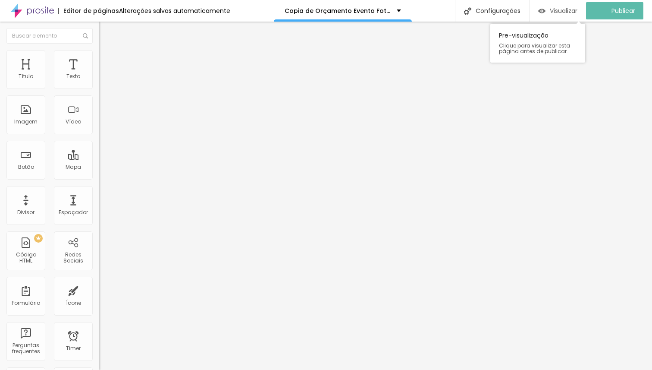
click at [546, 10] on img "button" at bounding box center [542, 10] width 7 height 7
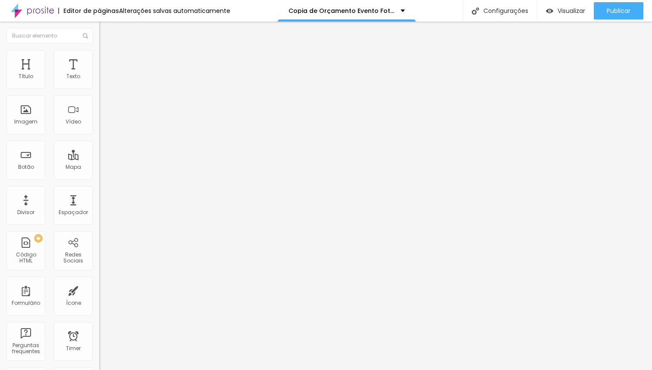
click at [99, 128] on button "button" at bounding box center [105, 123] width 12 height 9
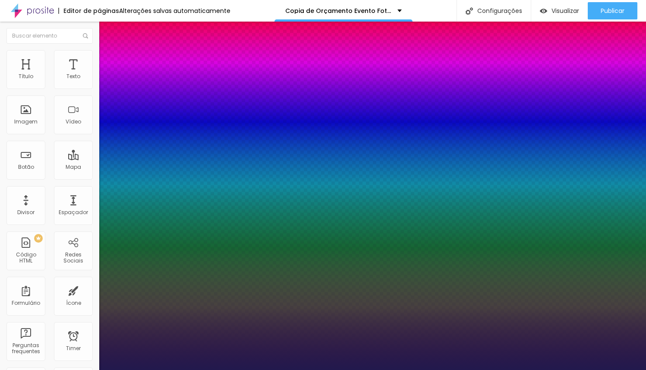
type input "1"
click at [378, 369] on div at bounding box center [323, 370] width 646 height 0
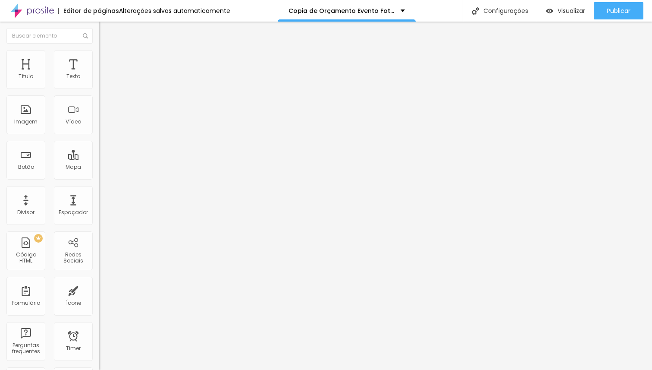
click at [103, 80] on icon "button" at bounding box center [105, 77] width 5 height 5
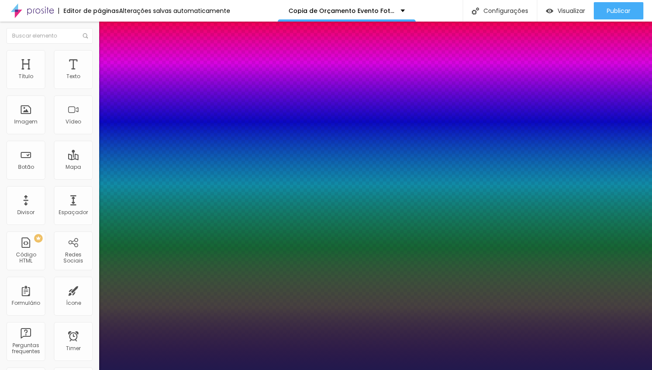
type input "1"
click at [287, 369] on div at bounding box center [326, 370] width 652 height 0
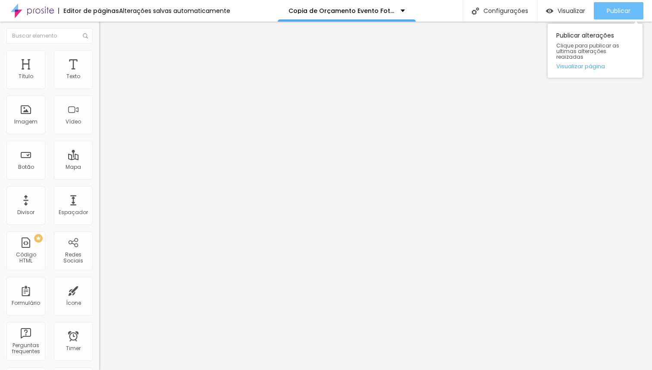
click at [611, 11] on span "Publicar" at bounding box center [619, 10] width 24 height 7
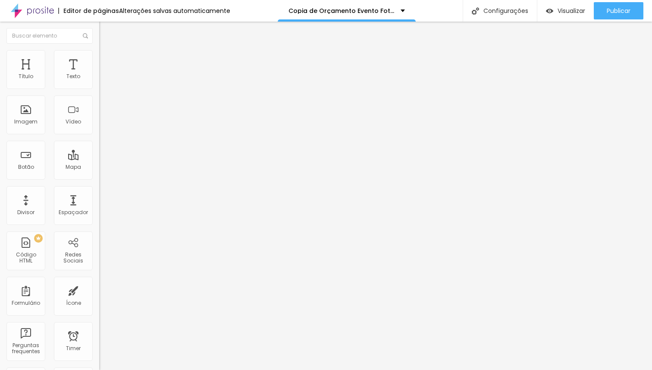
type input "76"
type input "71"
type input "68"
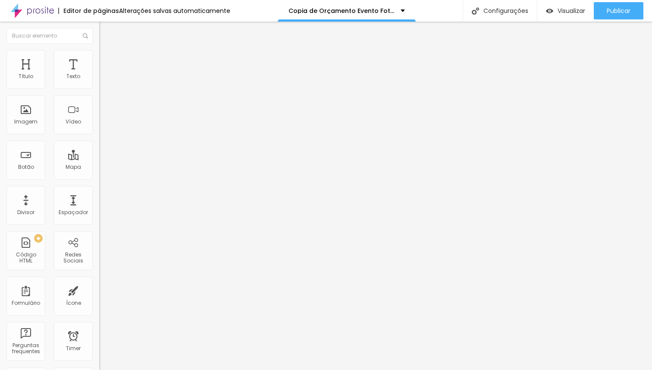
type input "68"
type input "67"
type input "66"
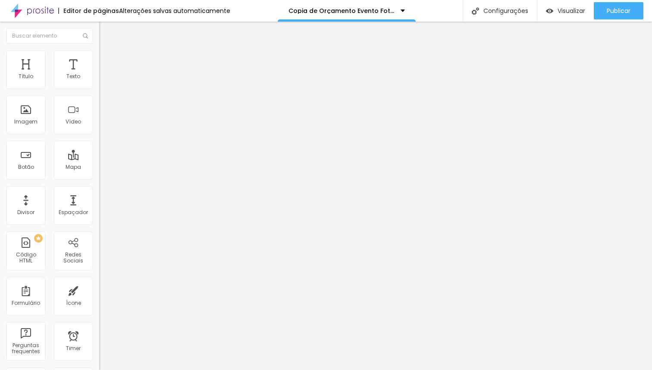
type input "65"
type input "64"
type input "63"
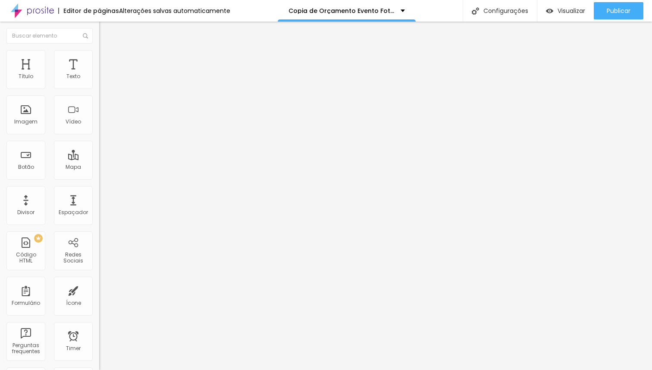
type input "63"
type input "62"
type input "61"
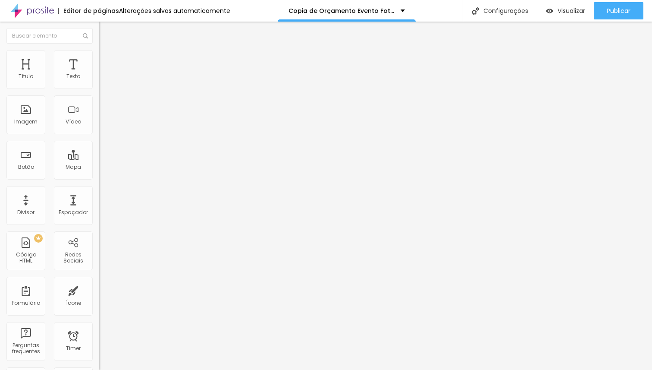
type input "60"
type input "59"
type input "58"
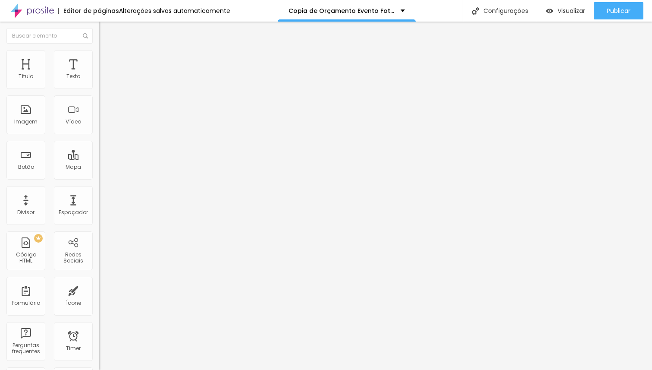
type input "58"
type input "57"
type input "56"
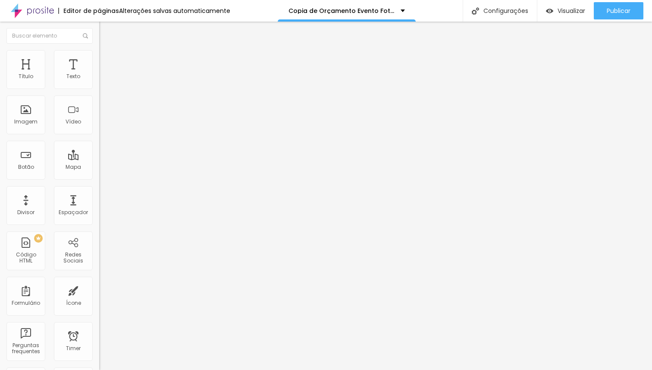
type input "55"
type input "54"
type input "53"
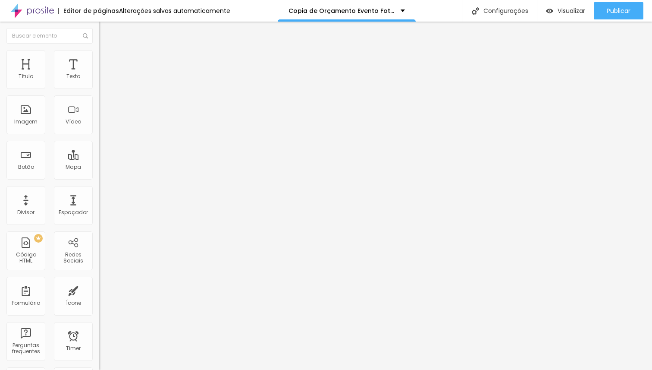
type input "53"
type input "52"
type input "51"
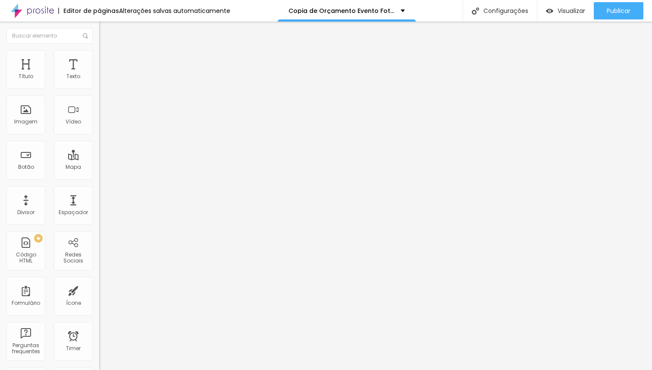
type input "50"
type input "49"
type input "48"
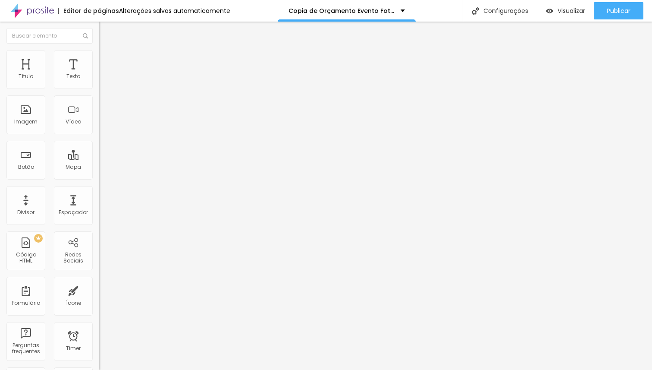
type input "48"
type input "47"
type input "46"
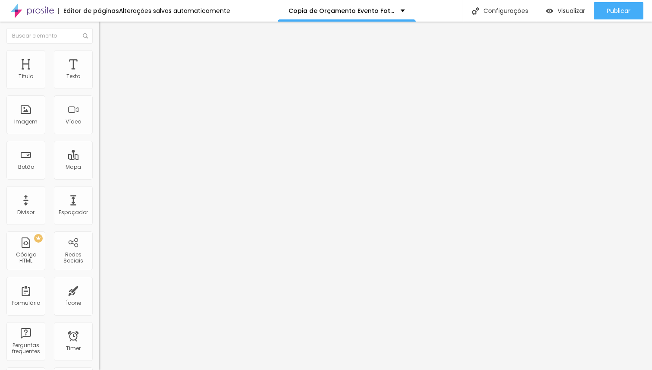
type input "45"
type input "44"
type input "43"
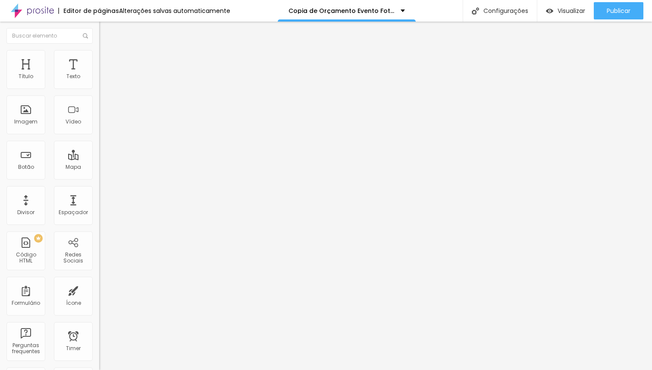
type input "43"
type input "42"
type input "41"
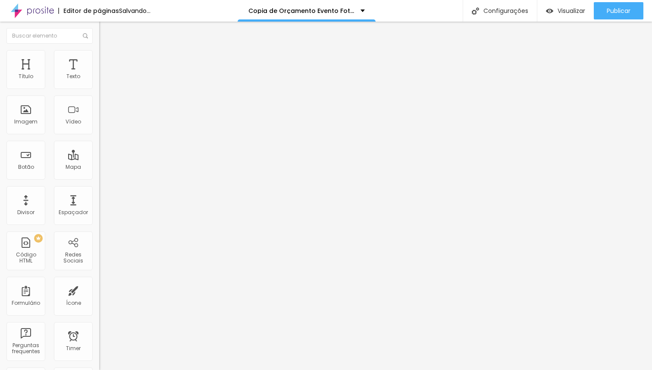
type input "40"
type input "39"
type input "38"
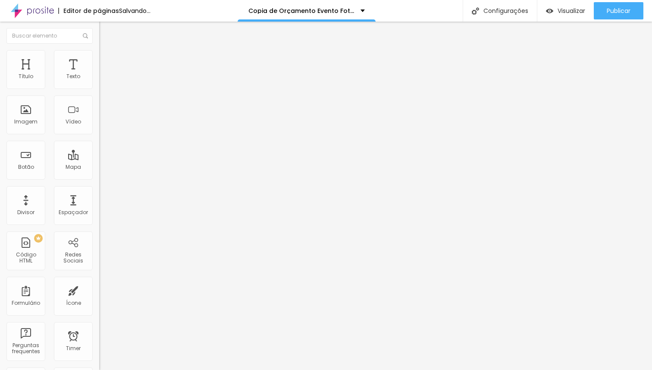
type input "38"
type input "37"
type input "36"
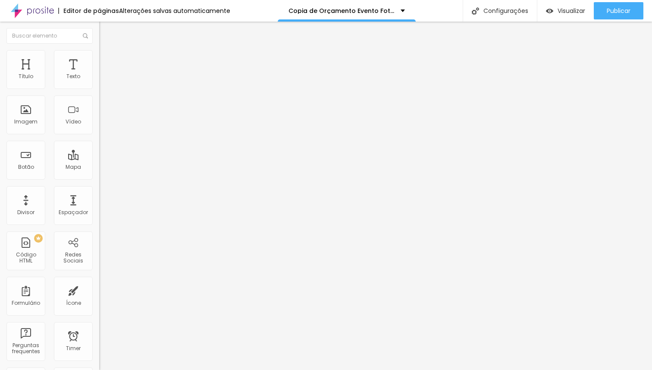
type input "37"
type input "36"
type input "35"
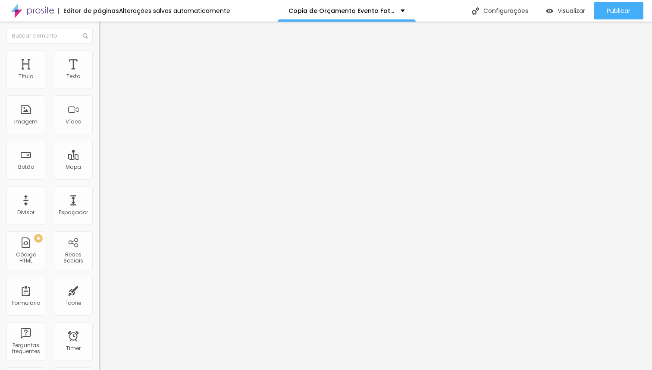
type input "35"
type input "34"
type input "33"
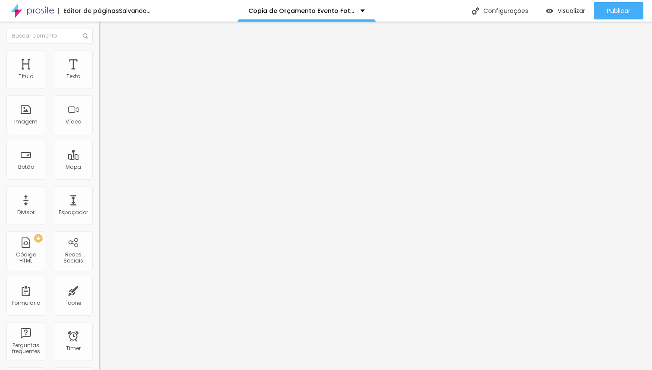
type input "32"
type input "31"
type input "30"
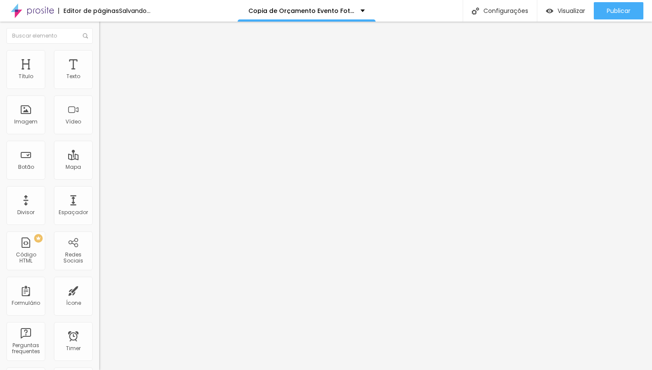
type input "30"
type input "29"
type input "30"
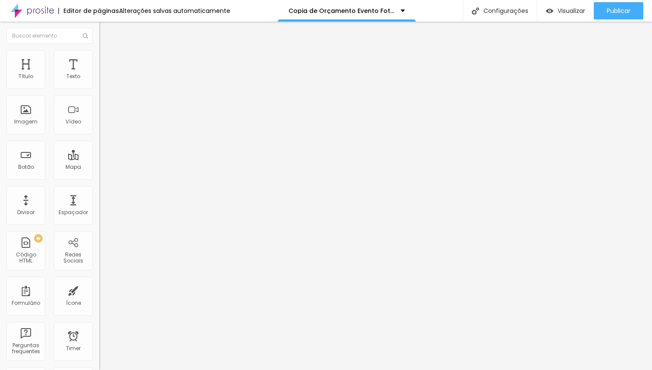
drag, startPoint x: 60, startPoint y: 181, endPoint x: 30, endPoint y: 180, distance: 29.8
type input "30"
click at [99, 204] on input "range" at bounding box center [127, 207] width 56 height 7
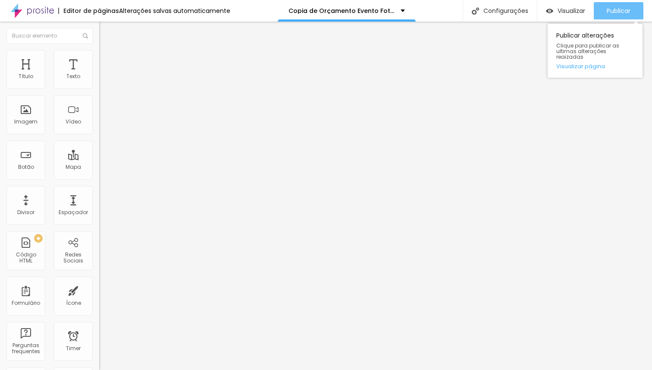
click at [613, 11] on span "Publicar" at bounding box center [619, 10] width 24 height 7
click at [625, 9] on span "Publicar" at bounding box center [619, 10] width 24 height 7
click at [619, 12] on span "Publicar" at bounding box center [619, 10] width 24 height 7
click at [612, 13] on span "Publicar" at bounding box center [619, 10] width 24 height 7
click at [622, 7] on span "Publicar" at bounding box center [619, 10] width 24 height 7
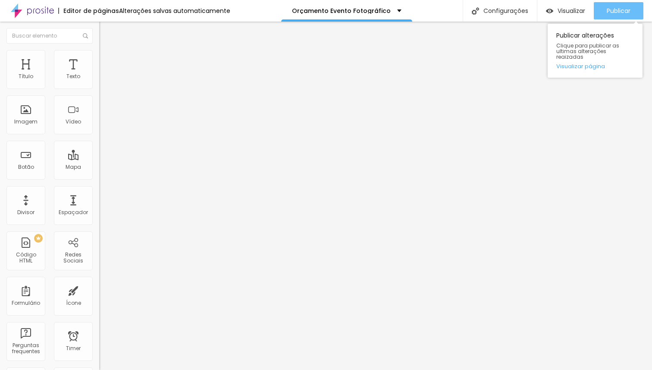
click at [616, 11] on span "Publicar" at bounding box center [619, 10] width 24 height 7
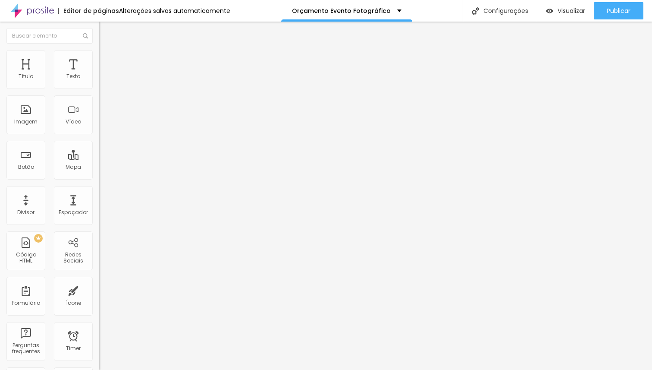
type input "79"
type input "78"
type input "77"
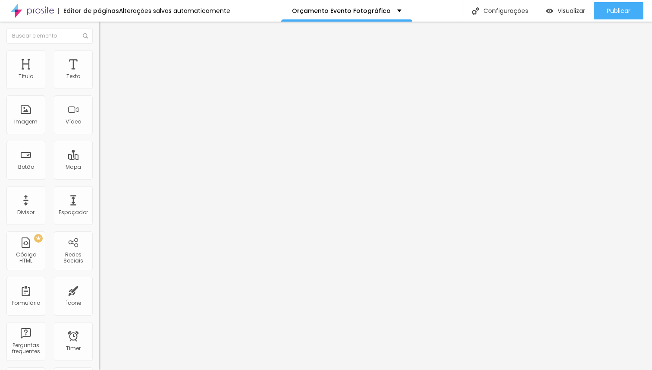
type input "77"
type input "76"
type input "75"
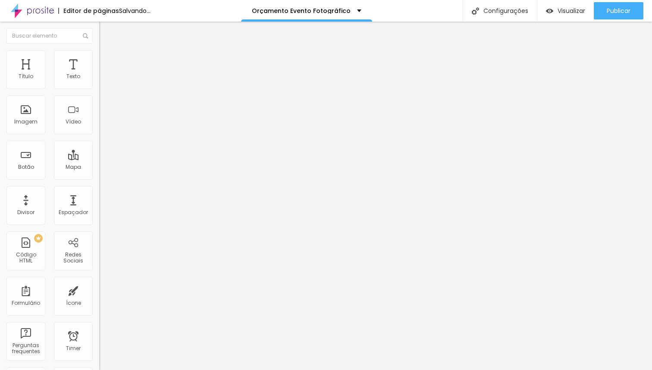
type input "74"
type input "73"
type input "72"
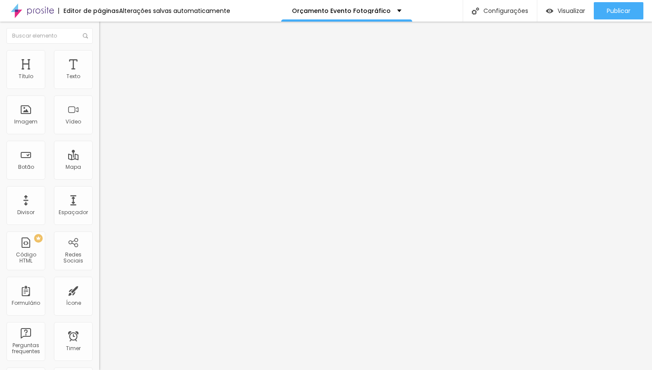
type input "72"
type input "71"
type input "70"
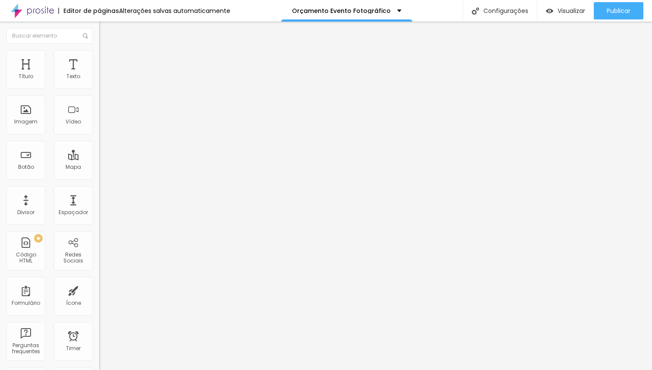
drag, startPoint x: 60, startPoint y: 183, endPoint x: 54, endPoint y: 182, distance: 5.7
type input "70"
click at [99, 204] on input "range" at bounding box center [127, 207] width 56 height 7
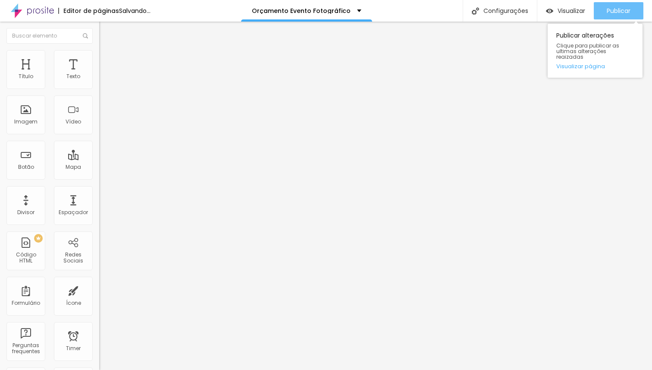
click at [609, 13] on span "Publicar" at bounding box center [619, 10] width 24 height 7
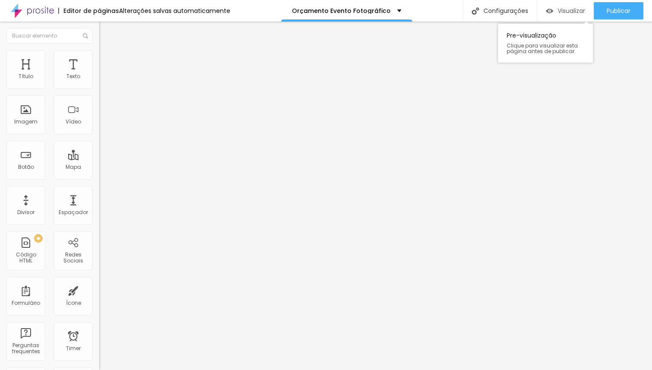
click at [573, 12] on span "Visualizar" at bounding box center [572, 10] width 28 height 7
type input "76"
type input "75"
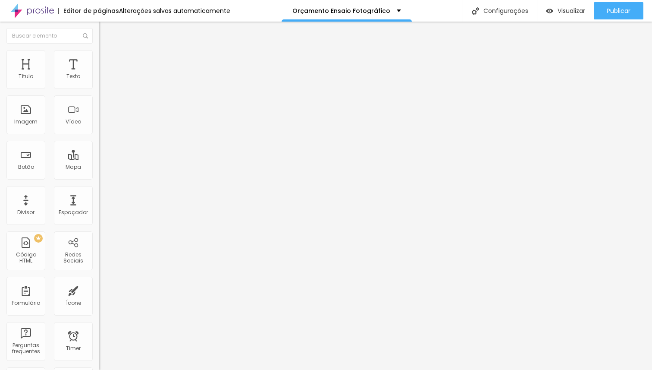
type input "73"
type input "69"
type input "68"
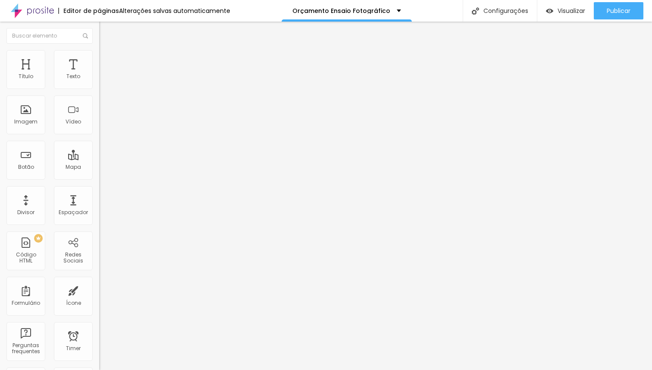
type input "68"
type input "67"
type input "66"
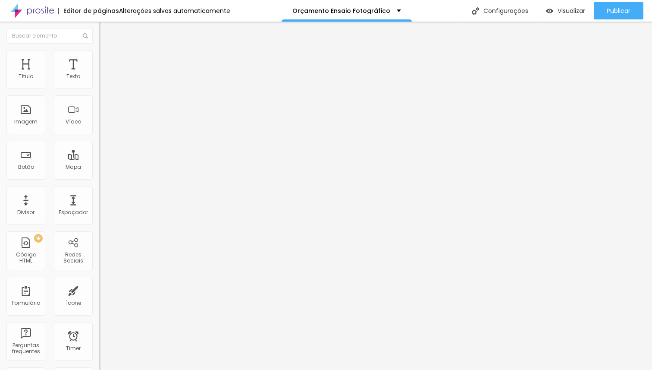
type input "65"
type input "64"
type input "63"
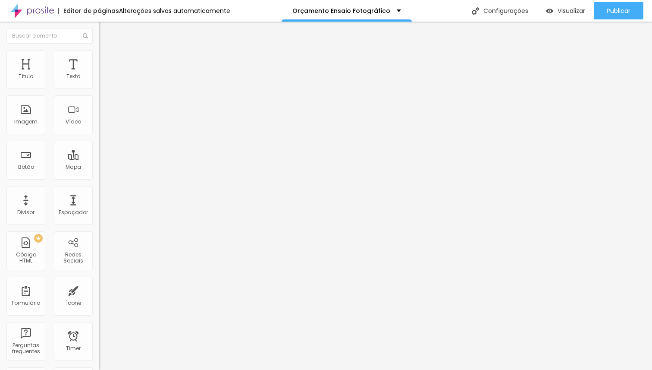
type input "63"
type input "62"
type input "61"
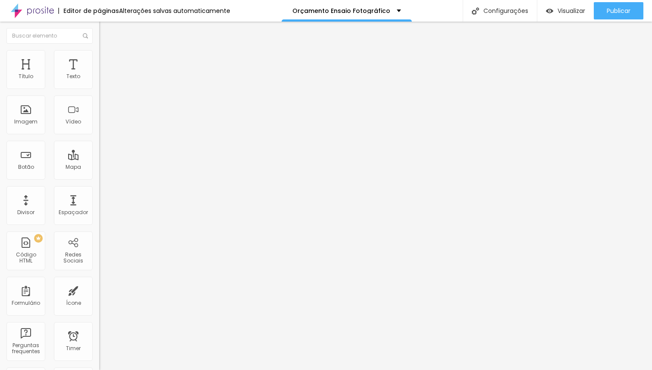
type input "60"
type input "59"
type input "58"
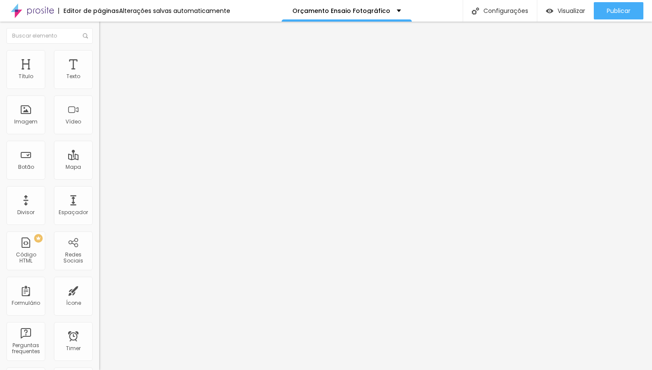
type input "58"
type input "57"
type input "56"
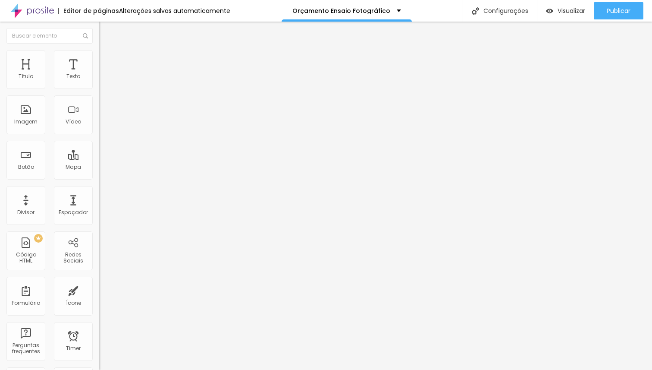
type input "55"
type input "54"
type input "56"
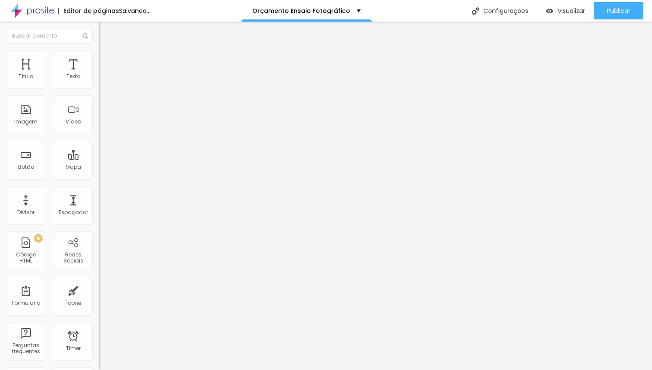
type input "56"
type input "58"
type input "59"
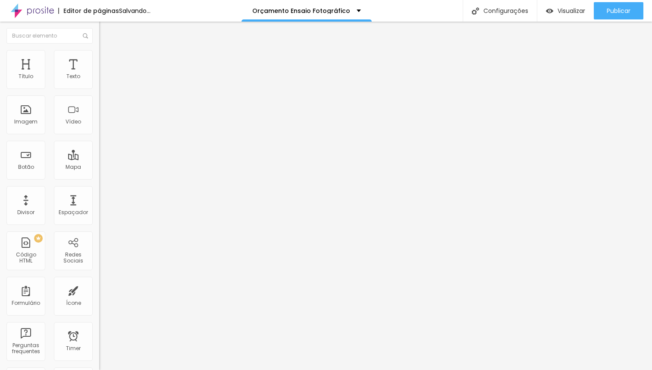
type input "60"
type input "61"
type input "62"
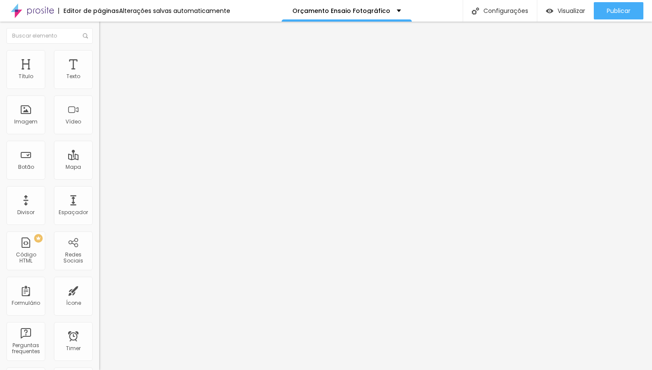
type input "62"
type input "63"
type input "64"
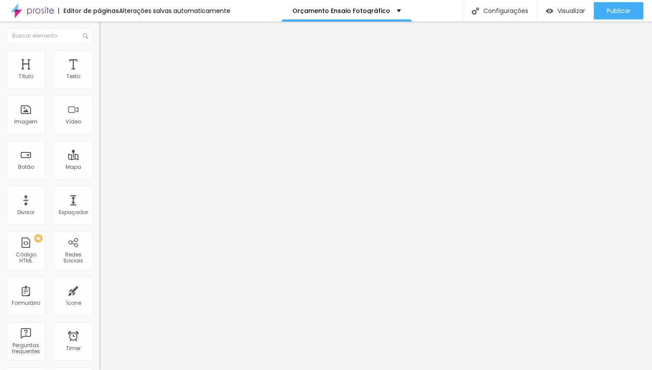
type input "65"
type input "66"
type input "67"
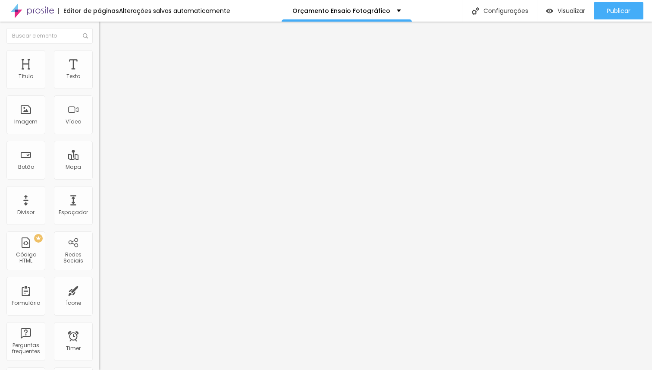
type input "67"
type input "68"
type input "69"
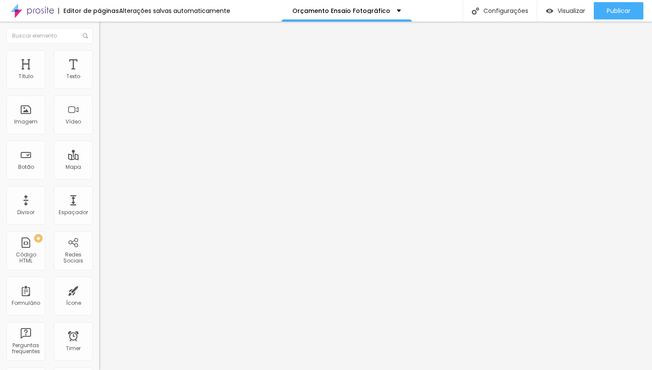
type input "70"
click at [99, 204] on input "range" at bounding box center [127, 207] width 56 height 7
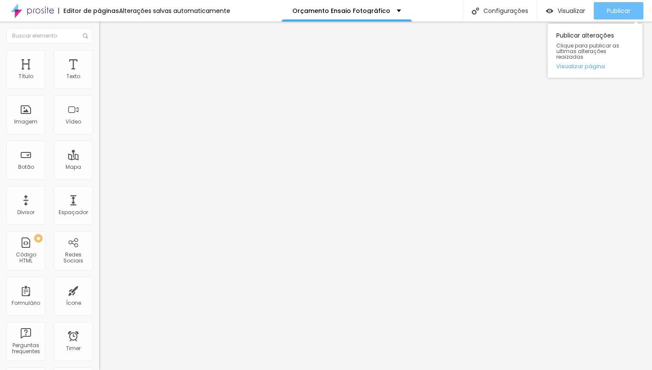
click at [617, 14] on span "Publicar" at bounding box center [619, 10] width 24 height 7
click at [626, 9] on span "Publicar" at bounding box center [619, 10] width 24 height 7
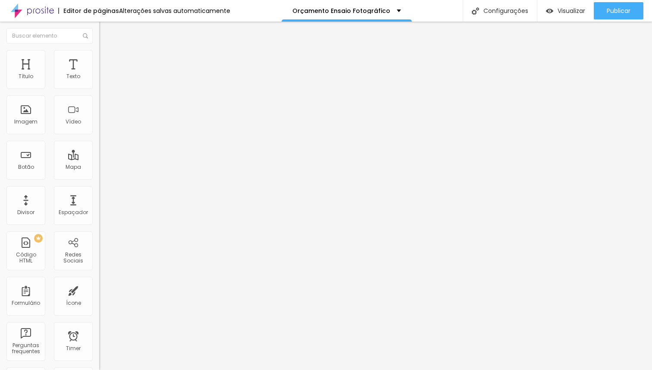
type input "8.3"
type input "8"
type input "7.9"
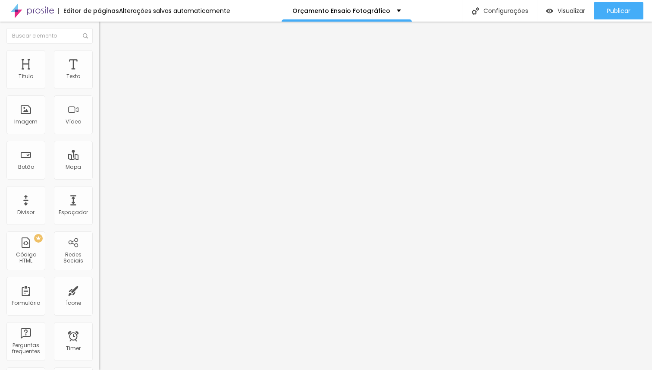
type input "7.9"
type input "7.8"
type input "7.7"
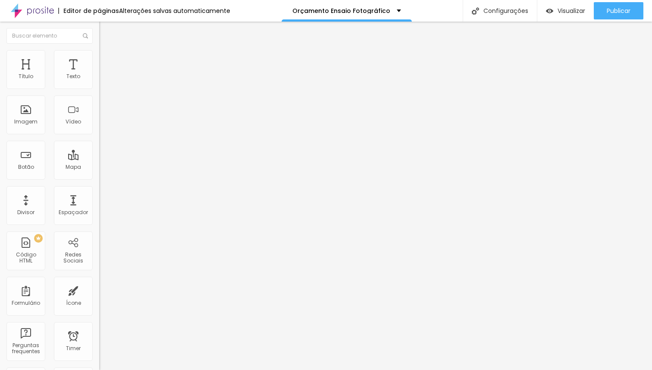
type input "7.6"
type input "7.5"
type input "7.8"
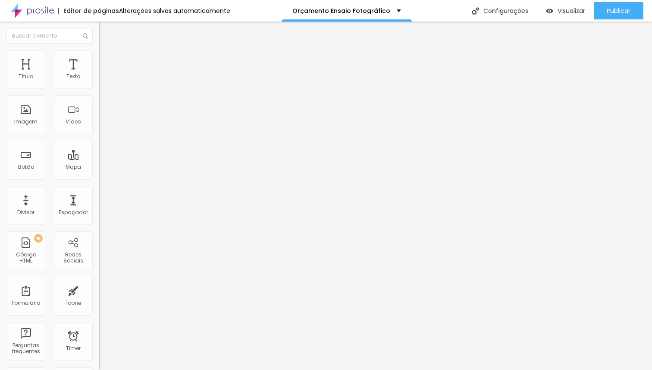
type input "7.8"
type input "8"
type input "8.1"
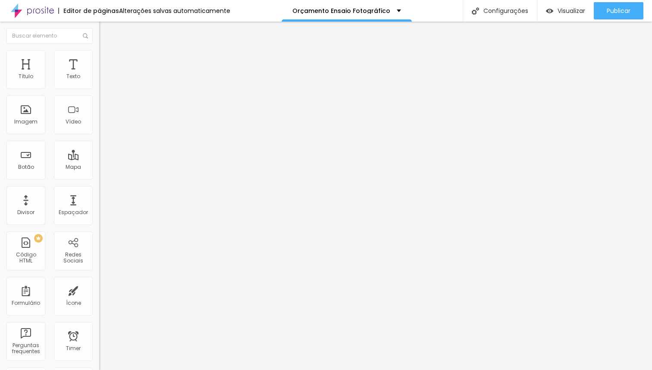
type input "8.2"
type input "8.3"
type input "8.4"
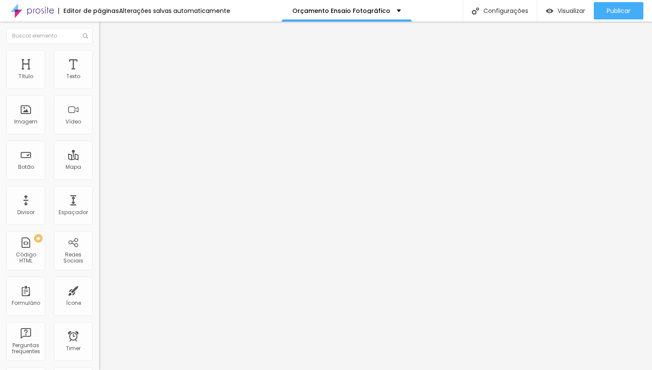
type input "8.4"
type input "8.5"
type input "8.6"
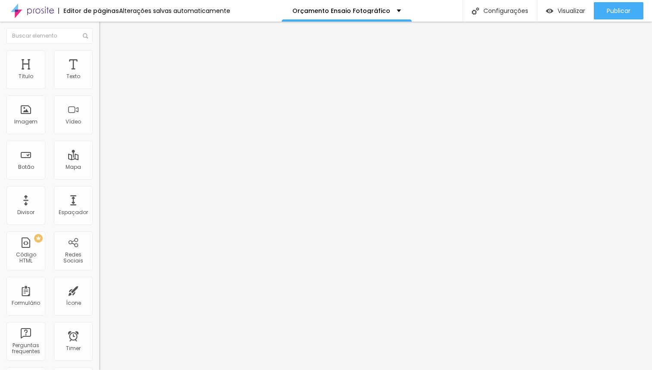
type input "8.5"
type input "8.4"
type input "8.3"
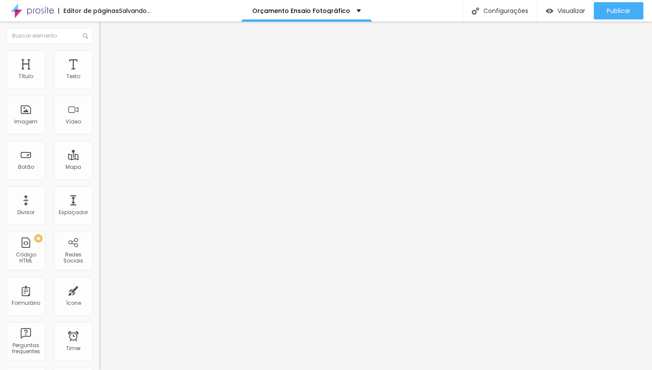
type input "8.3"
type input "8.2"
type input "8.1"
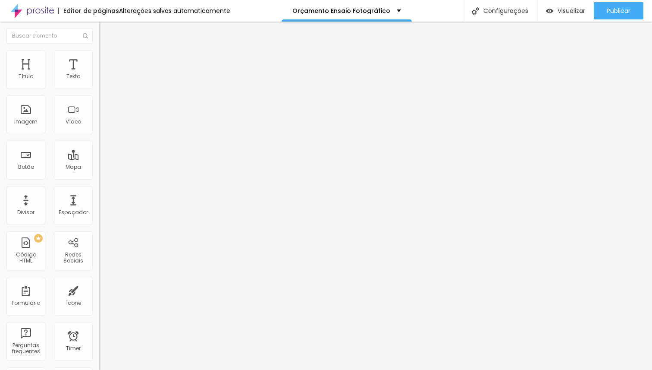
type input "8"
click at [99, 326] on input "range" at bounding box center [127, 329] width 56 height 7
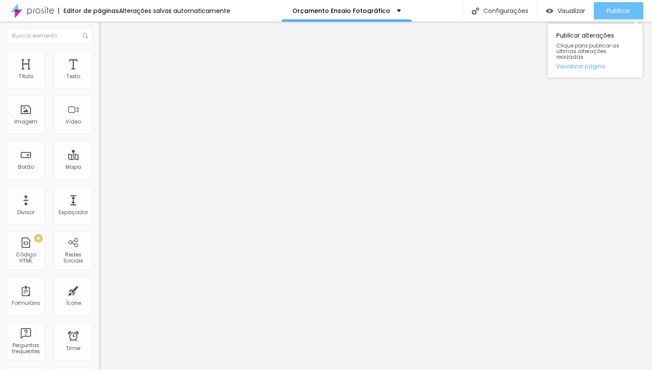
click at [614, 9] on span "Publicar" at bounding box center [619, 10] width 24 height 7
click at [617, 9] on span "Publicar" at bounding box center [619, 10] width 24 height 7
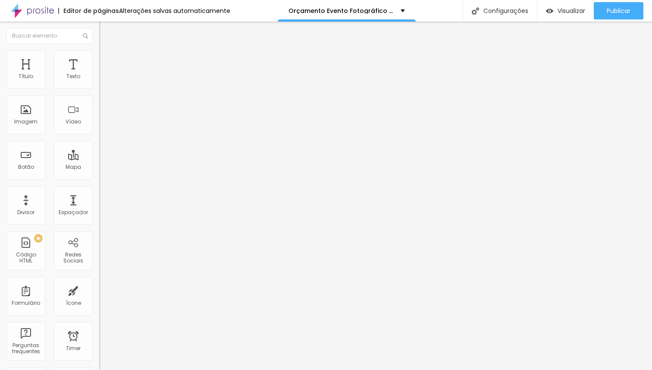
type input "78"
type input "77"
type input "76"
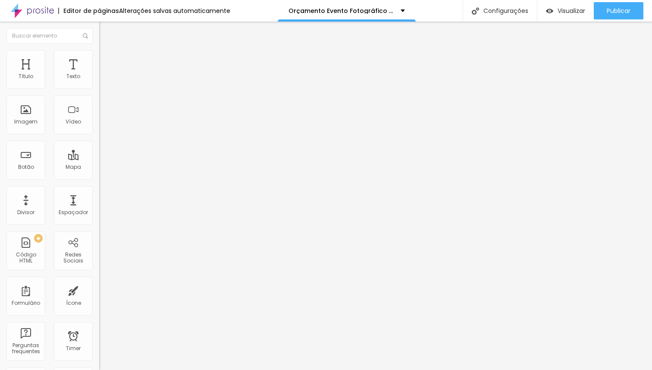
type input "76"
type input "75"
type input "74"
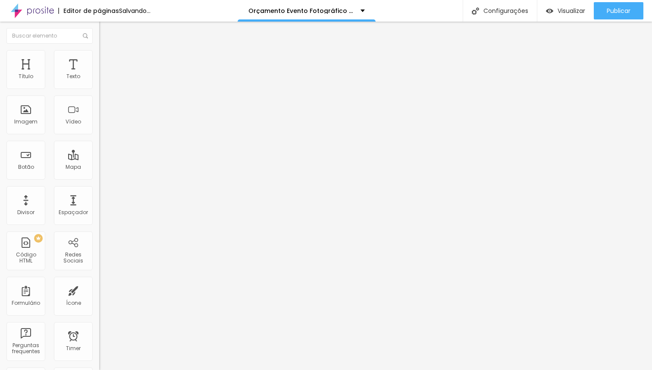
type input "73"
type input "72"
type input "71"
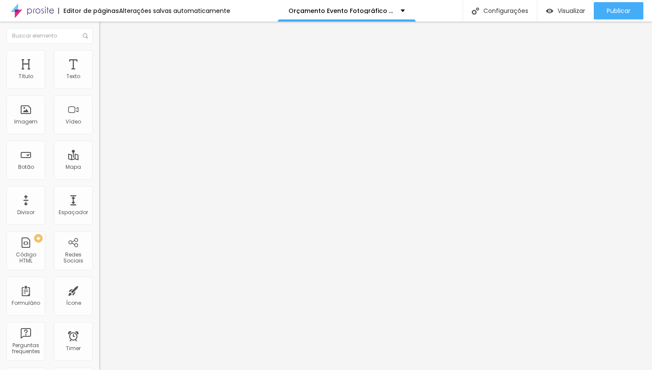
type input "71"
type input "70"
drag, startPoint x: 58, startPoint y: 181, endPoint x: 54, endPoint y: 180, distance: 4.4
type input "70"
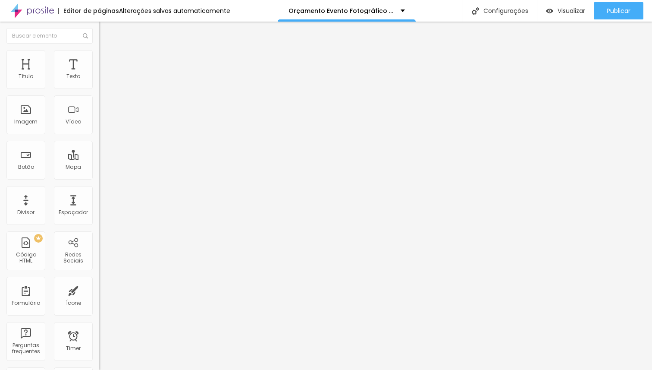
click at [99, 204] on input "range" at bounding box center [127, 207] width 56 height 7
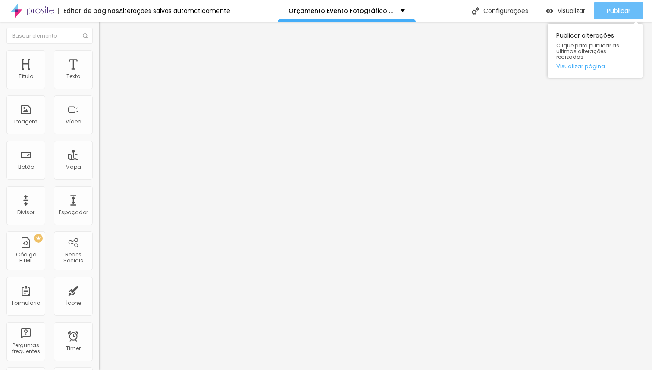
click at [621, 12] on span "Publicar" at bounding box center [619, 10] width 24 height 7
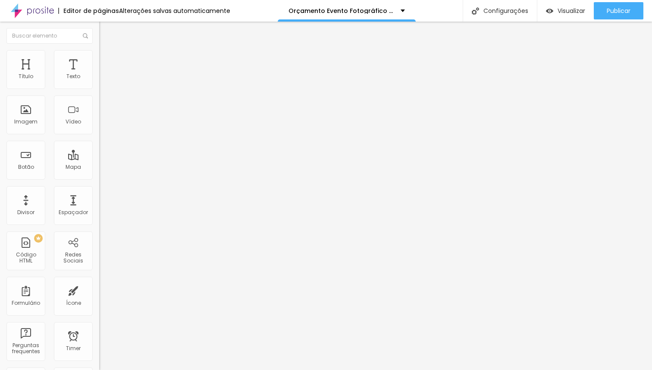
type input "82"
type input "81"
type input "80"
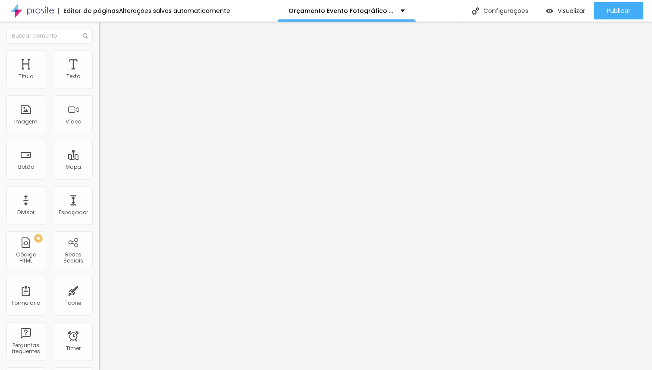
type input "80"
type input "79"
type input "78"
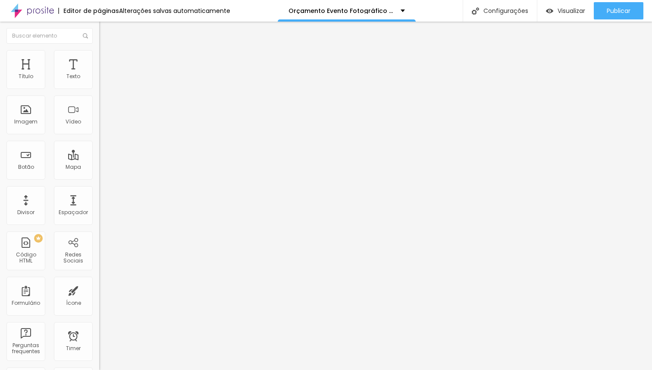
type input "77"
type input "76"
type input "75"
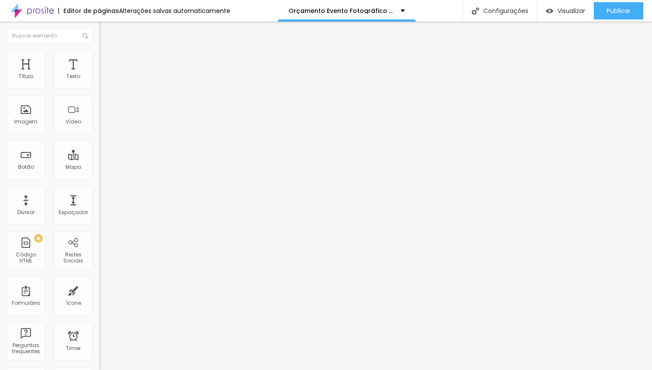
type input "75"
type input "74"
type input "73"
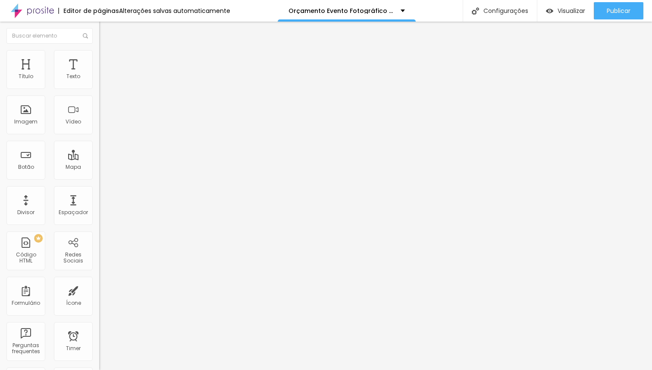
type input "72"
type input "71"
type input "70"
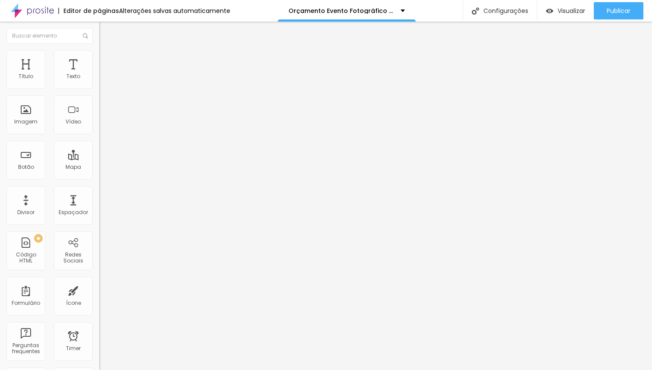
type input "70"
drag, startPoint x: 61, startPoint y: 182, endPoint x: 54, endPoint y: 182, distance: 6.9
type input "70"
click at [99, 204] on input "range" at bounding box center [127, 207] width 56 height 7
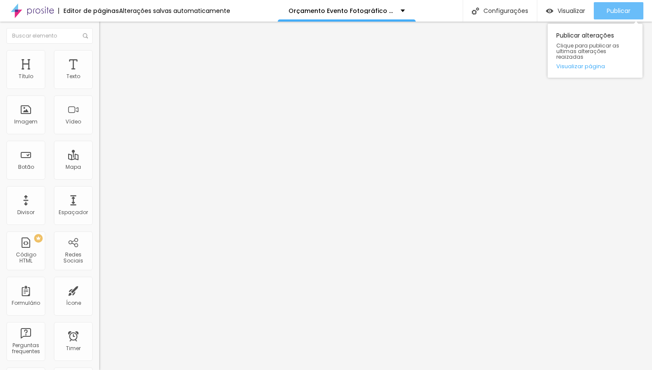
click at [620, 13] on span "Publicar" at bounding box center [619, 10] width 24 height 7
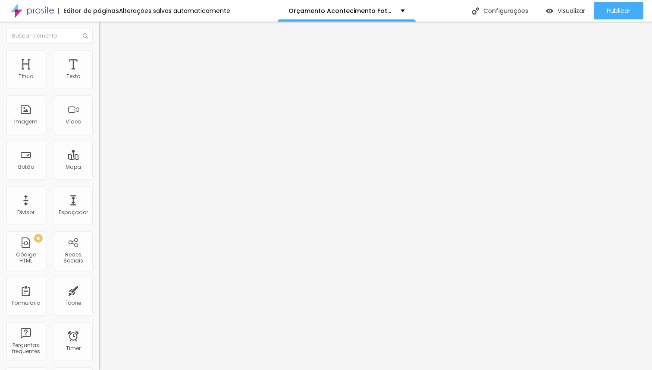
type input "77"
type input "76"
type input "75"
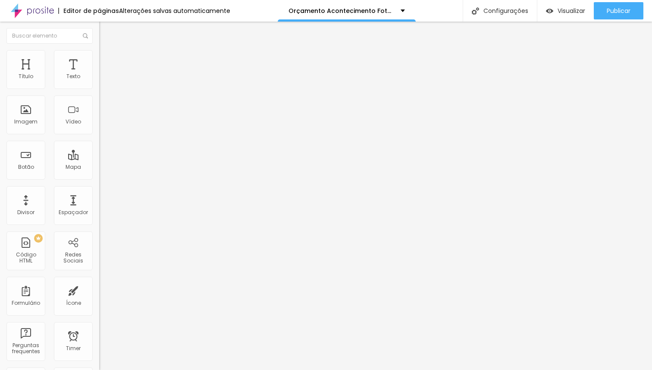
type input "75"
type input "74"
type input "73"
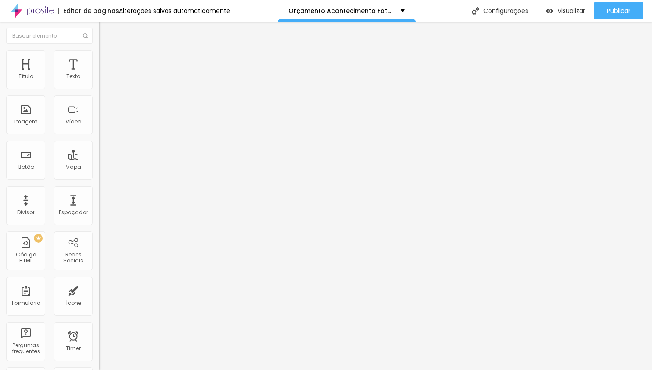
type input "72"
type input "71"
type input "70"
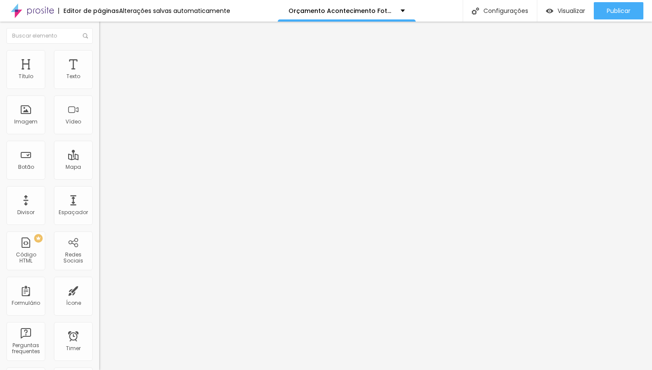
type input "70"
drag, startPoint x: 59, startPoint y: 182, endPoint x: 54, endPoint y: 180, distance: 5.6
type input "70"
click at [99, 204] on input "range" at bounding box center [127, 207] width 56 height 7
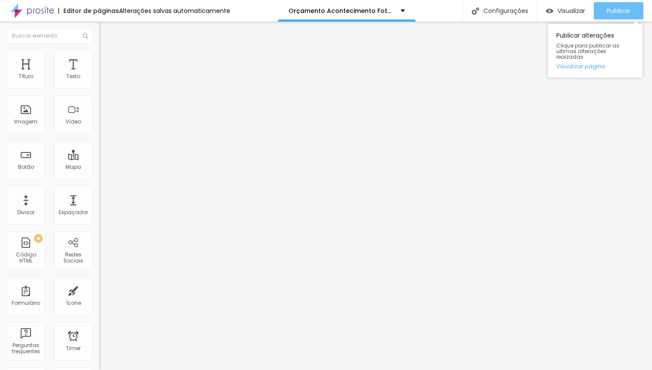
click at [621, 12] on span "Publicar" at bounding box center [619, 10] width 24 height 7
click at [620, 16] on div "Publicar" at bounding box center [619, 10] width 24 height 17
click at [613, 10] on span "Publicar" at bounding box center [619, 10] width 24 height 7
click at [631, 9] on button "Publicar" at bounding box center [619, 10] width 50 height 17
click at [603, 10] on button "Publicar" at bounding box center [619, 10] width 50 height 17
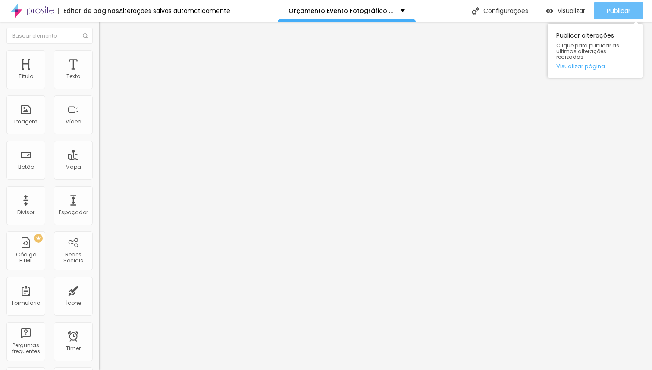
click at [625, 9] on span "Publicar" at bounding box center [619, 10] width 24 height 7
click at [625, 14] on span "Publicar" at bounding box center [619, 10] width 24 height 7
click at [624, 8] on span "Publicar" at bounding box center [619, 10] width 24 height 7
click at [614, 13] on span "Publicar" at bounding box center [619, 10] width 24 height 7
click at [619, 14] on span "Publicar" at bounding box center [619, 10] width 24 height 7
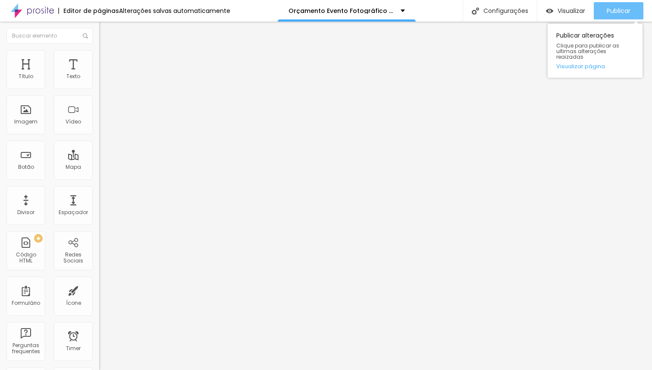
click at [629, 8] on span "Publicar" at bounding box center [619, 10] width 24 height 7
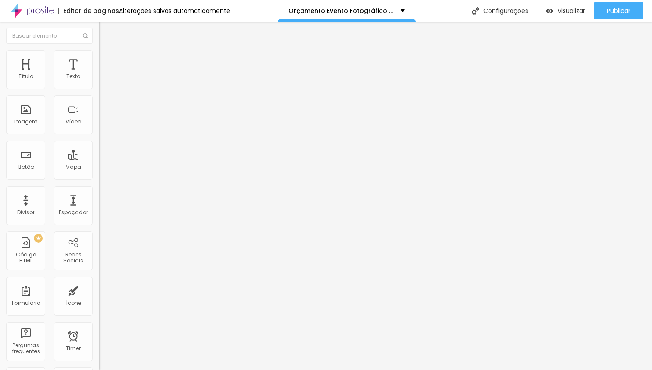
click at [107, 61] on span "Avançado" at bounding box center [121, 64] width 28 height 7
type input "45"
type input "40"
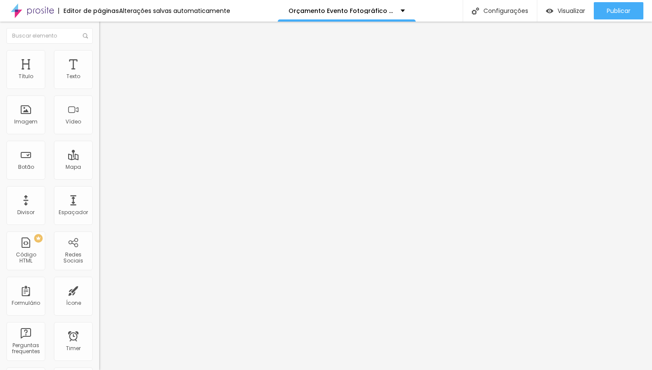
type input "45"
type input "50"
drag, startPoint x: 58, startPoint y: 83, endPoint x: 80, endPoint y: 83, distance: 22.0
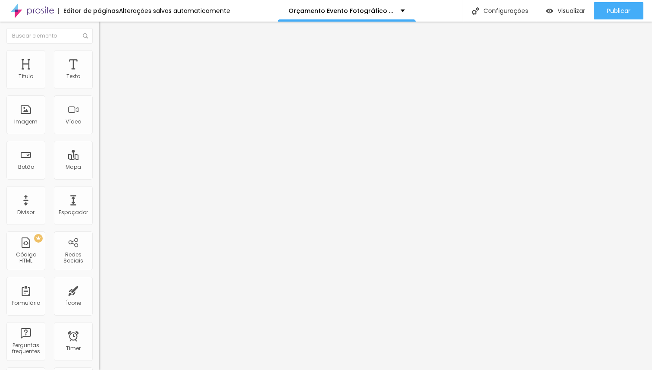
click at [99, 167] on input "range" at bounding box center [127, 170] width 56 height 7
click at [99, 59] on li "Avançado" at bounding box center [148, 63] width 99 height 9
type input "25"
type input "20"
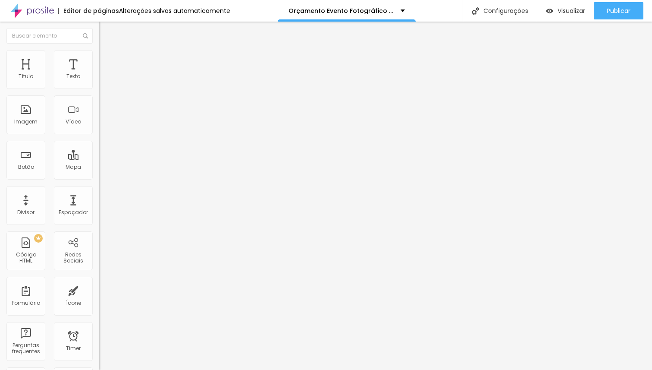
type input "20"
type input "5"
type input "0"
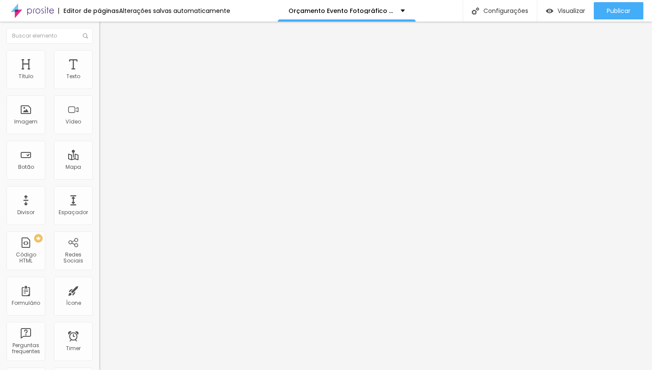
type input "30"
drag, startPoint x: 71, startPoint y: 83, endPoint x: 183, endPoint y: 95, distance: 112.8
click at [155, 167] on input "range" at bounding box center [127, 170] width 56 height 7
type input "1"
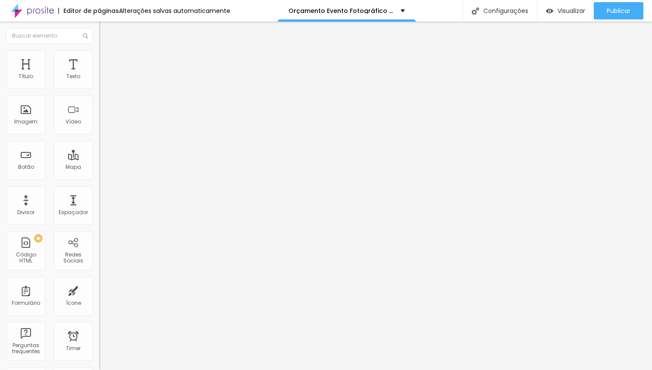
type input "1"
type input "10"
type input "32"
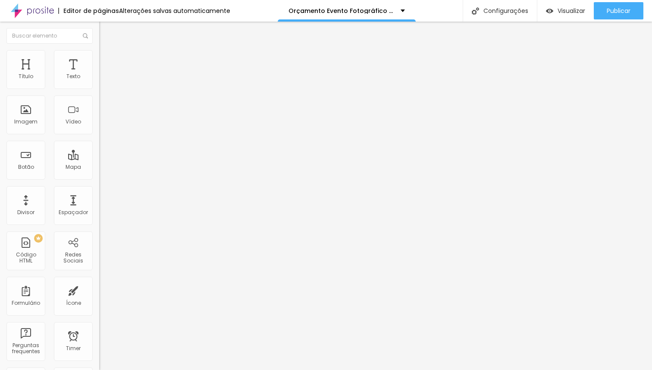
type input "164"
type input "317"
type input "389"
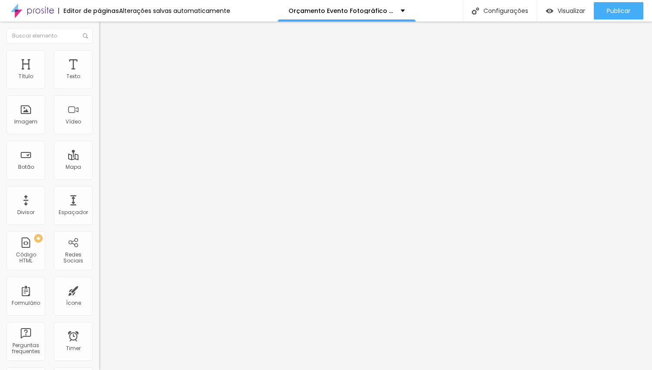
type input "389"
type input "420"
type input "481"
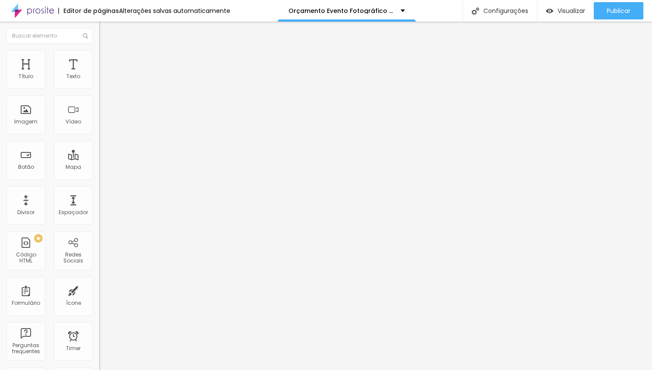
type input "490"
type input "500"
type input "496"
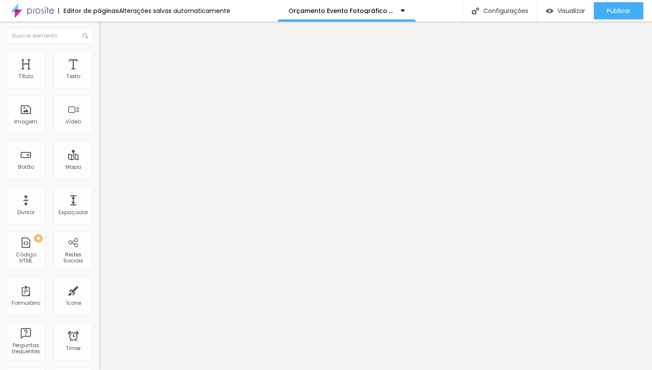
type input "496"
type input "437"
type input "346"
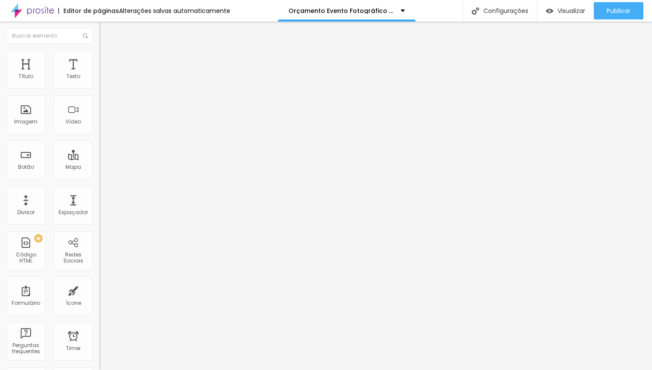
type input "342"
type input "302"
type input "298"
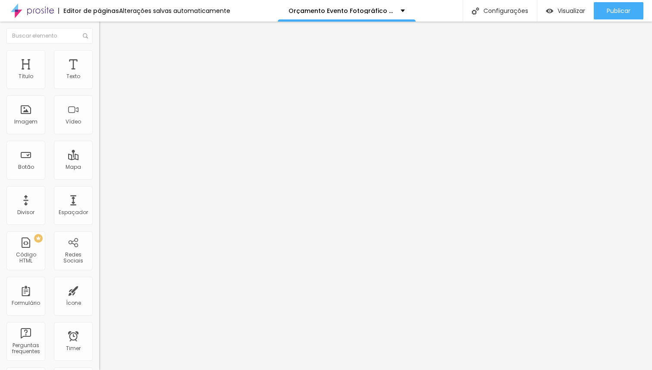
type input "298"
type input "278"
type input "264"
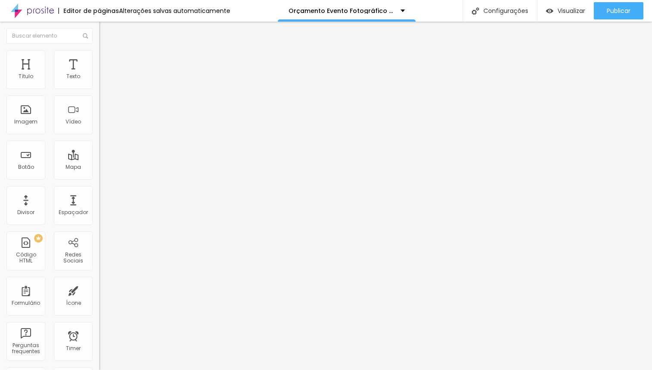
type input "248"
type input "239"
type input "230"
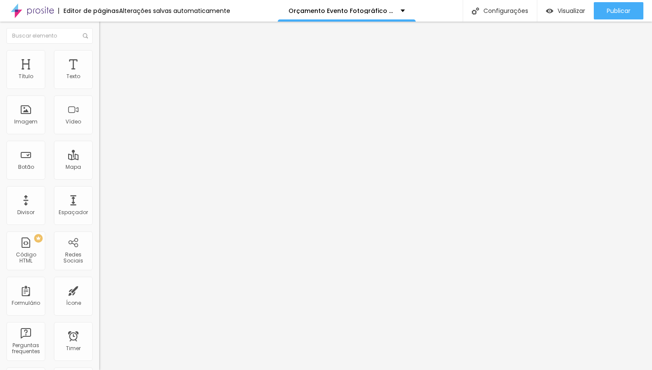
type input "230"
type input "220"
type input "214"
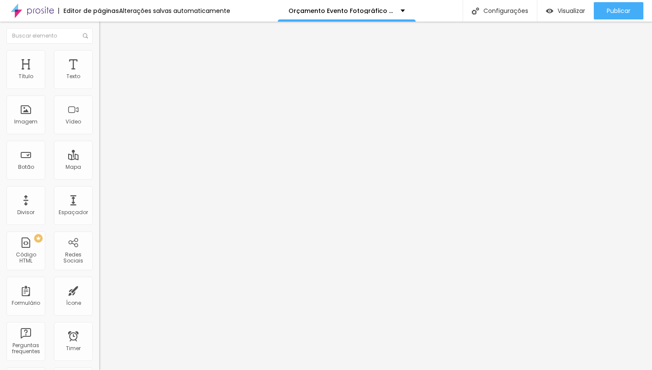
type input "212"
type input "210"
type input "279"
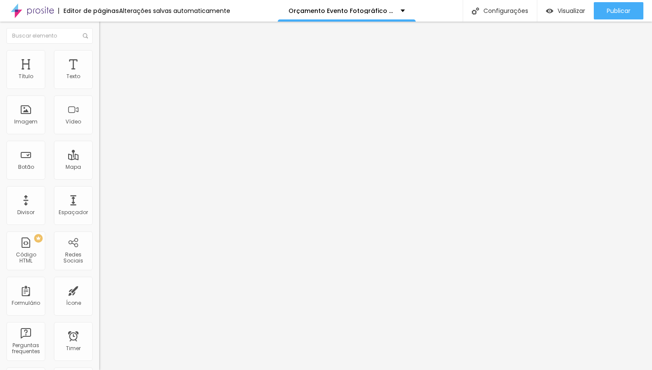
type input "279"
type input "394"
type input "404"
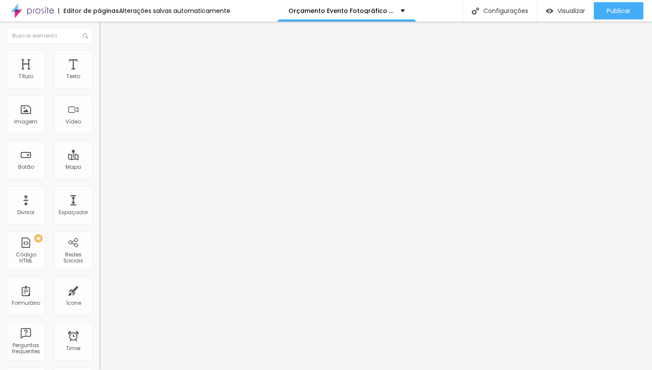
type input "417"
type input "422"
type input "426"
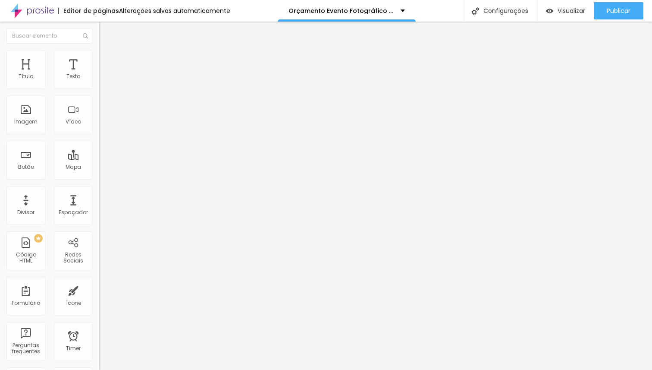
type input "426"
type input "455"
type input "500"
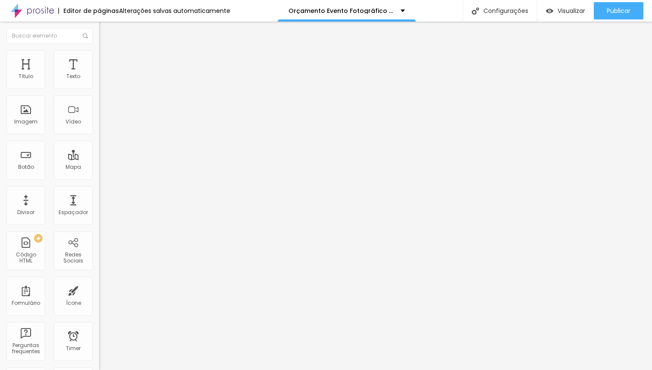
drag, startPoint x: 45, startPoint y: 100, endPoint x: 91, endPoint y: 104, distance: 46.7
type input "500"
click at [99, 290] on input "range" at bounding box center [127, 293] width 56 height 7
click at [99, 56] on li "Avançado" at bounding box center [148, 54] width 99 height 9
type input "12"
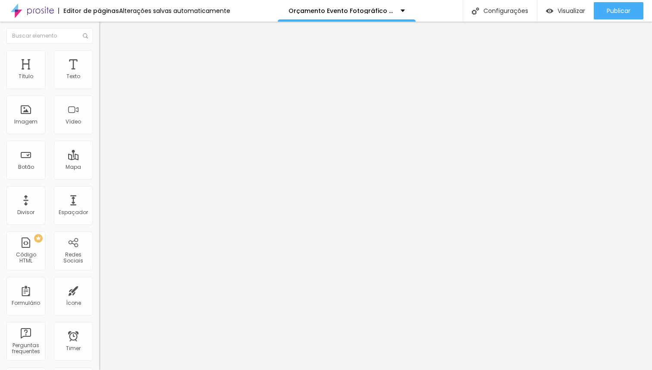
type input "12"
type input "11"
type input "9"
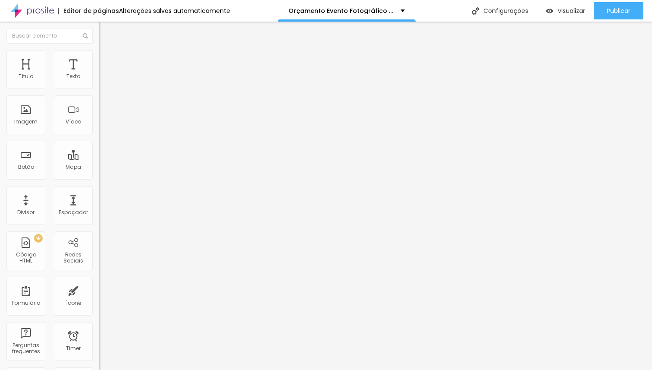
type input "6"
type input "5"
type input "4"
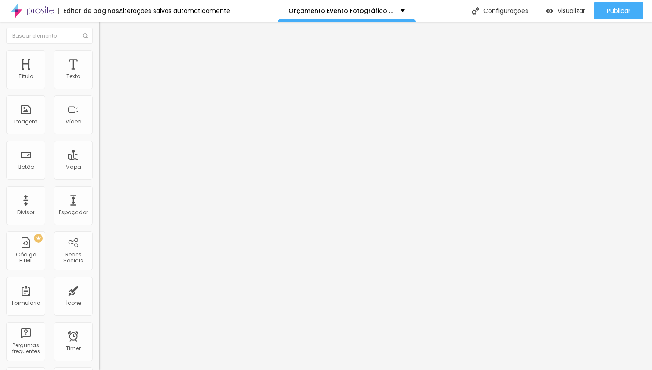
type input "4"
type input "3"
type input "2"
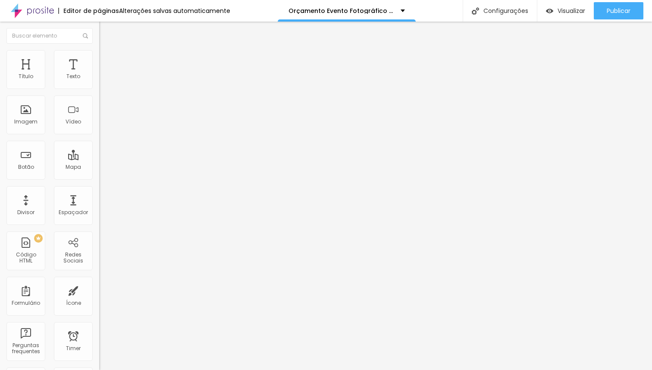
type input "1"
type input "0"
type input "7"
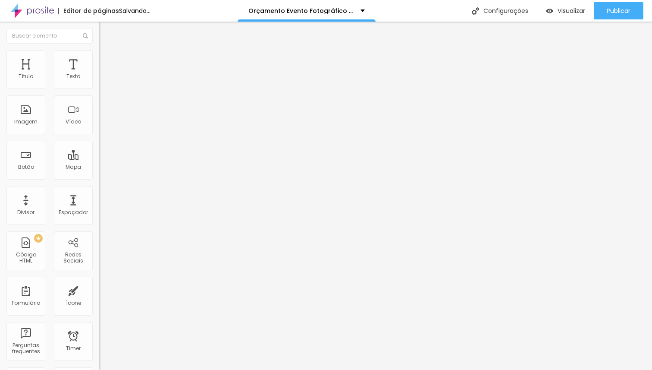
type input "7"
type input "29"
type input "77"
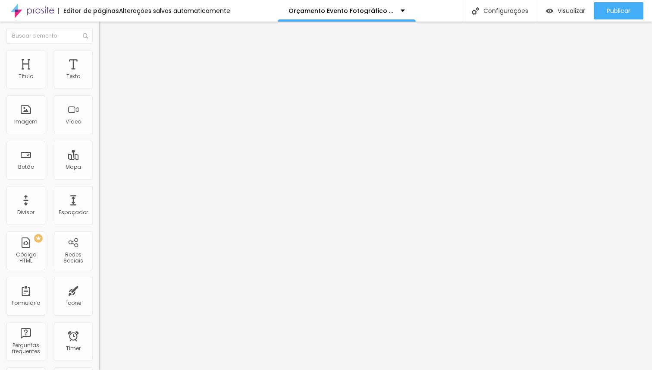
type input "83"
type input "84"
type input "90"
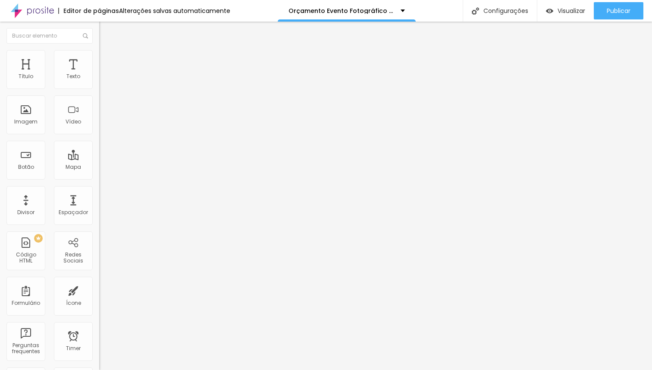
type input "90"
type input "93"
type input "96"
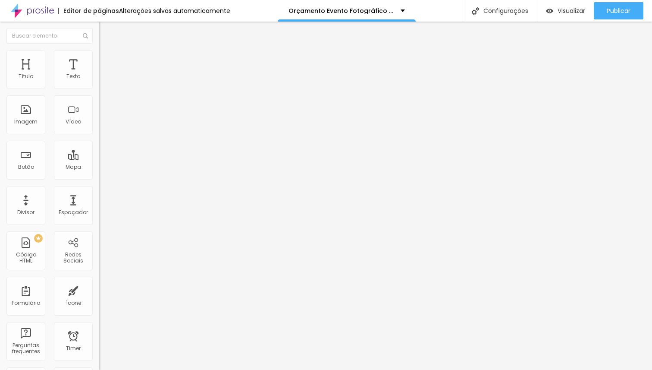
type input "98"
type input "100"
type input "95"
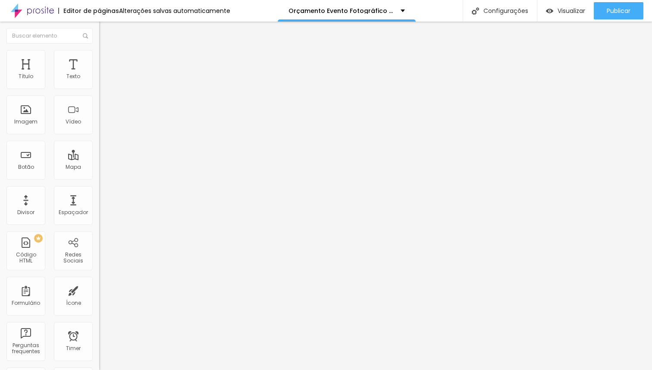
type input "95"
type input "63"
type input "38"
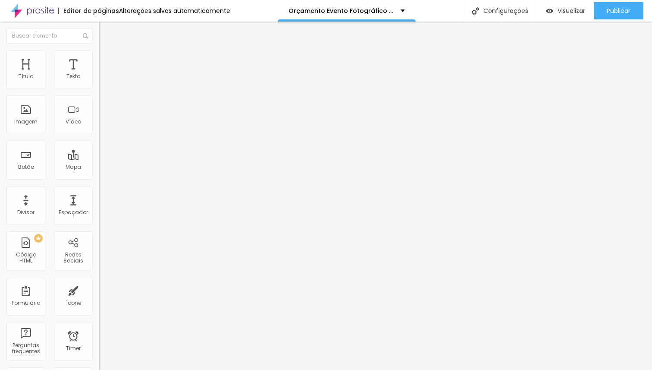
type input "33"
type input "28"
type input "27"
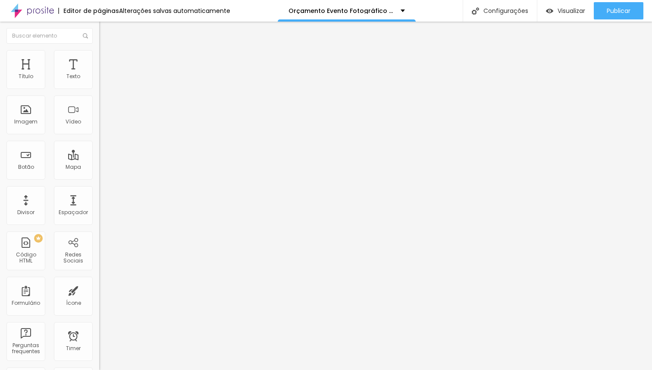
type input "27"
type input "23"
type input "21"
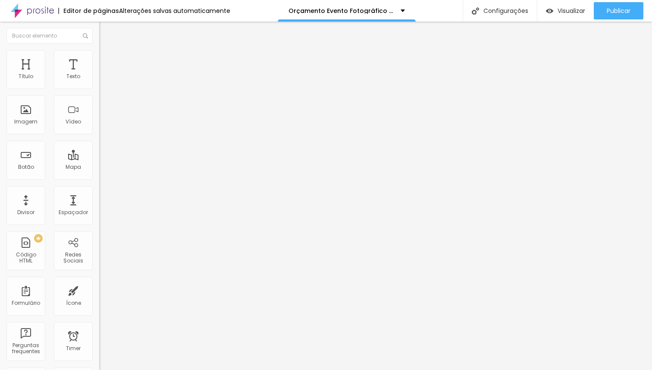
type input "20"
type input "18"
type input "17"
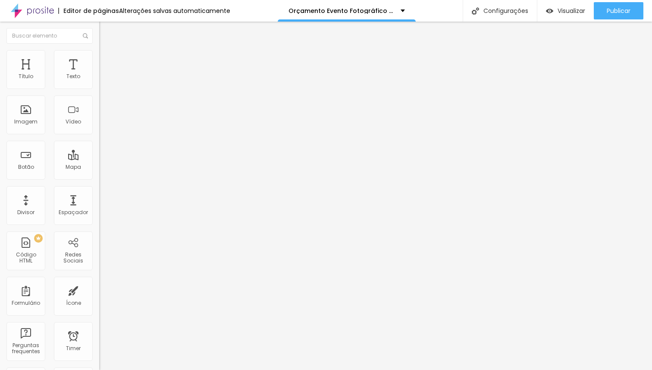
type input "17"
type input "15"
type input "13"
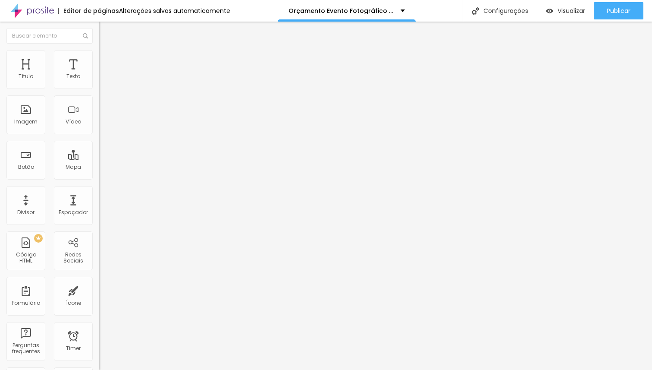
type input "10"
type input "8"
type input "3"
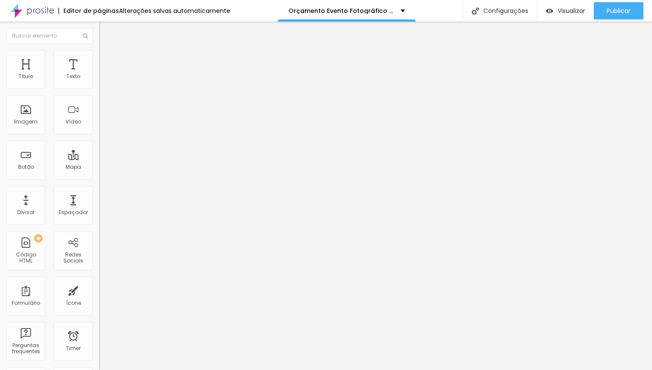
type input "3"
type input "0"
drag, startPoint x: 26, startPoint y: 86, endPoint x: 0, endPoint y: 87, distance: 26.3
type input "0"
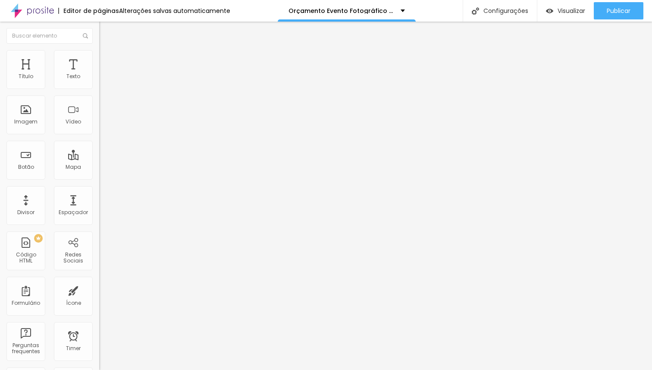
click at [99, 159] on input "range" at bounding box center [127, 162] width 56 height 7
type input "8"
type input "7"
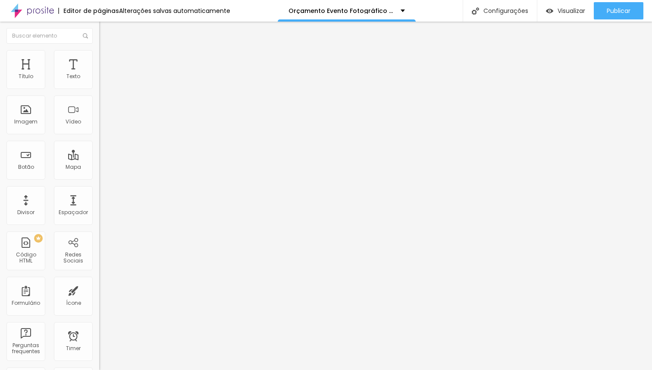
type input "6"
type input "3"
type input "0"
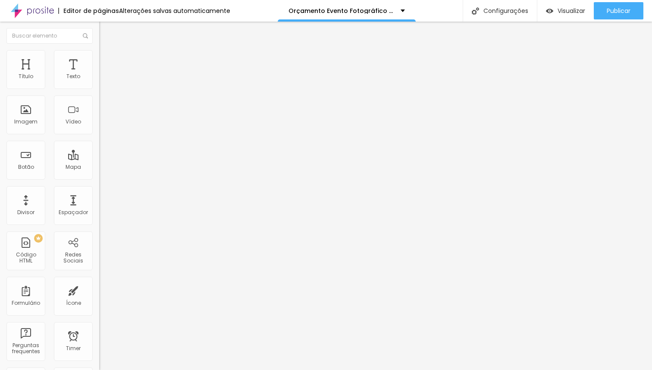
type input "0"
drag, startPoint x: 24, startPoint y: 102, endPoint x: 5, endPoint y: 100, distance: 19.2
type input "0"
click at [99, 281] on input "range" at bounding box center [127, 284] width 56 height 7
click at [99, 52] on img at bounding box center [103, 54] width 8 height 8
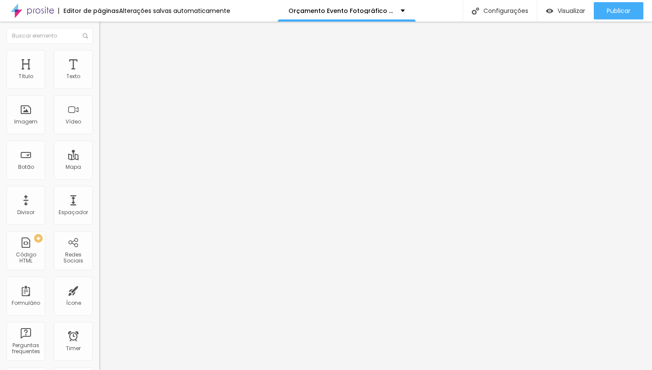
type input "2"
type input "3"
type input "4"
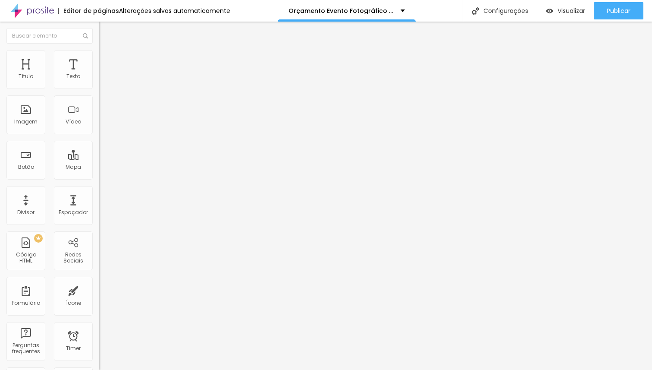
type input "4"
type input "5"
type input "6"
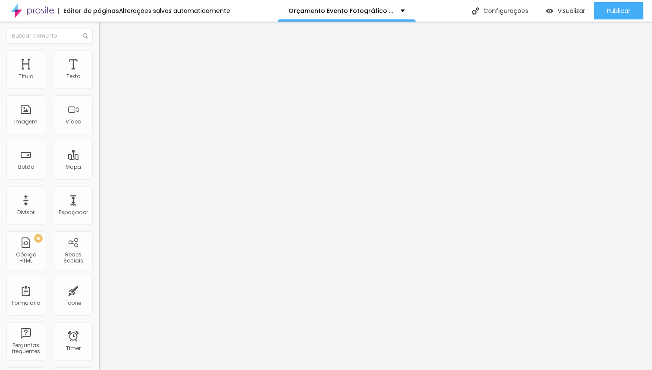
type input "7"
type input "8"
type input "9"
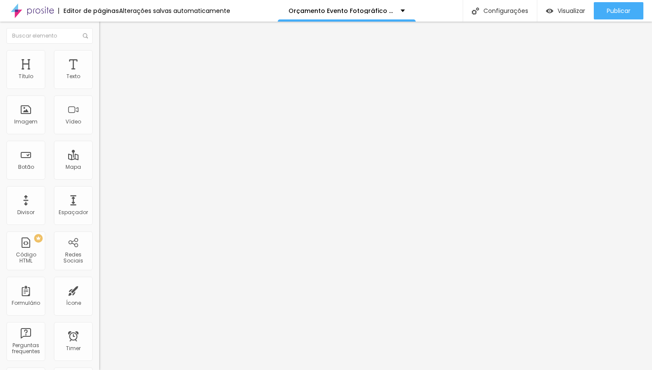
type input "9"
type input "10"
type input "11"
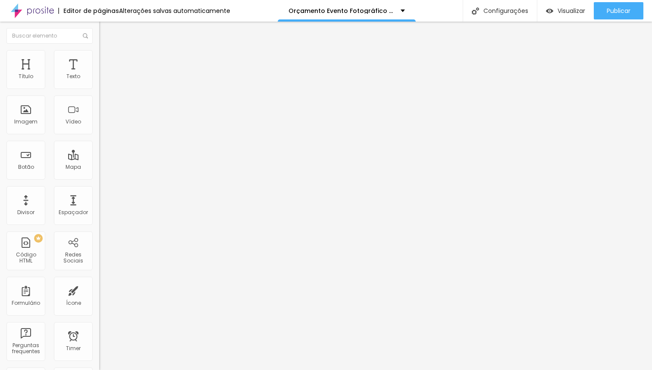
type input "12"
type input "13"
type input "14"
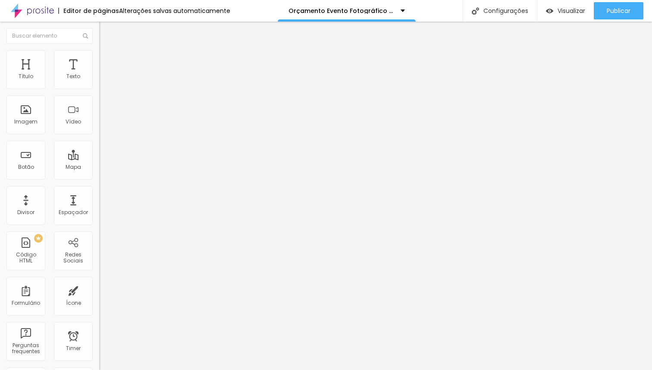
type input "14"
type input "15"
type input "16"
drag, startPoint x: 19, startPoint y: 84, endPoint x: 25, endPoint y: 82, distance: 6.3
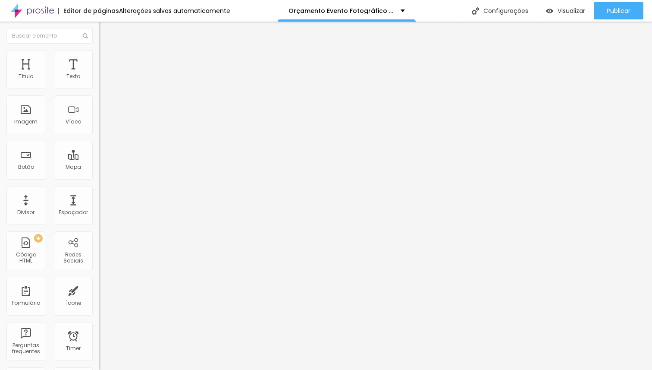
click at [99, 159] on input "range" at bounding box center [127, 162] width 56 height 7
drag, startPoint x: 19, startPoint y: 101, endPoint x: 25, endPoint y: 99, distance: 5.9
click at [99, 281] on input "range" at bounding box center [127, 284] width 56 height 7
click at [107, 61] on span "Avançado" at bounding box center [121, 64] width 28 height 7
drag, startPoint x: 73, startPoint y: 85, endPoint x: 132, endPoint y: 88, distance: 59.2
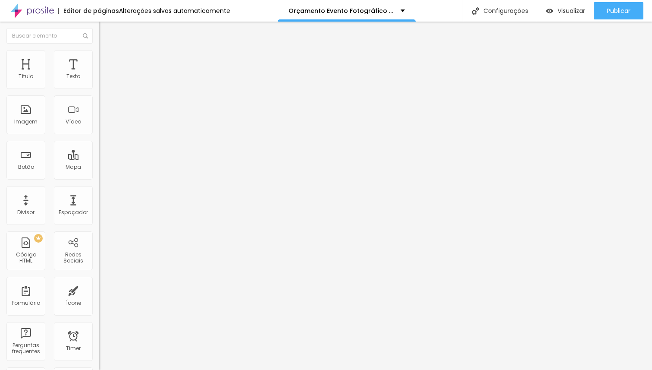
click at [132, 167] on input "range" at bounding box center [127, 170] width 56 height 7
drag, startPoint x: 58, startPoint y: 101, endPoint x: 32, endPoint y: 98, distance: 26.9
click at [99, 290] on input "range" at bounding box center [127, 293] width 56 height 7
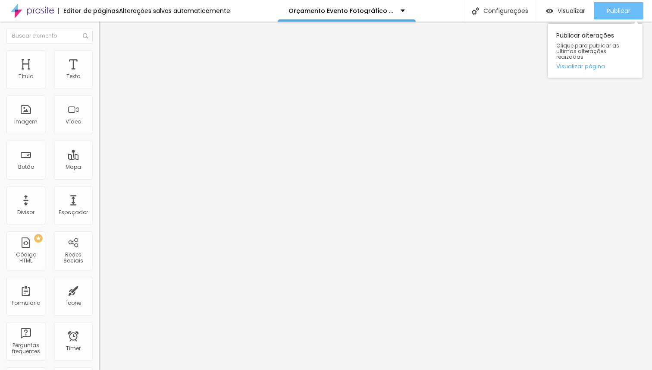
click at [615, 12] on span "Publicar" at bounding box center [619, 10] width 24 height 7
click at [608, 14] on span "Publicar" at bounding box center [619, 10] width 24 height 7
click at [627, 13] on span "Publicar" at bounding box center [619, 10] width 24 height 7
click at [614, 13] on span "Publicar" at bounding box center [619, 10] width 24 height 7
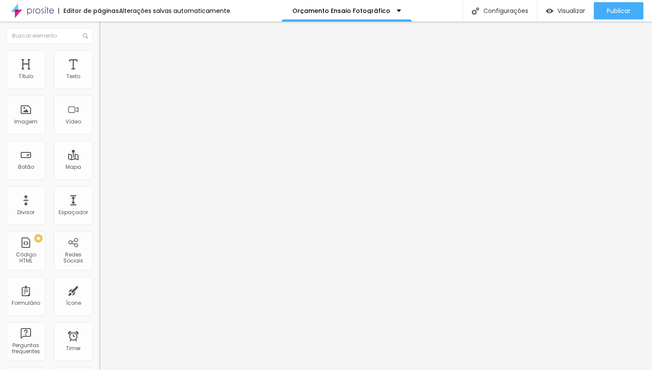
click at [107, 61] on span "Avançado" at bounding box center [121, 64] width 28 height 7
type input "15"
type input "0"
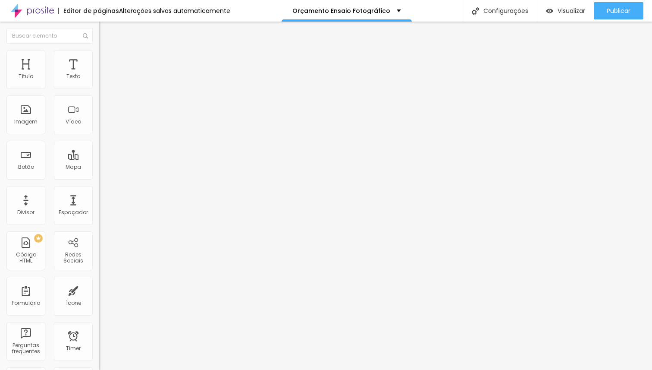
drag, startPoint x: 35, startPoint y: 84, endPoint x: 0, endPoint y: 86, distance: 34.6
type input "0"
click at [99, 167] on input "range" at bounding box center [127, 170] width 56 height 7
click at [99, 53] on img at bounding box center [103, 54] width 8 height 8
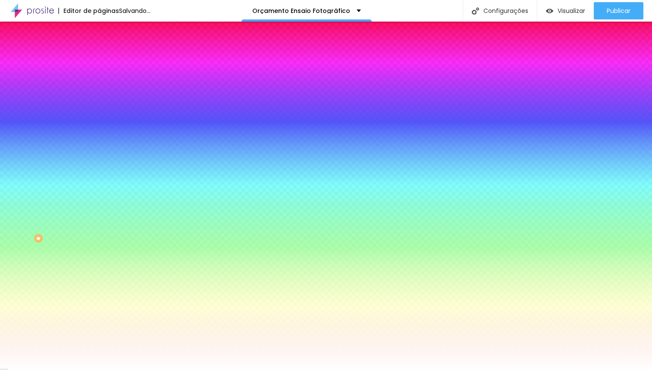
click at [99, 49] on img at bounding box center [103, 45] width 8 height 8
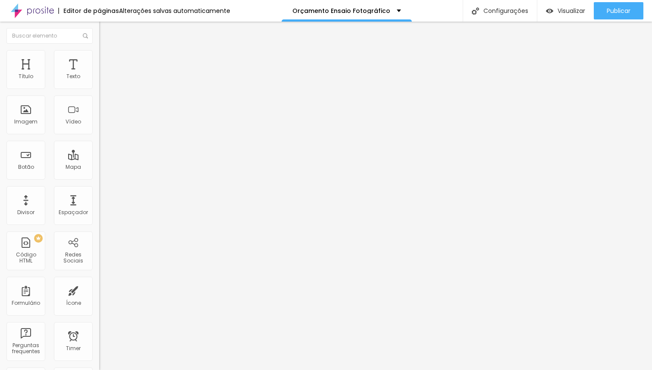
click at [107, 58] on span "Estilo" at bounding box center [113, 55] width 13 height 7
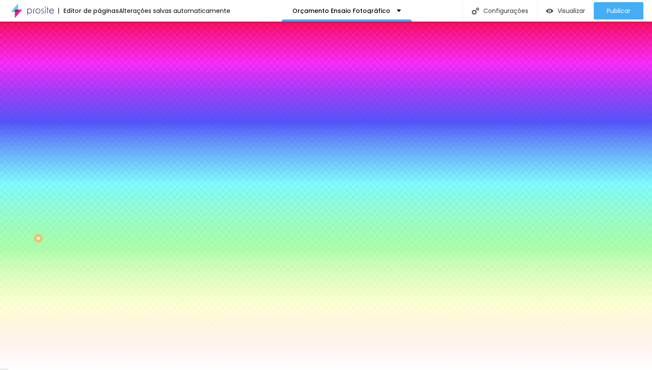
click at [99, 79] on span "Adicionar imagem" at bounding box center [127, 75] width 56 height 7
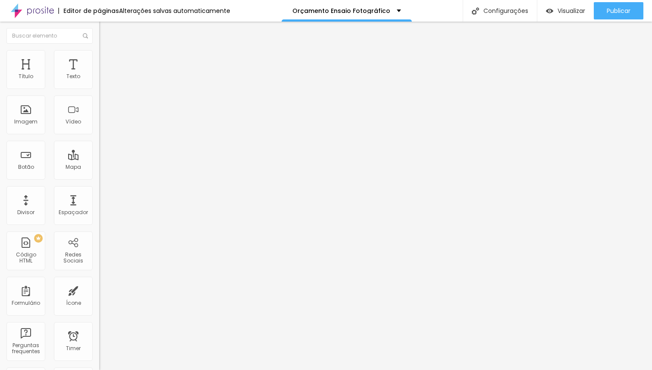
click at [99, 58] on ul "Conteúdo Estilo Avançado" at bounding box center [148, 54] width 99 height 26
click at [107, 61] on span "Avançado" at bounding box center [121, 64] width 28 height 7
type input "30"
type input "0"
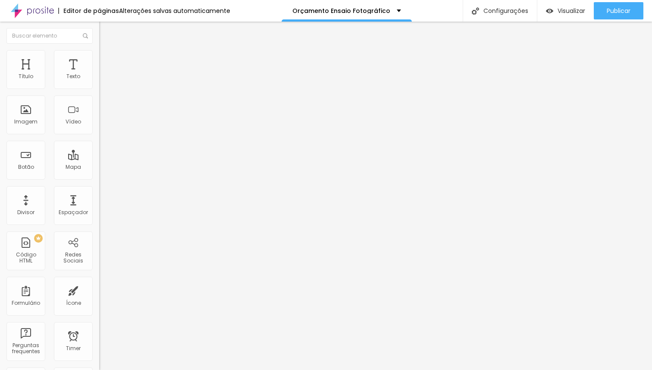
type input "0"
type input "30"
drag, startPoint x: 57, startPoint y: 85, endPoint x: 175, endPoint y: 87, distance: 118.7
type input "30"
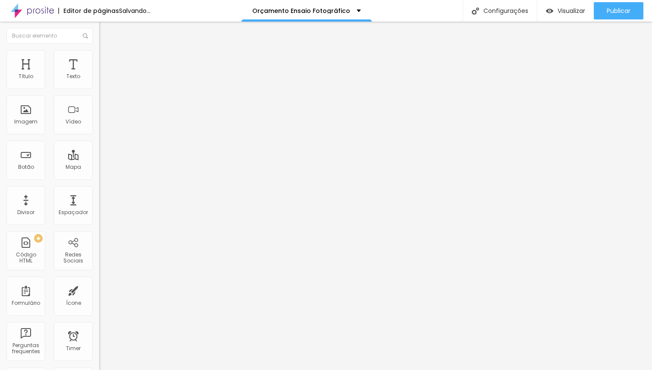
click at [155, 167] on input "range" at bounding box center [127, 170] width 56 height 7
type input "17"
type input "19"
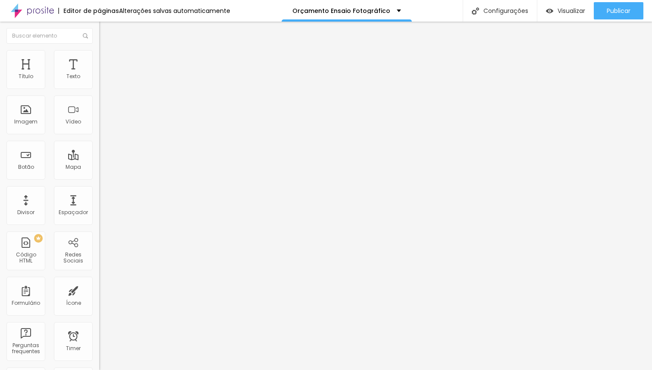
type input "26"
type input "66"
type input "116"
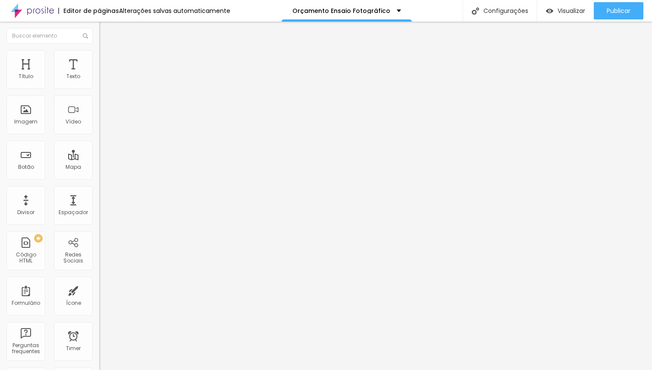
type input "116"
type input "238"
type input "299"
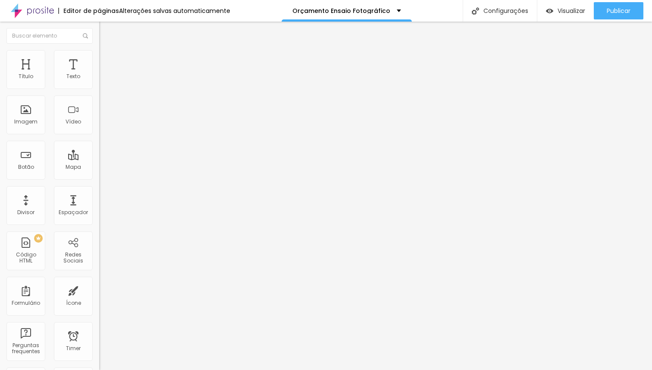
type input "382"
type input "412"
type input "443"
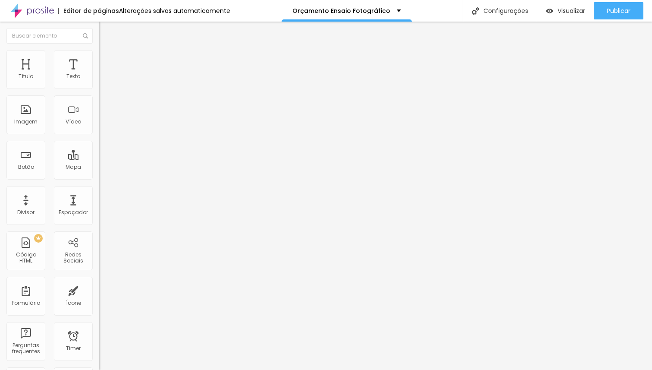
type input "443"
type input "500"
type input "496"
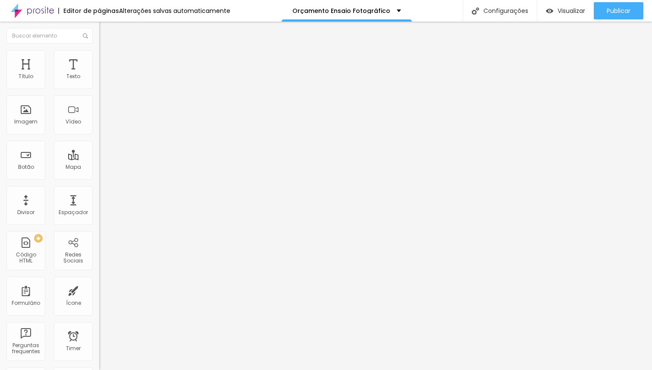
type input "482"
type input "478"
type input "474"
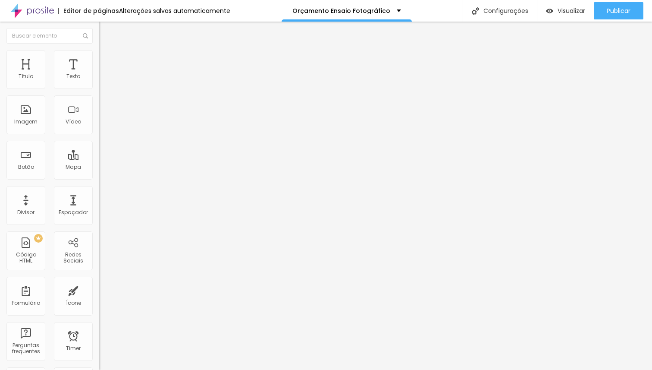
type input "474"
type input "445"
type input "374"
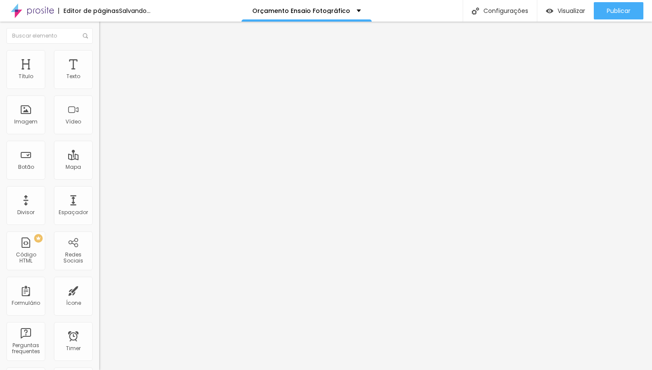
type input "365"
type input "294"
type input "274"
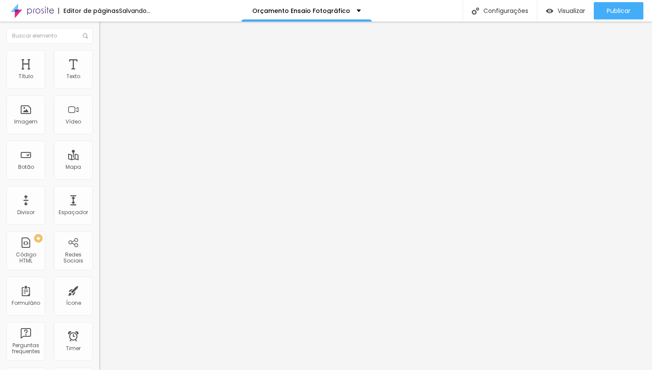
type input "274"
type input "244"
type input "219"
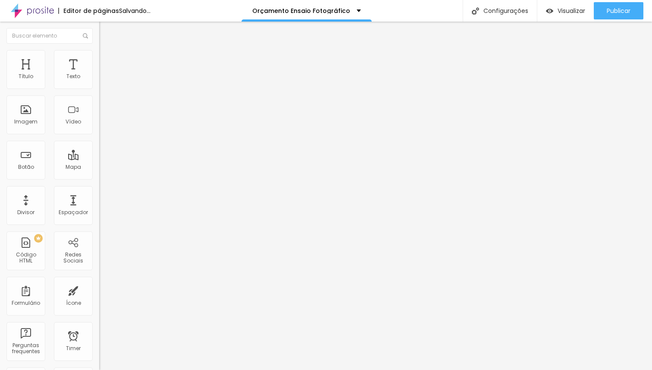
type input "210"
type input "196"
type input "192"
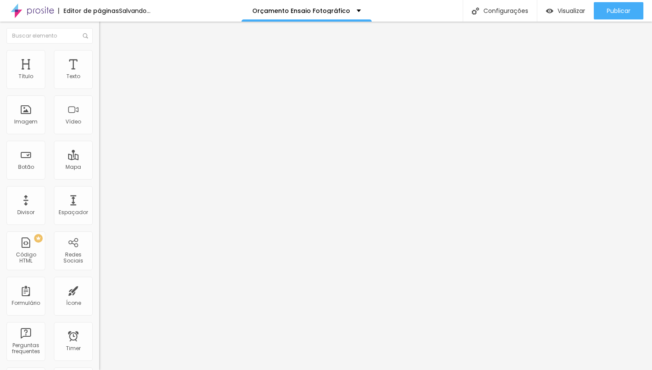
type input "192"
type input "188"
type input "185"
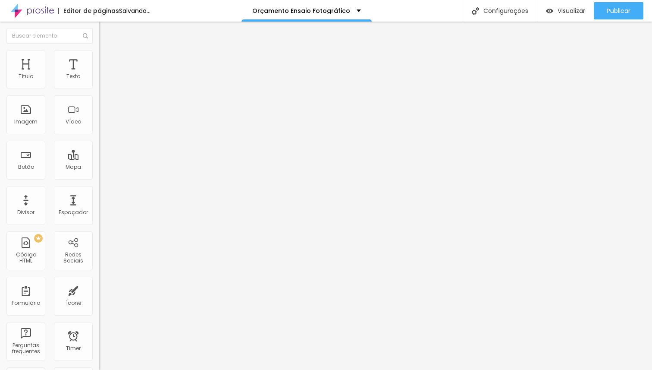
type input "183"
type input "181"
type input "179"
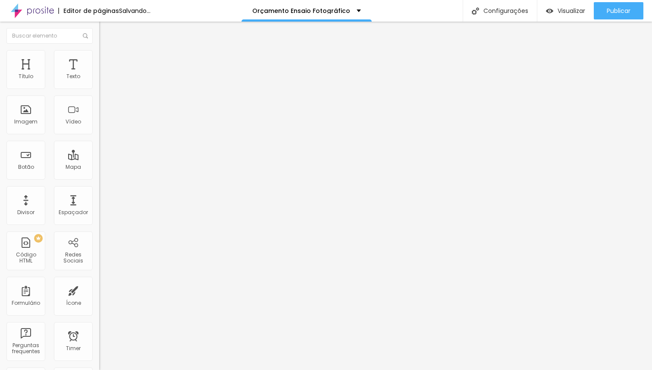
type input "179"
type input "177"
type input "175"
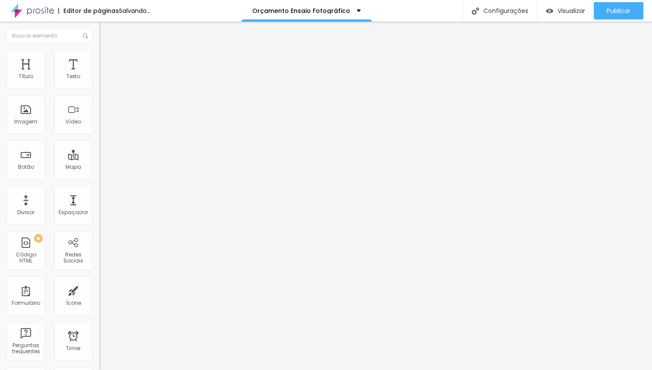
type input "172"
type input "170"
type input "168"
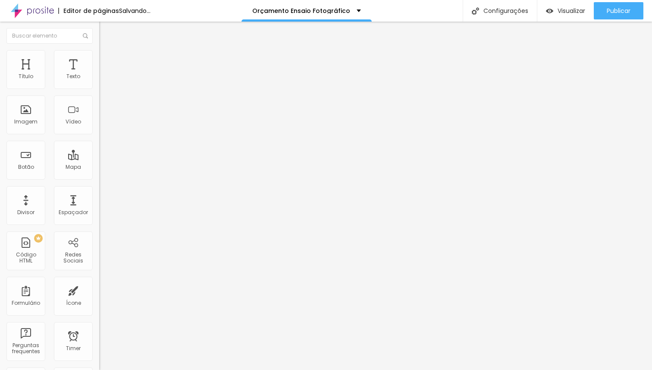
type input "168"
type input "166"
type input "164"
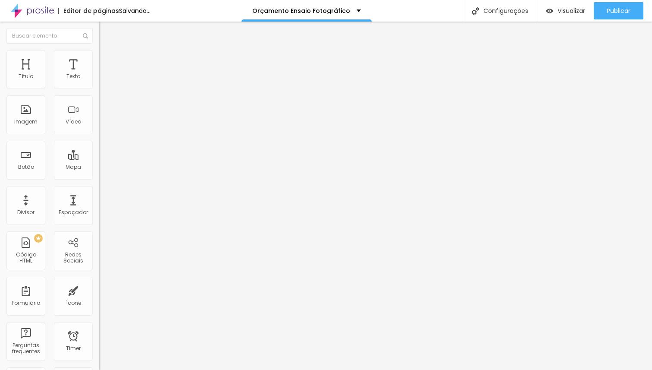
type input "166"
type input "180"
type input "226"
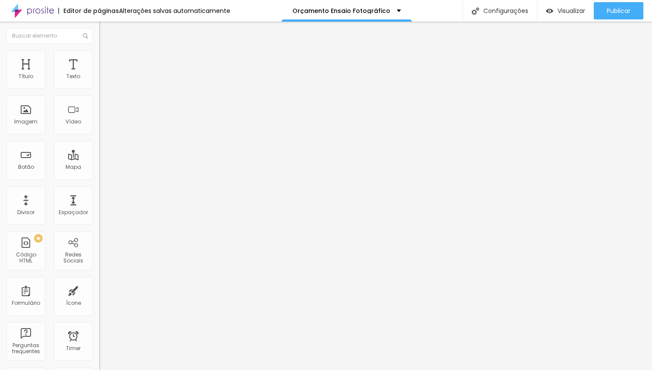
type input "226"
type input "229"
type input "231"
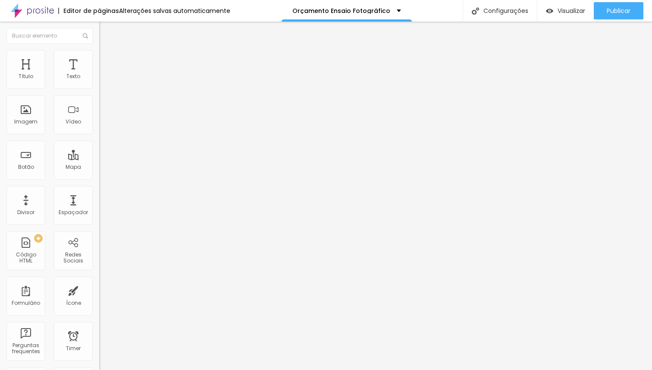
type input "233"
type input "235"
type input "237"
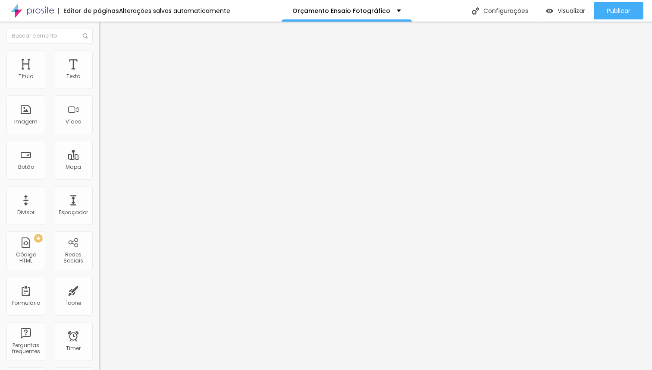
type input "237"
type input "241"
type input "244"
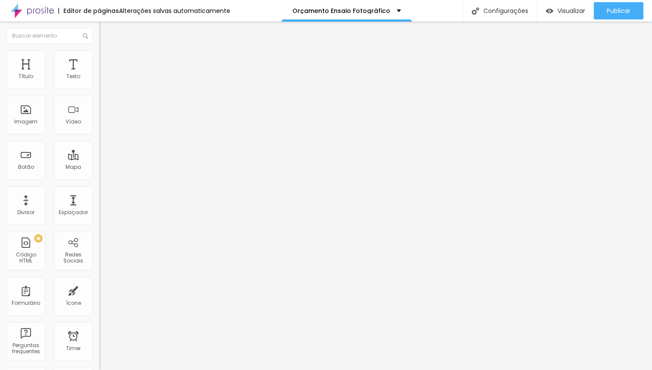
type input "246"
type input "248"
type input "250"
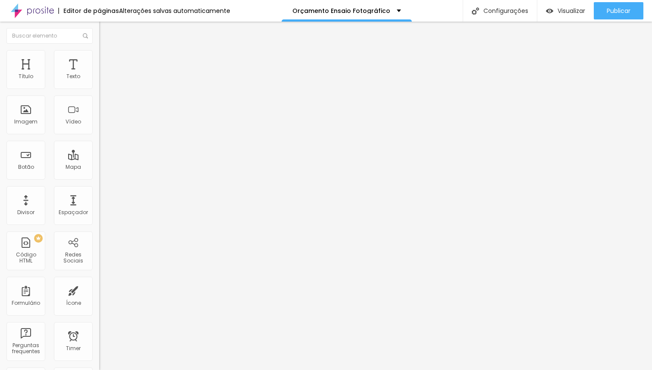
type input "250"
type input "252"
drag, startPoint x: 20, startPoint y: 101, endPoint x: 40, endPoint y: 102, distance: 19.5
type input "252"
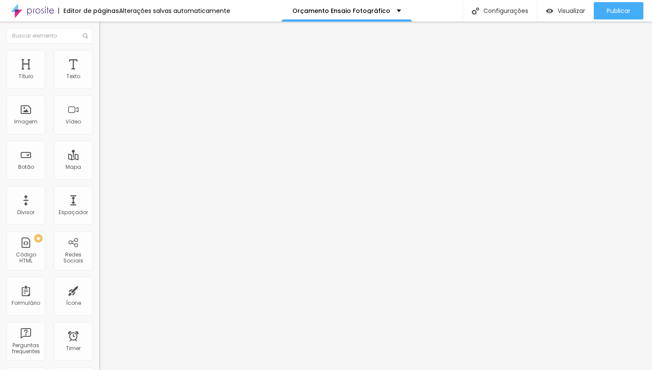
click at [99, 290] on input "range" at bounding box center [127, 293] width 56 height 7
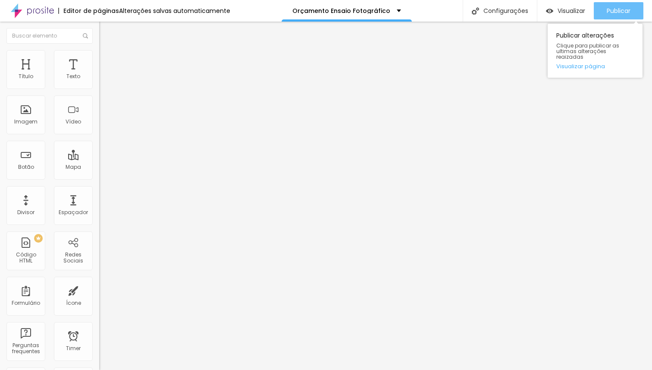
click at [622, 10] on span "Publicar" at bounding box center [619, 10] width 24 height 7
